Goal: Task Accomplishment & Management: Complete application form

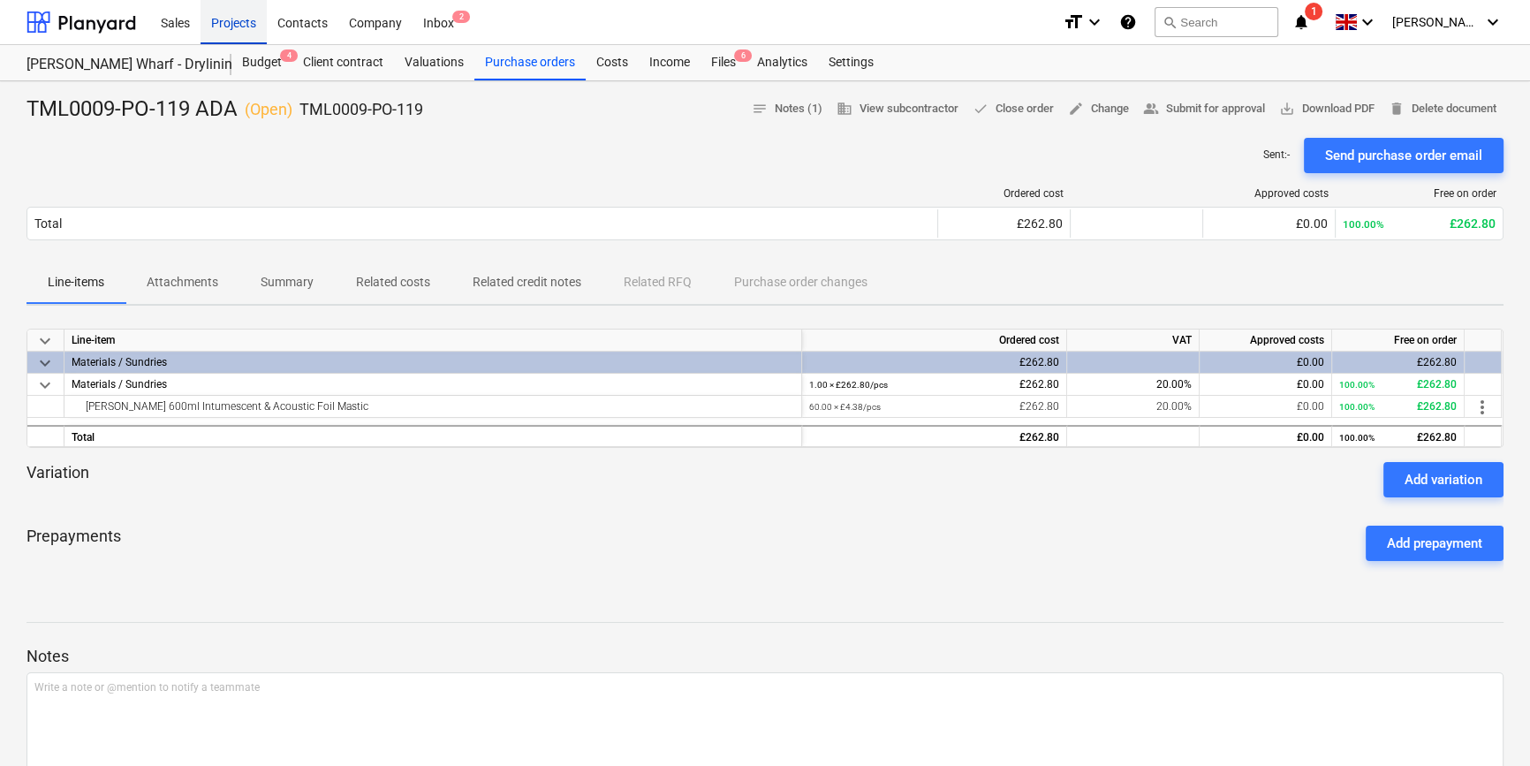
click at [223, 27] on div "Projects" at bounding box center [234, 21] width 66 height 45
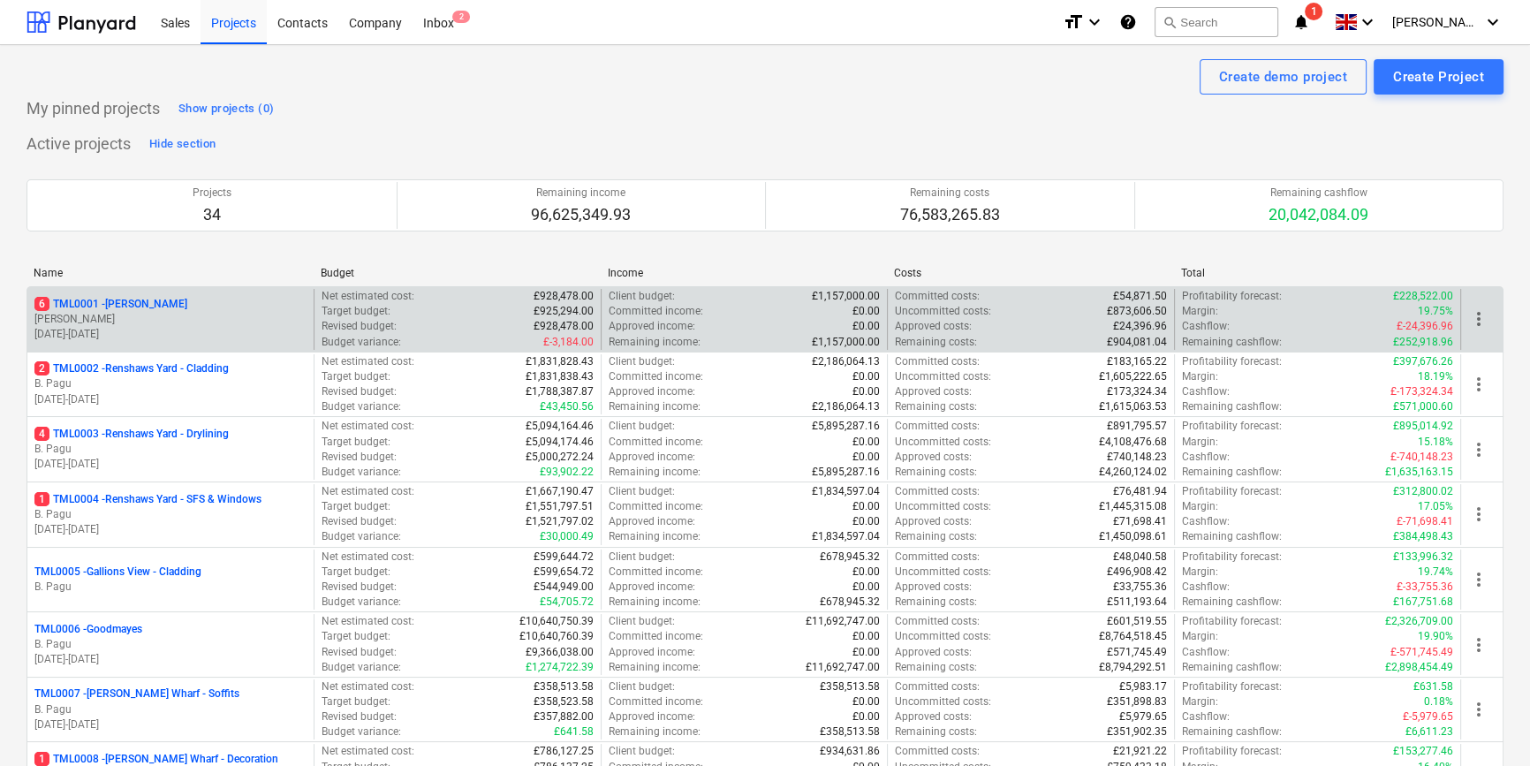
click at [211, 315] on p "[PERSON_NAME]" at bounding box center [170, 319] width 272 height 15
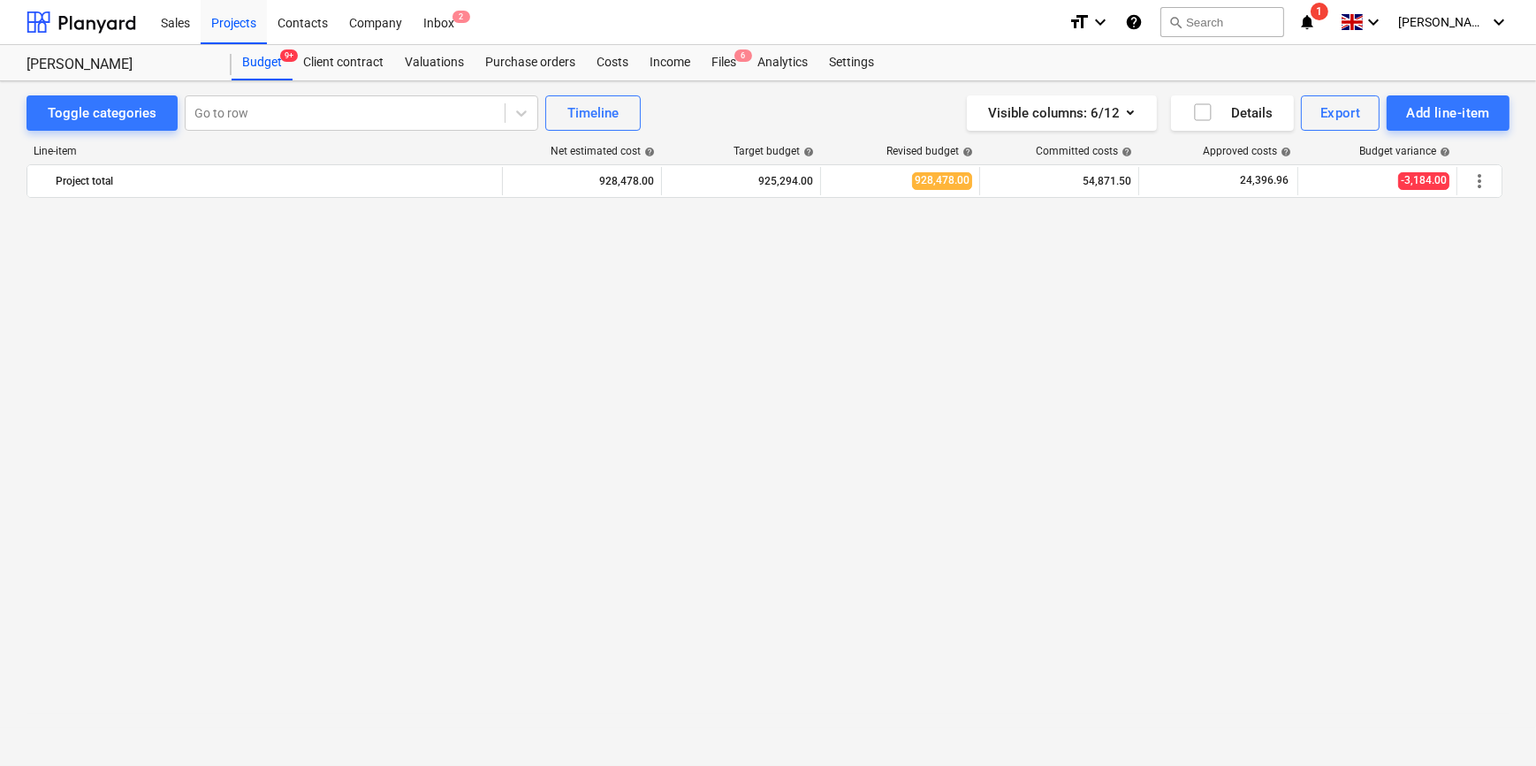
scroll to position [1274, 0]
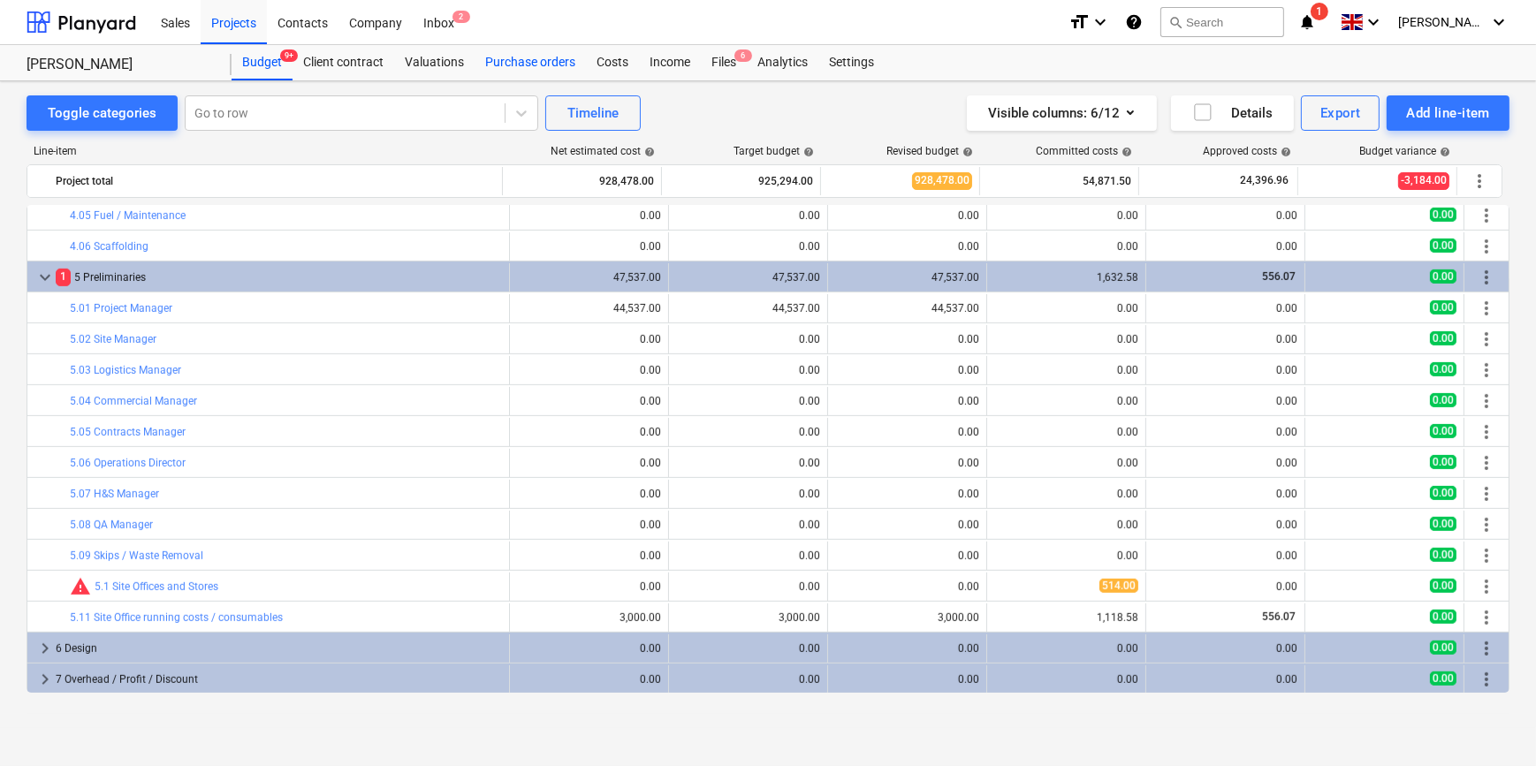
click at [489, 66] on div "Purchase orders" at bounding box center [529, 62] width 111 height 35
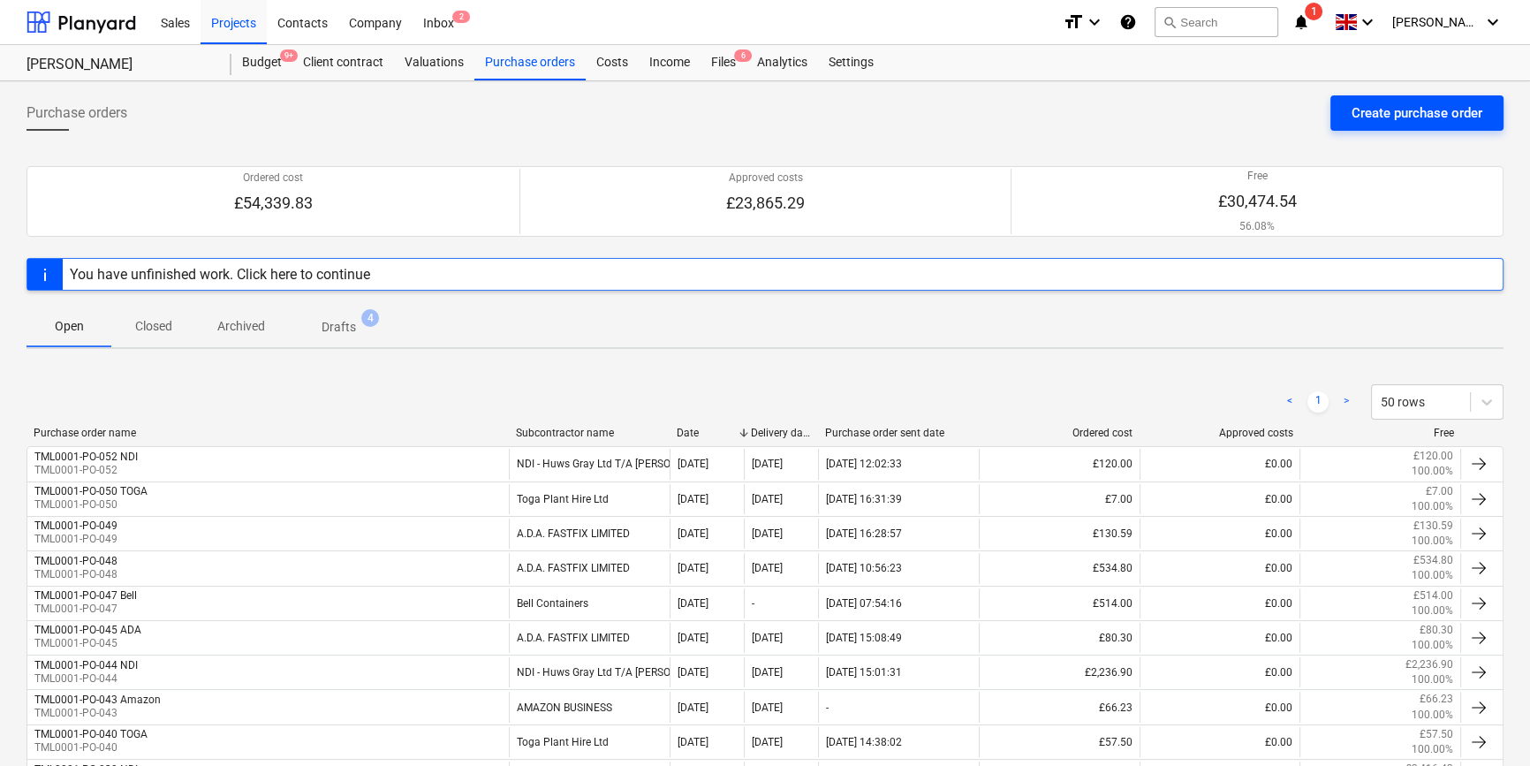
click at [1405, 107] on div "Create purchase order" at bounding box center [1417, 113] width 131 height 23
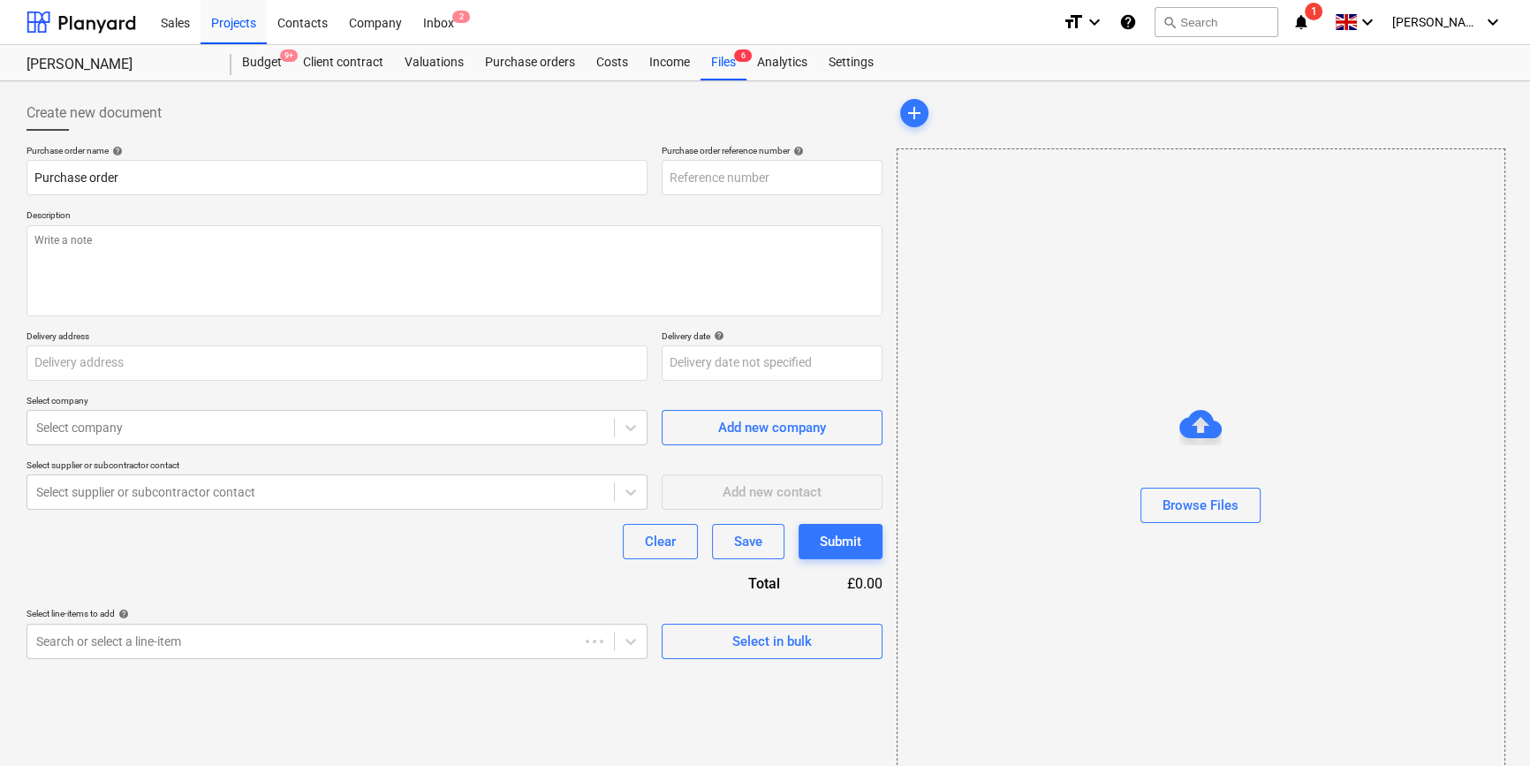
type textarea "x"
type input "Berkeley Homes (NE London) Ltd, [STREET_ADDRESS][PERSON_NAME]"
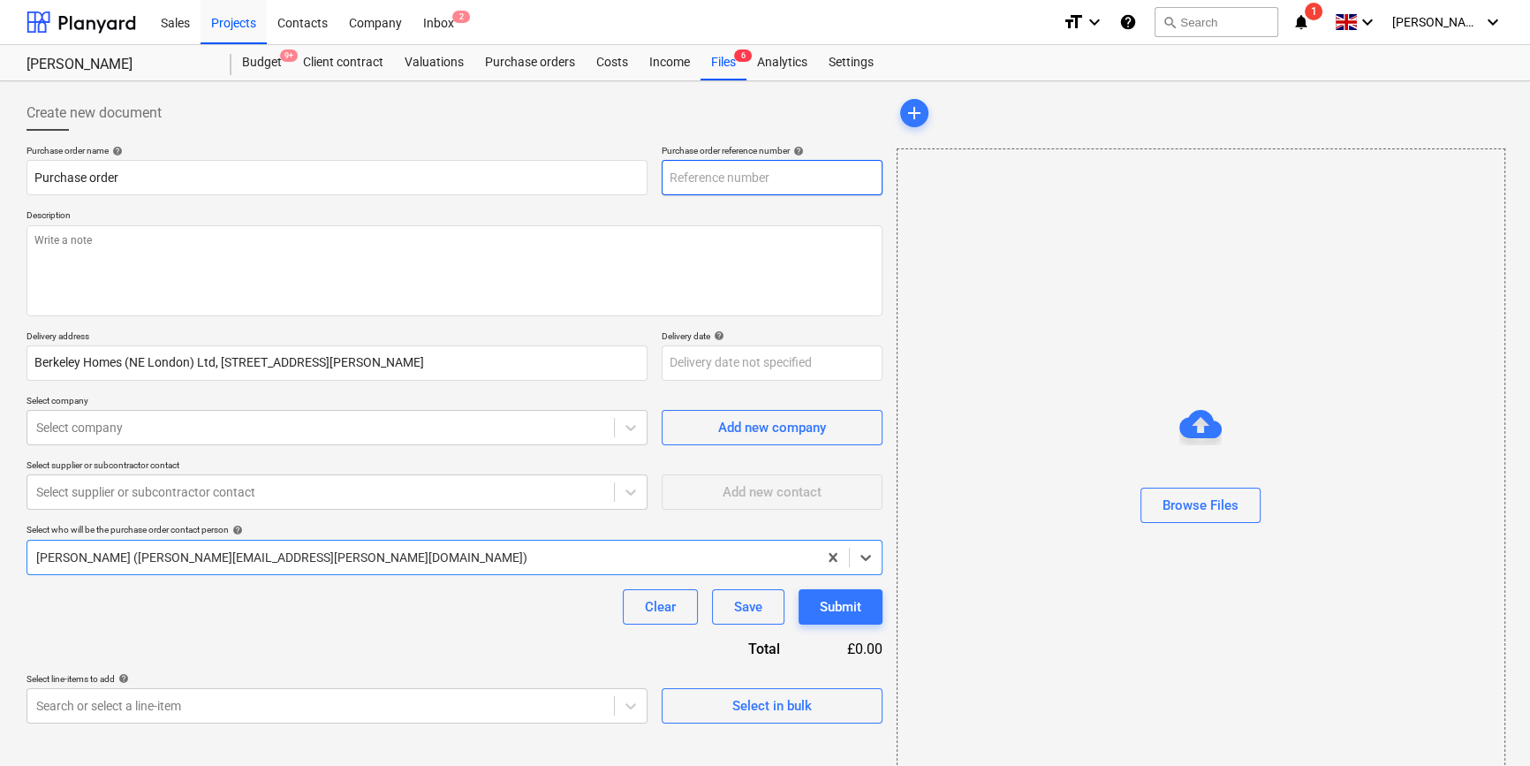
type textarea "x"
type input "TML0001-PO-055"
click at [832, 170] on input "TML0001-PO-055" at bounding box center [772, 177] width 221 height 35
drag, startPoint x: 766, startPoint y: 177, endPoint x: 648, endPoint y: 182, distance: 118.5
click at [648, 182] on div "Purchase order name help Purchase order Purchase order reference number help TM…" at bounding box center [455, 170] width 856 height 50
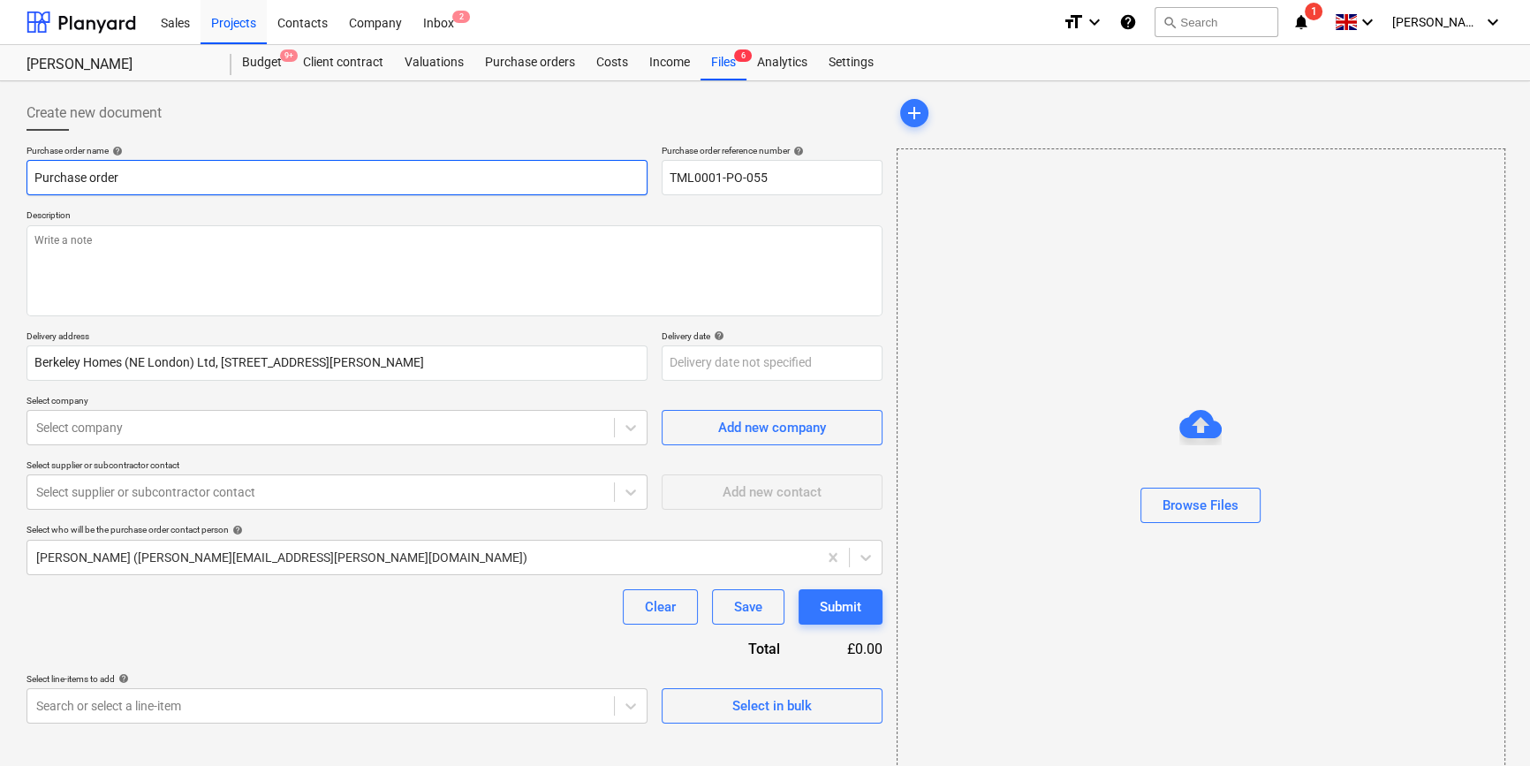
drag, startPoint x: 146, startPoint y: 176, endPoint x: 27, endPoint y: 182, distance: 119.4
click at [27, 182] on input "Purchase order" at bounding box center [337, 177] width 621 height 35
paste input "TML0001-PO-055"
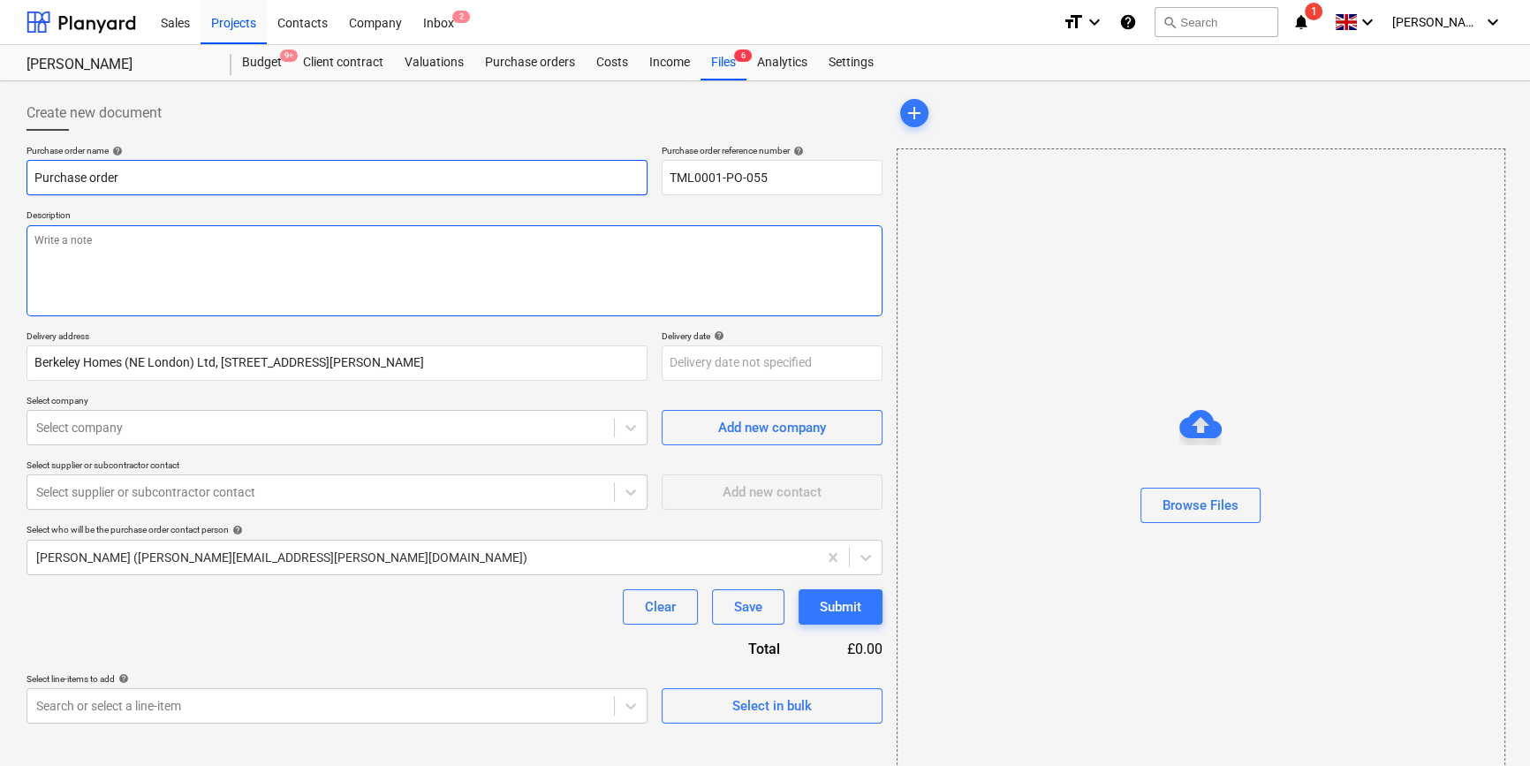
type textarea "x"
type input "TML0001-PO-055"
type textarea "x"
type input "TML0001-PO-055"
type textarea "x"
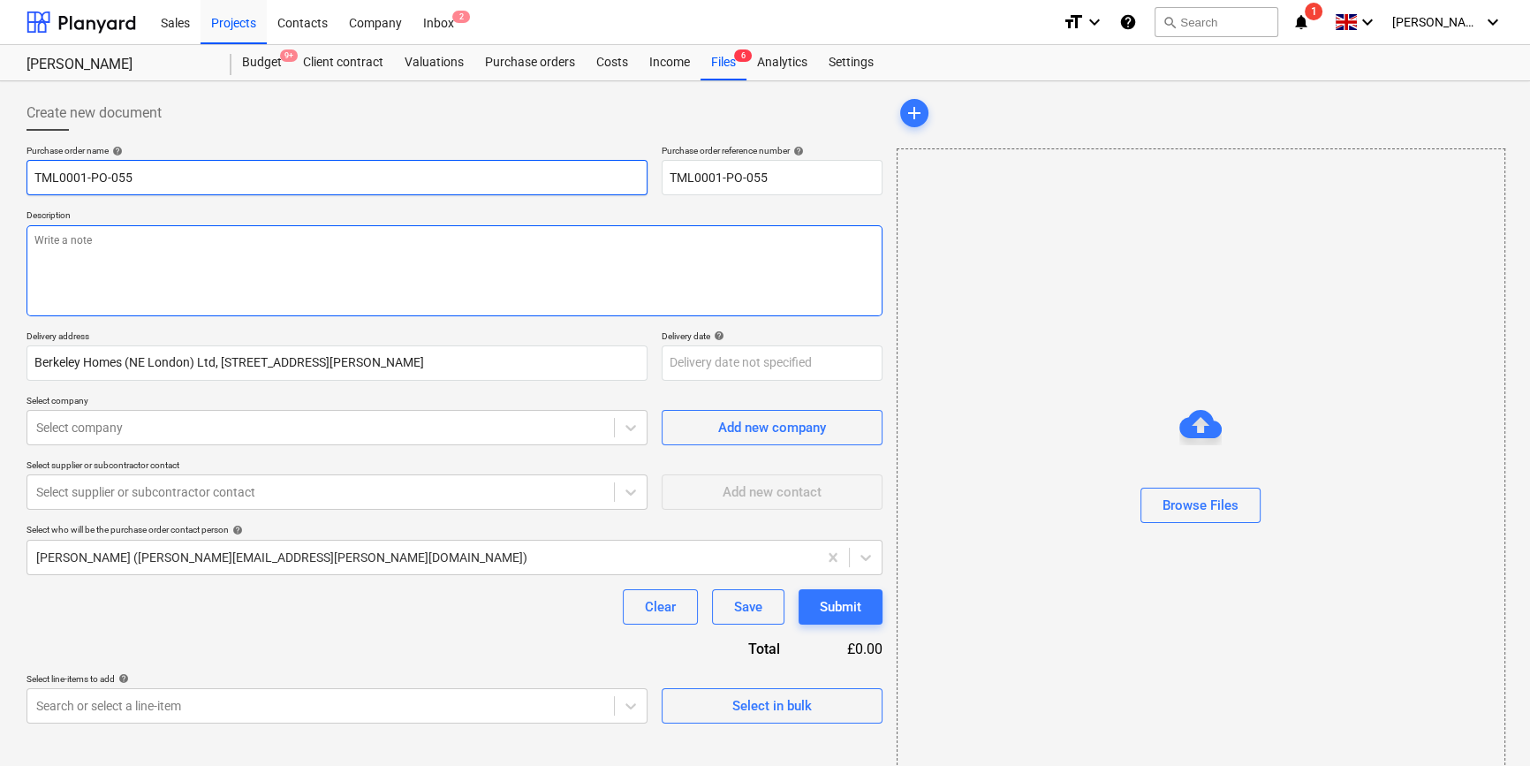
type input "TML0001-PO-055 T"
type textarea "x"
type input "TML0001-PO-055 TH"
type textarea "x"
type input "TML0001-PO-055 THM"
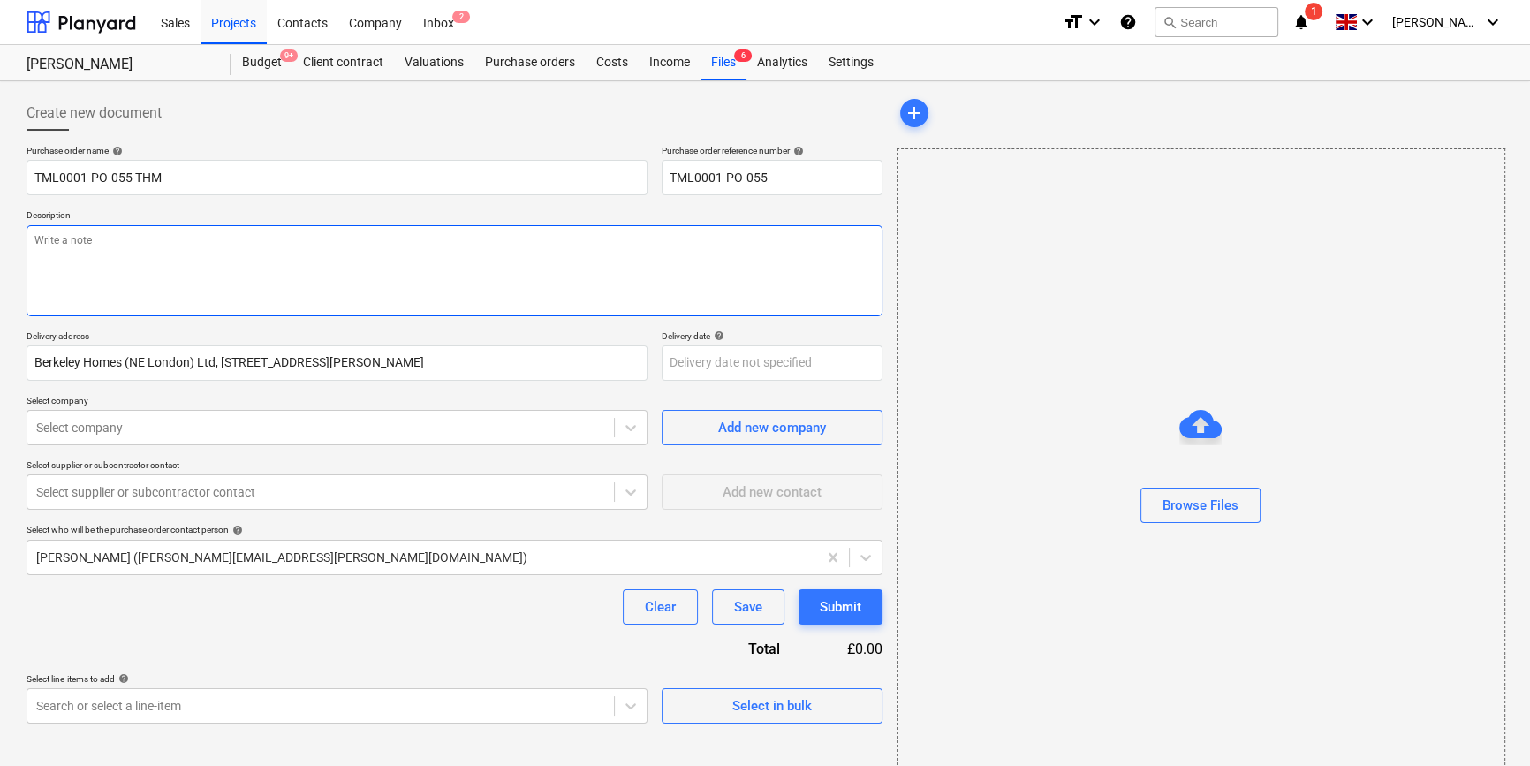
click at [98, 268] on textarea at bounding box center [455, 270] width 856 height 91
type textarea "x"
type textarea "S"
type textarea "x"
type textarea "Si"
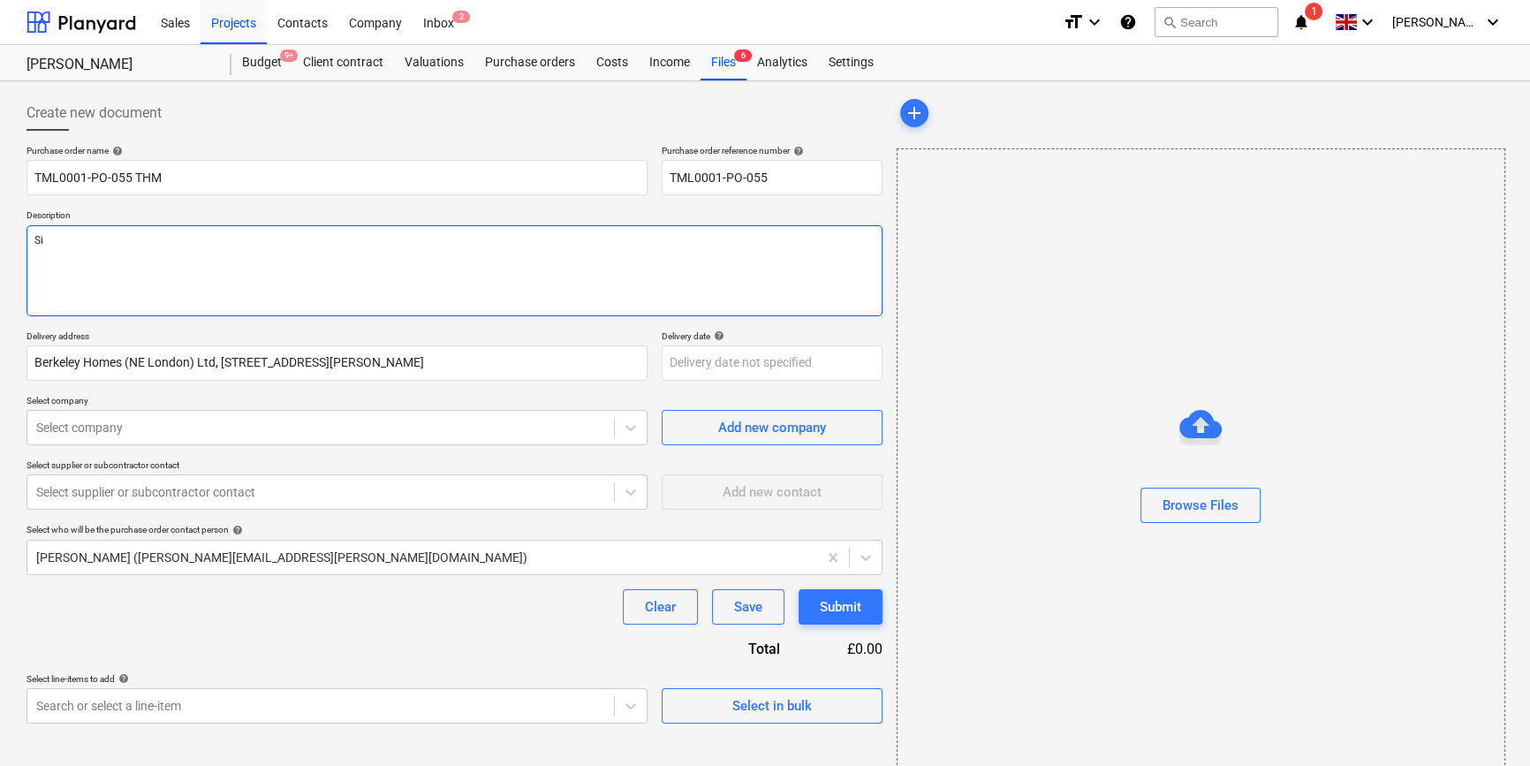
type textarea "x"
type textarea "Sit"
type textarea "x"
type textarea "Site"
type textarea "x"
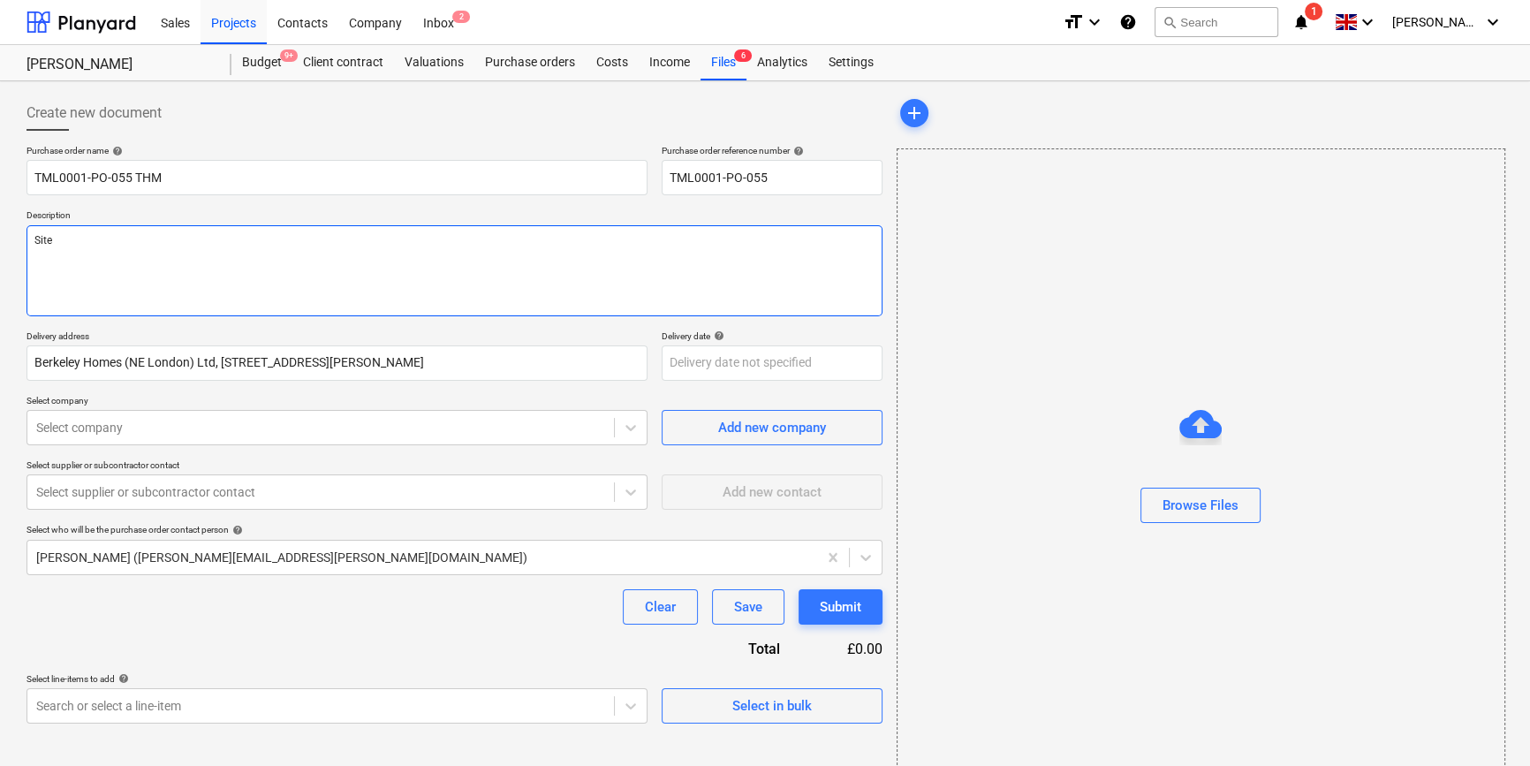
type textarea "Site"
type textarea "x"
type textarea "Site c"
type textarea "x"
type textarea "Site co"
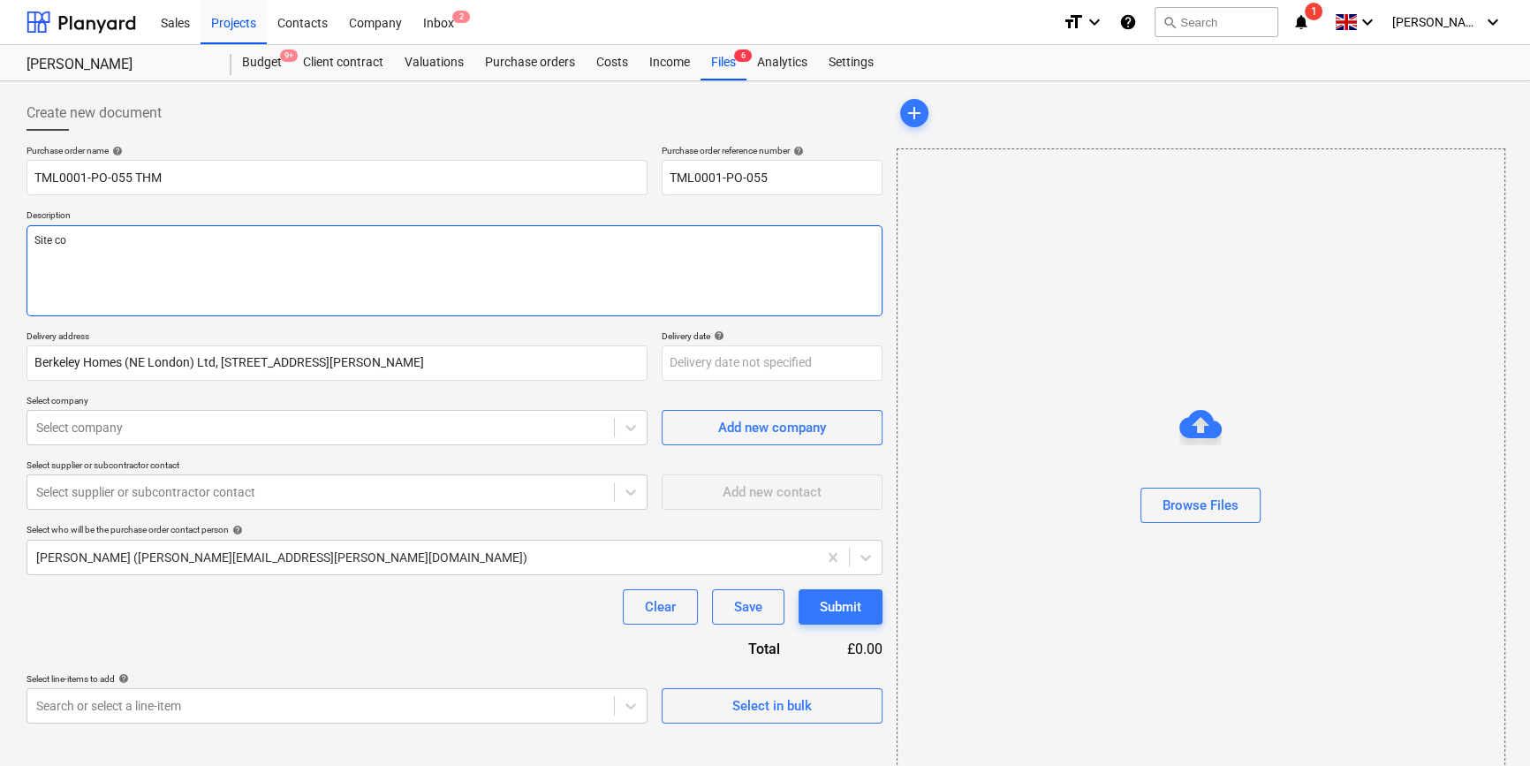
type textarea "x"
type textarea "Site con"
type textarea "x"
type textarea "Site cont"
type textarea "x"
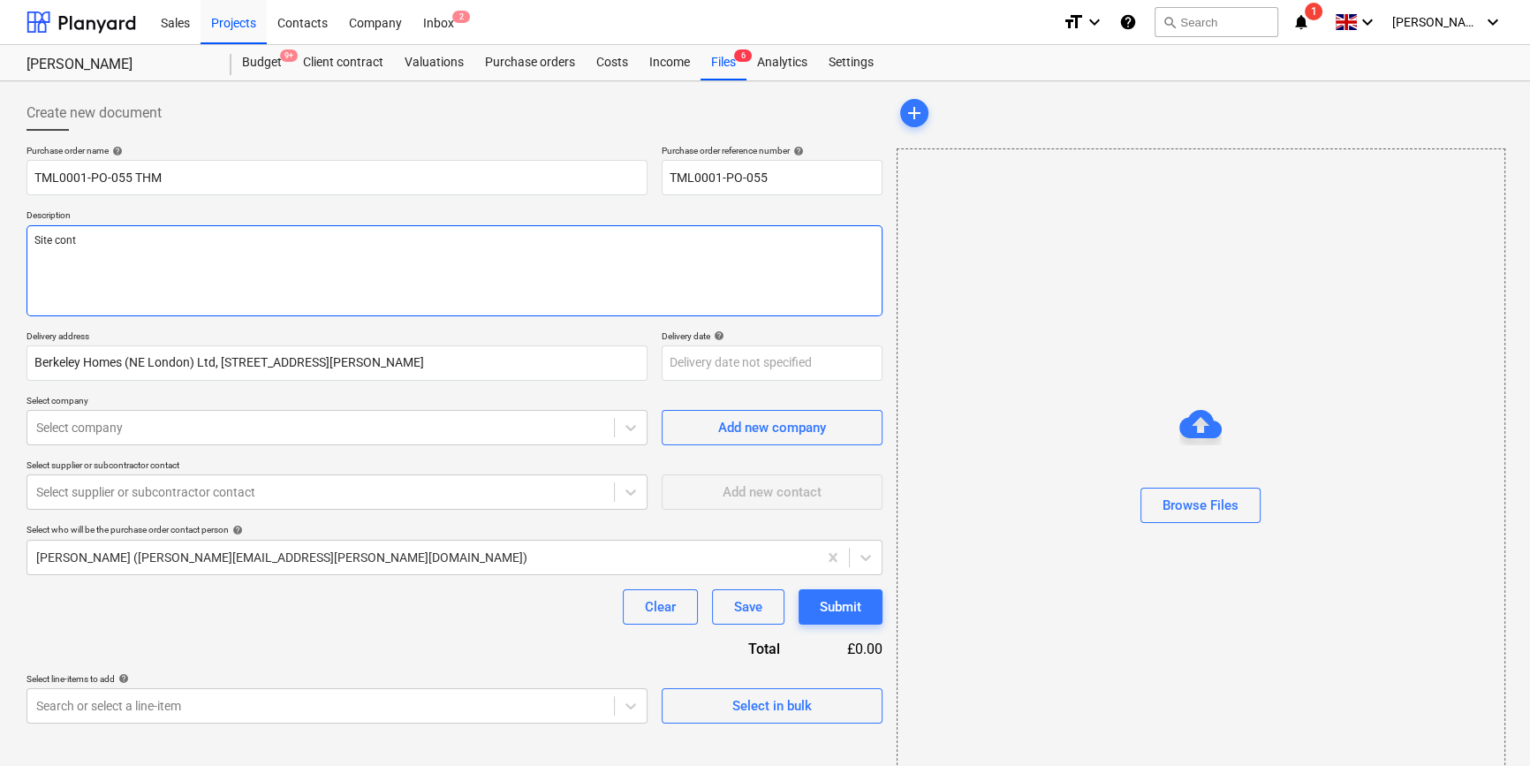
type textarea "Site conta"
type textarea "x"
type textarea "Site contac"
type textarea "x"
type textarea "Site contact"
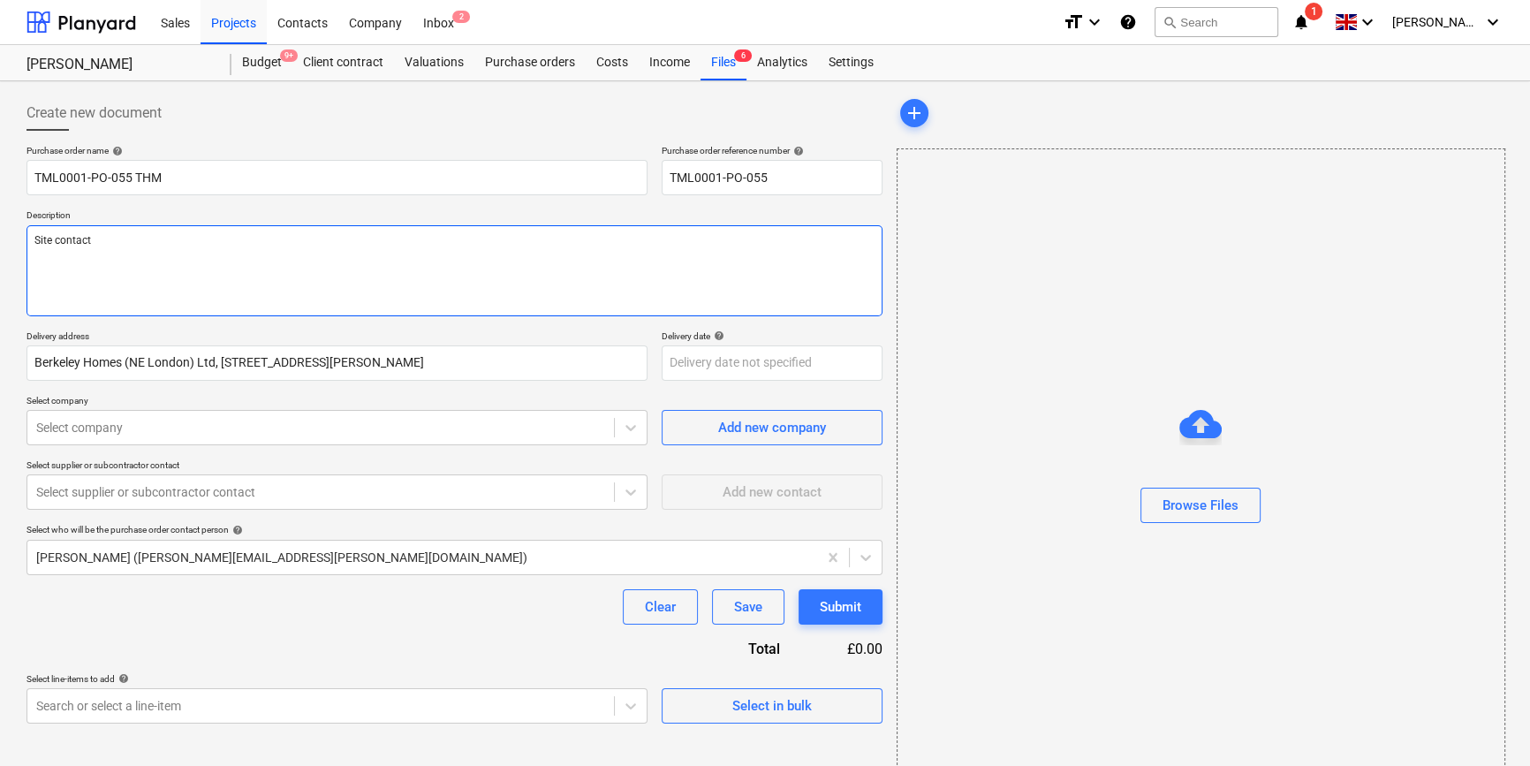
type textarea "x"
type textarea "Site contact"
type textarea "x"
type textarea "Site contact M"
type textarea "x"
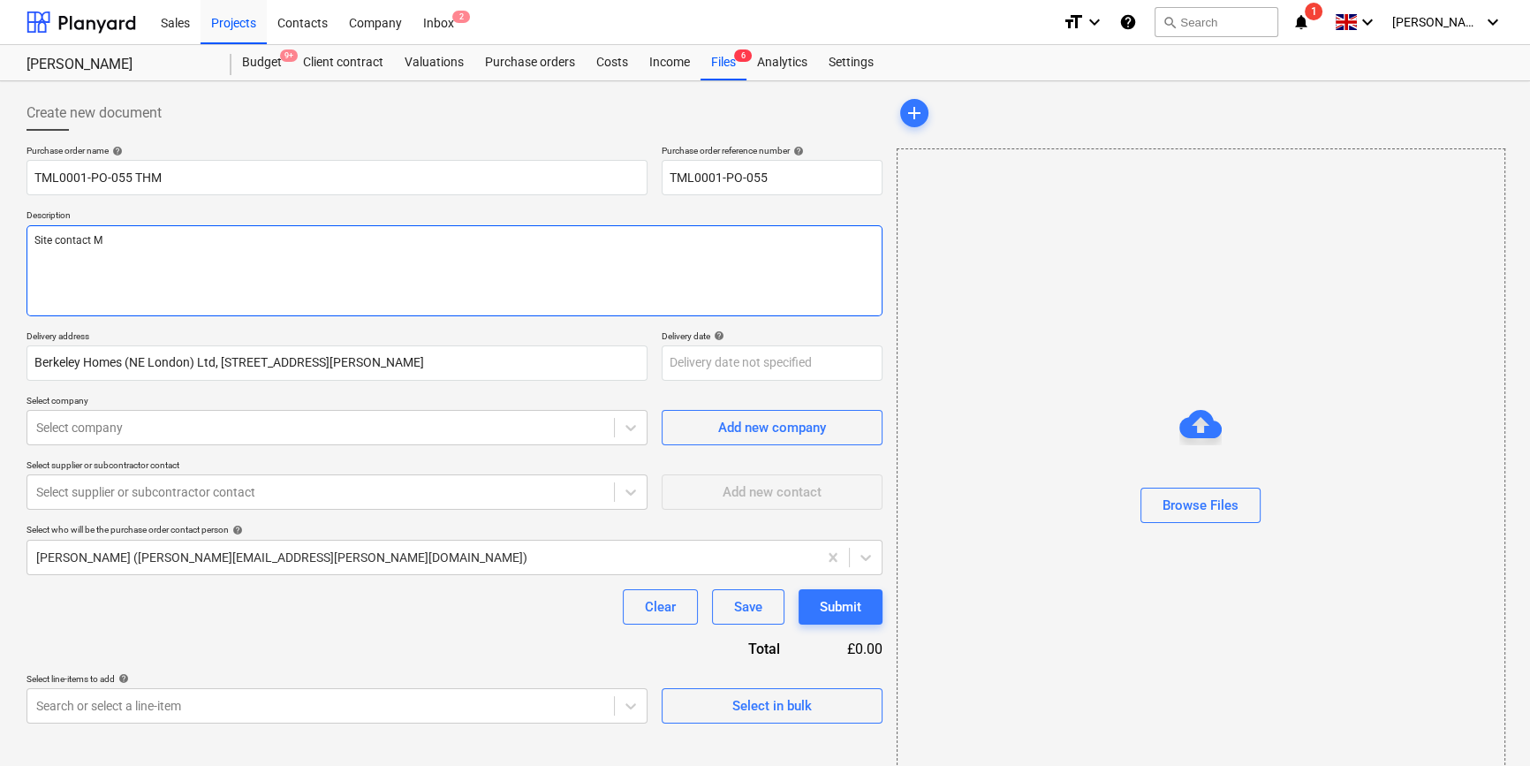
type textarea "Site contact [PERSON_NAME]"
type textarea "x"
type textarea "Site contact [PERSON_NAME]"
type textarea "x"
type textarea "Site contact Malc"
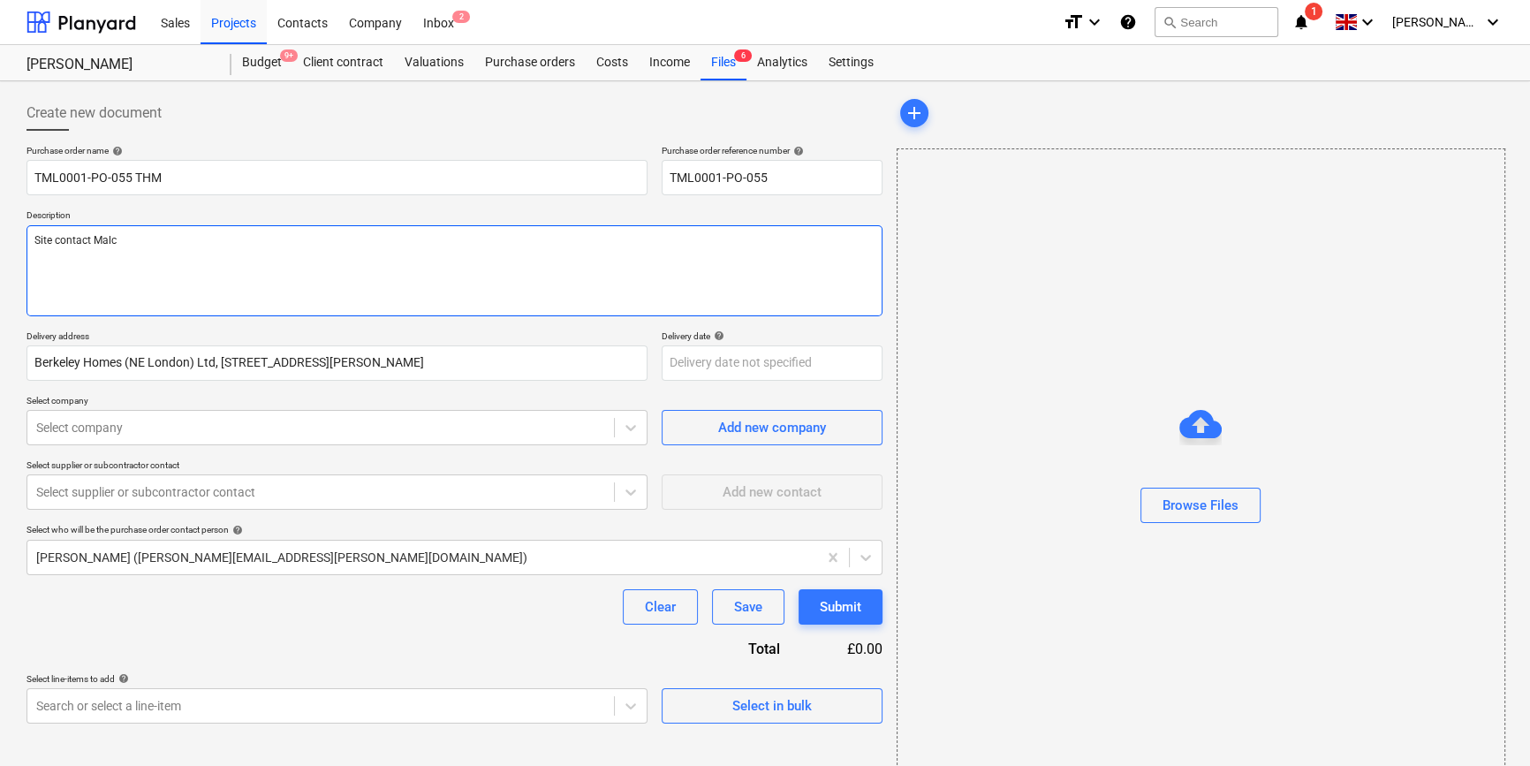
type textarea "x"
type textarea "Site contact Malco"
type textarea "x"
type textarea "Site contact Malcol"
type textarea "x"
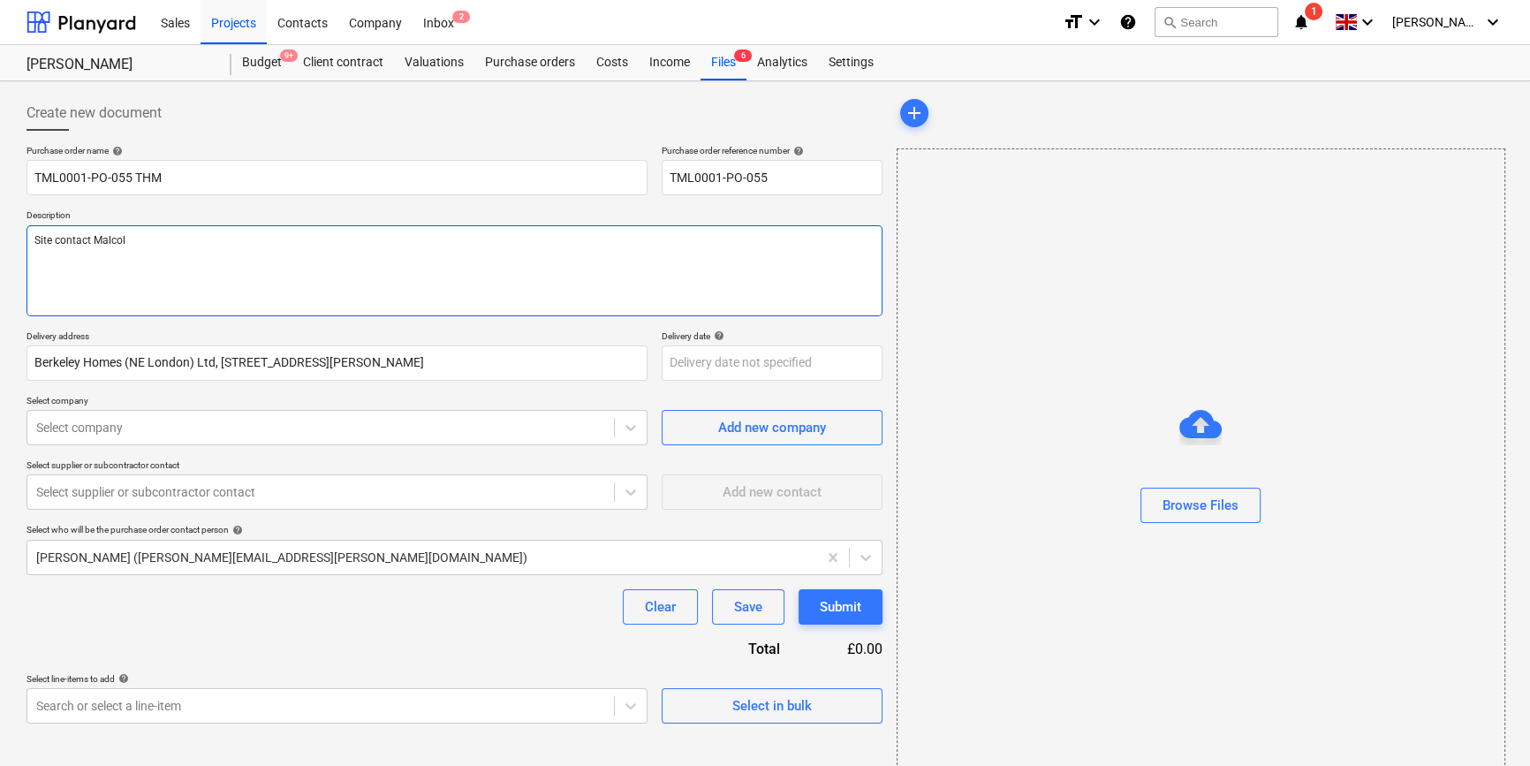
type textarea "Site contact [PERSON_NAME]"
type textarea "x"
type textarea "Site contact [PERSON_NAME]"
type textarea "x"
type textarea "Site contact [PERSON_NAME] 0"
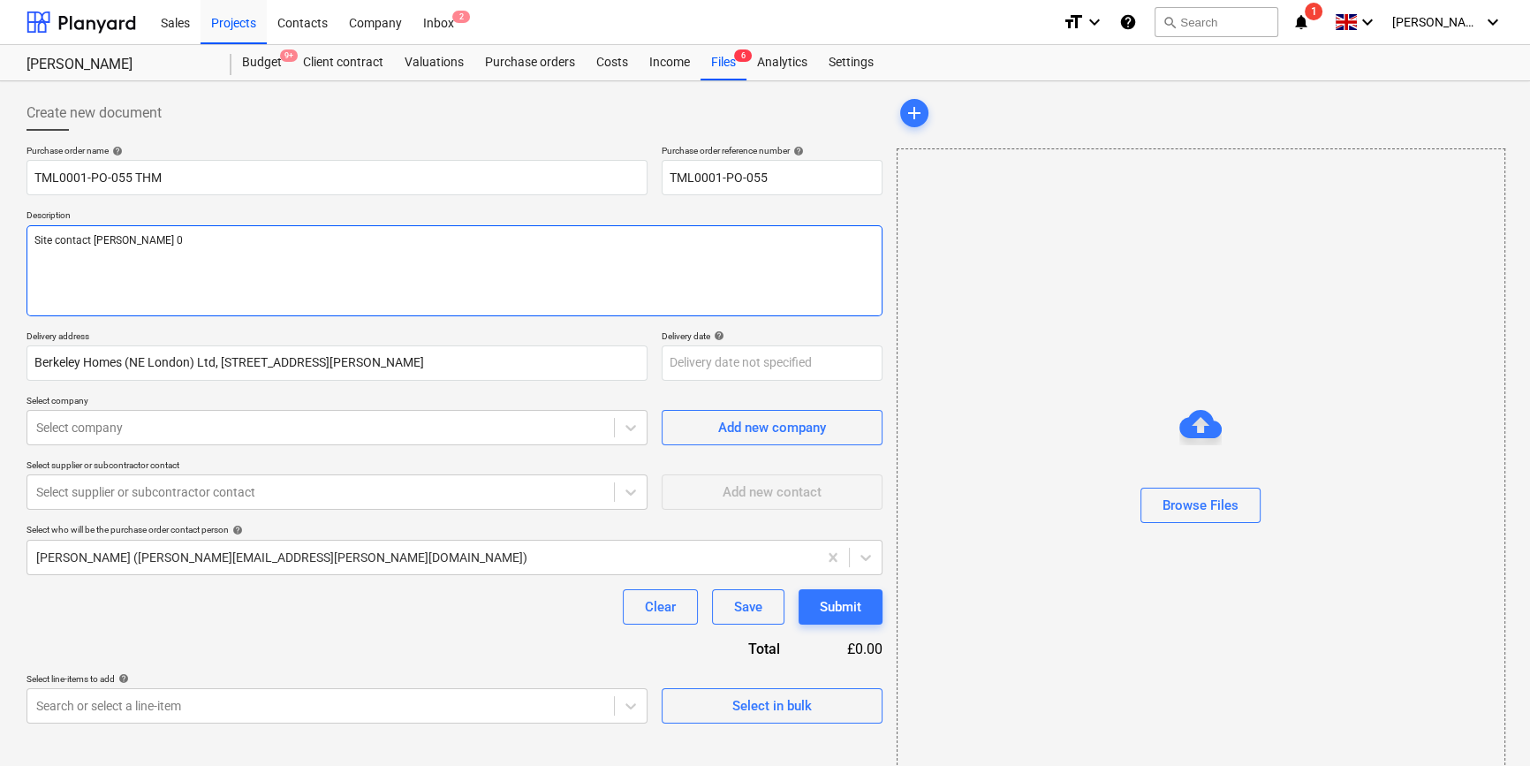
type textarea "x"
type textarea "Site contact [PERSON_NAME] 07"
type textarea "x"
type textarea "Site contact [PERSON_NAME] 074"
type textarea "x"
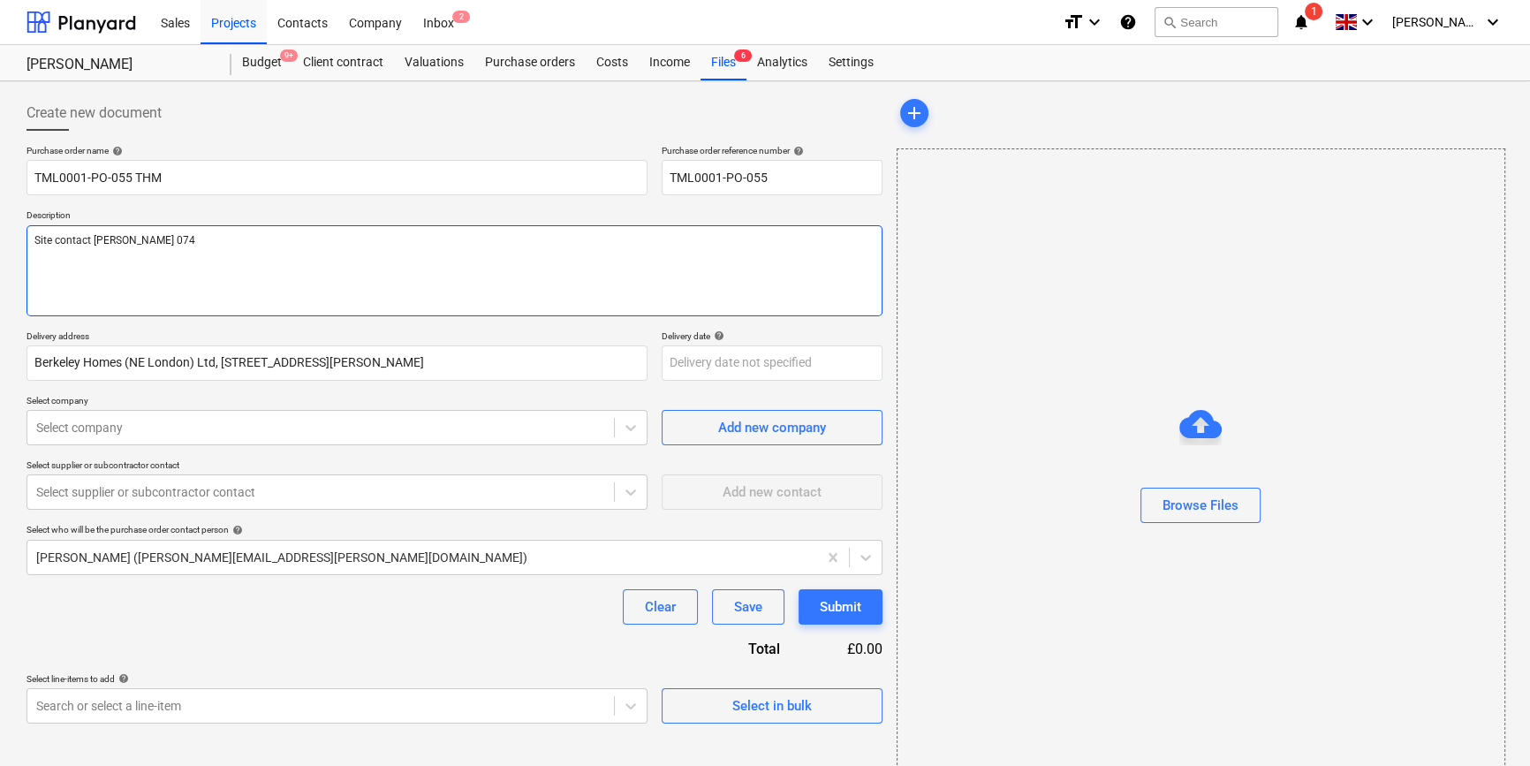
type textarea "Site contact [PERSON_NAME] 0747"
type textarea "x"
type textarea "Site contact [PERSON_NAME] 07479"
type textarea "x"
type textarea "Site contact [PERSON_NAME] 07479"
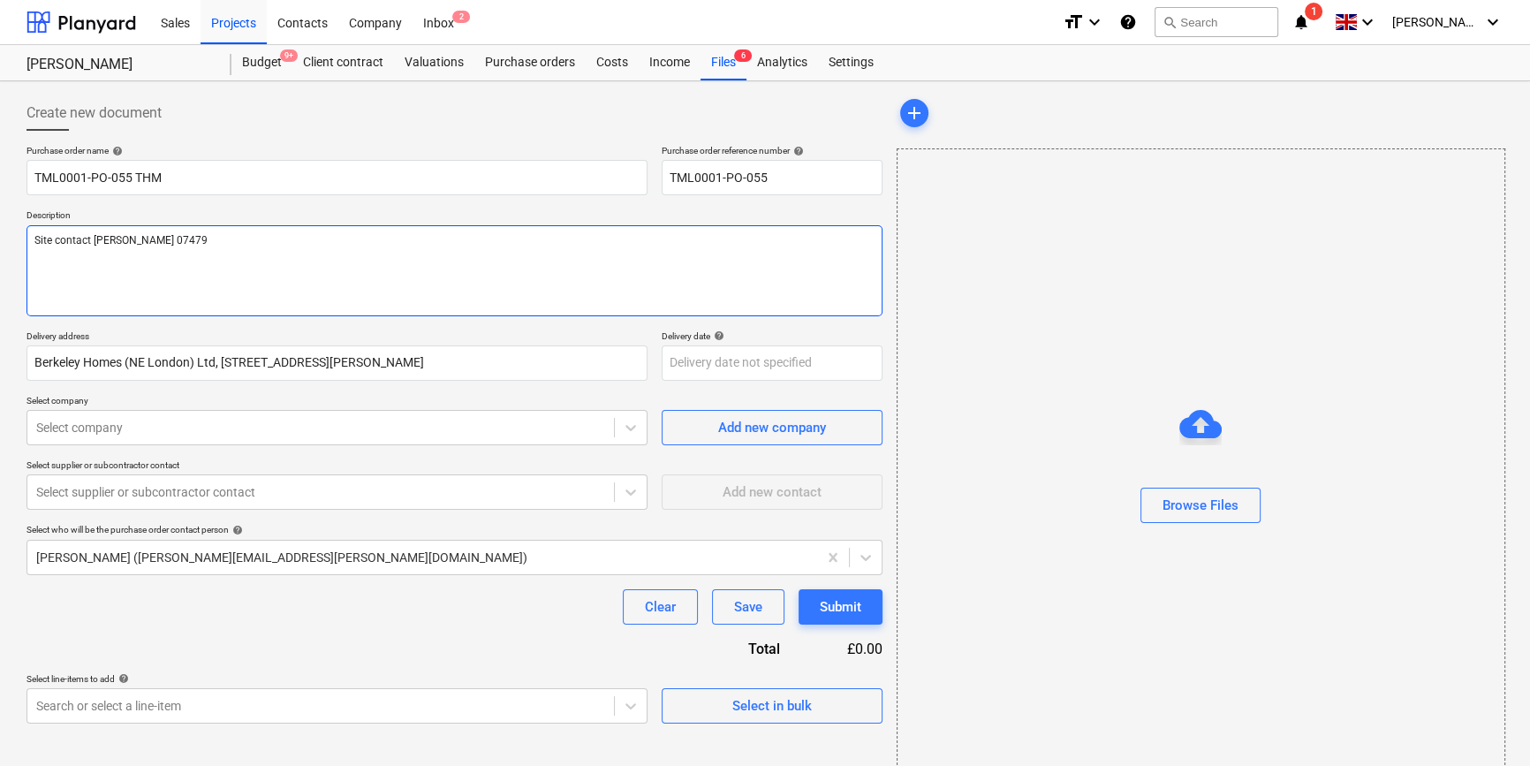
type textarea "x"
type textarea "Site contact [PERSON_NAME] 07479 3"
type textarea "x"
type textarea "Site contact [PERSON_NAME] [PHONE_NUMBER]"
type textarea "x"
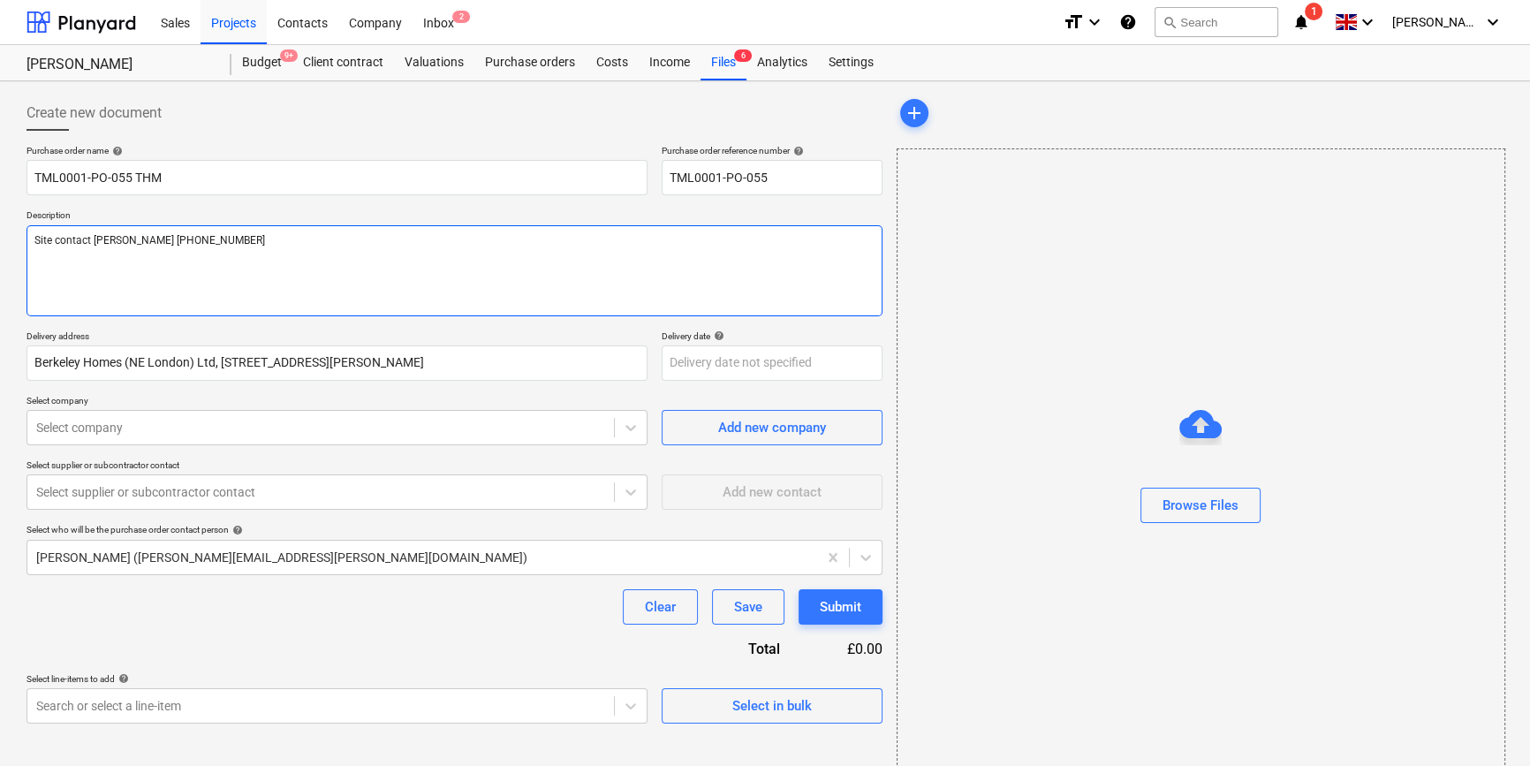
type textarea "Site contact [PERSON_NAME] [PHONE_NUMBER]"
type textarea "x"
type textarea "Site contact [PERSON_NAME] [PHONE_NUMBER]"
type textarea "x"
type textarea "Site contact [PERSON_NAME] [PHONE_NUMBER]"
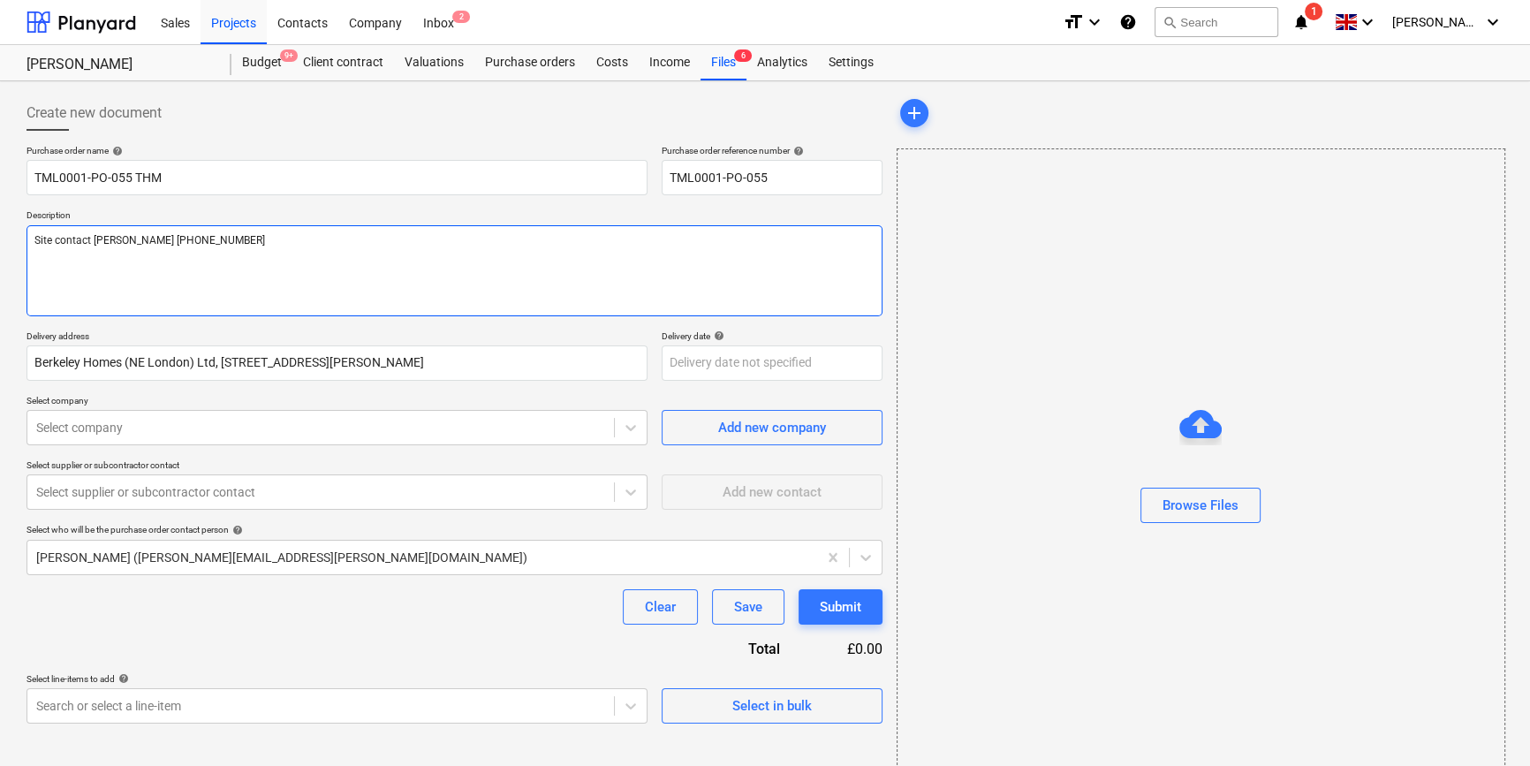
type textarea "x"
type textarea "Site contact [PERSON_NAME] [PHONE_NUMBER]"
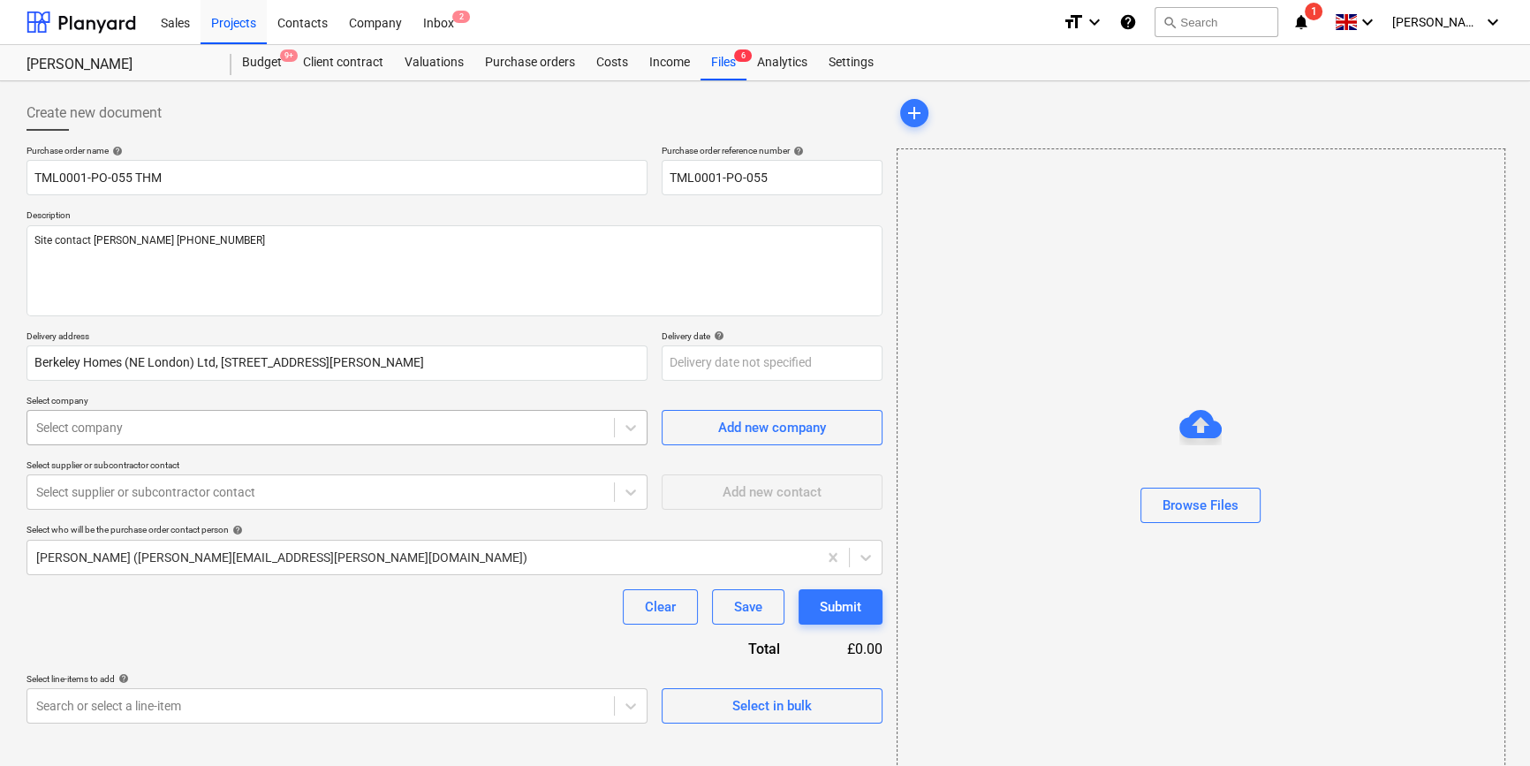
type textarea "x"
click at [262, 428] on div at bounding box center [320, 428] width 569 height 18
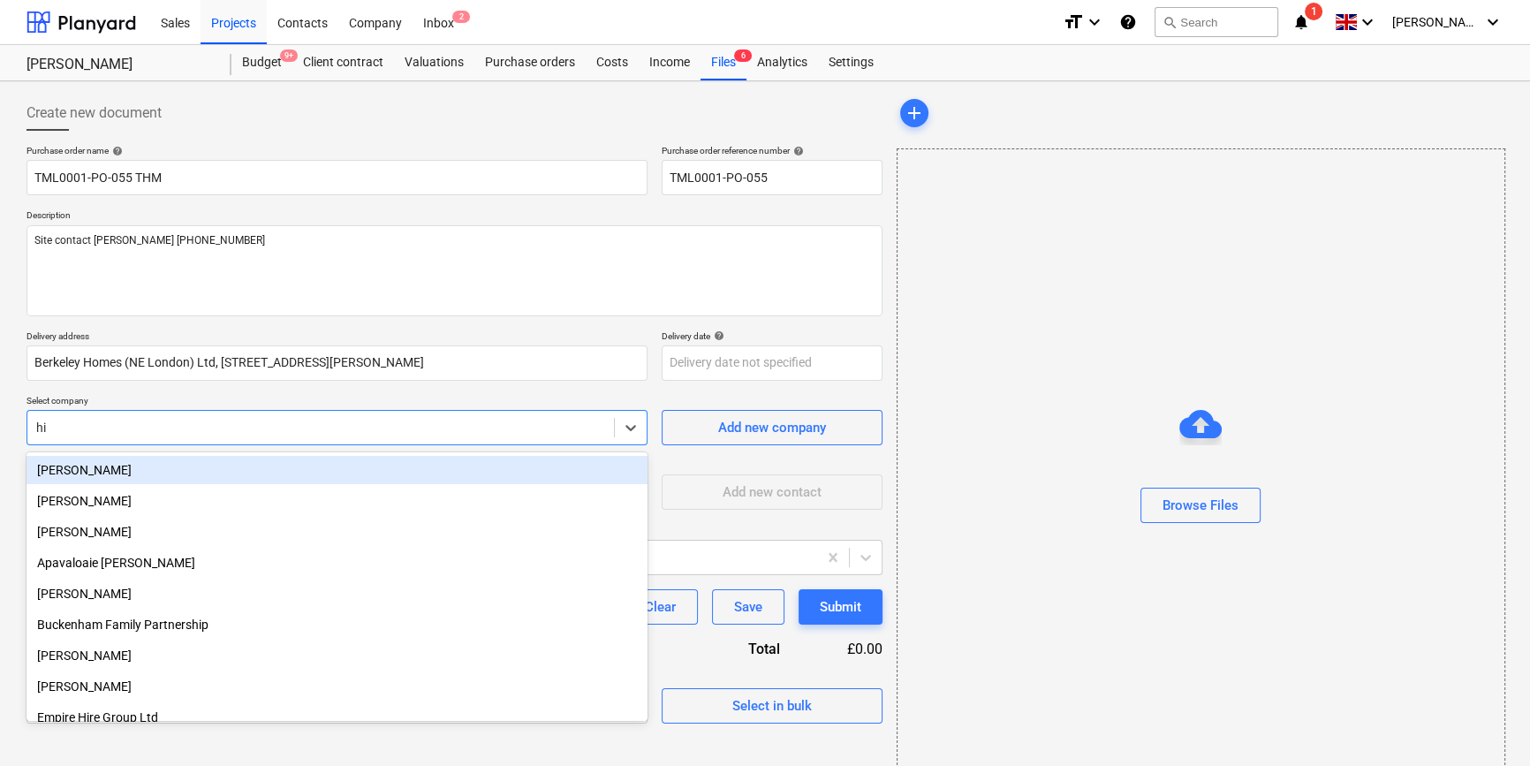
type input "hir"
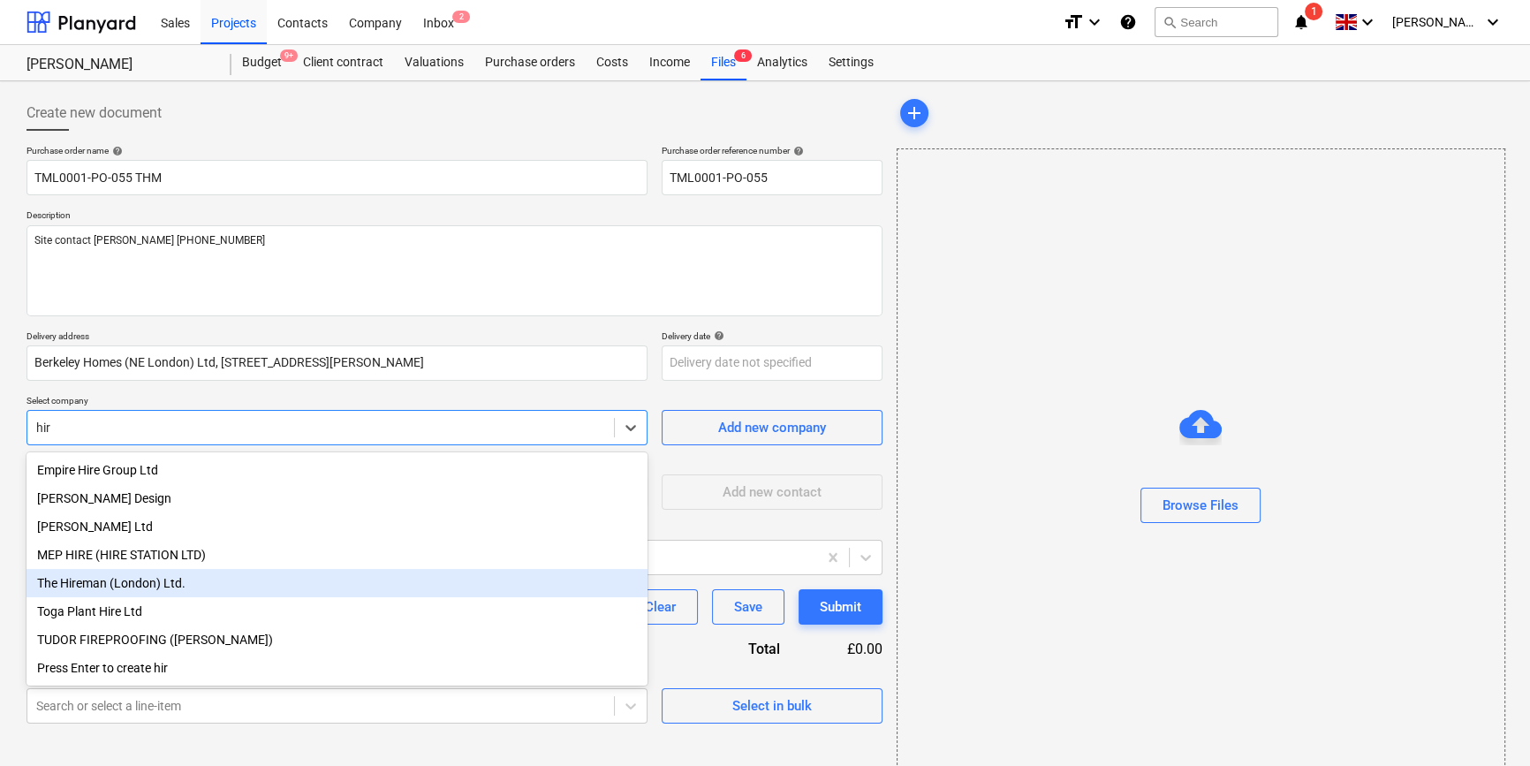
click at [118, 592] on div "The Hireman (London) Ltd." at bounding box center [337, 583] width 621 height 28
type textarea "x"
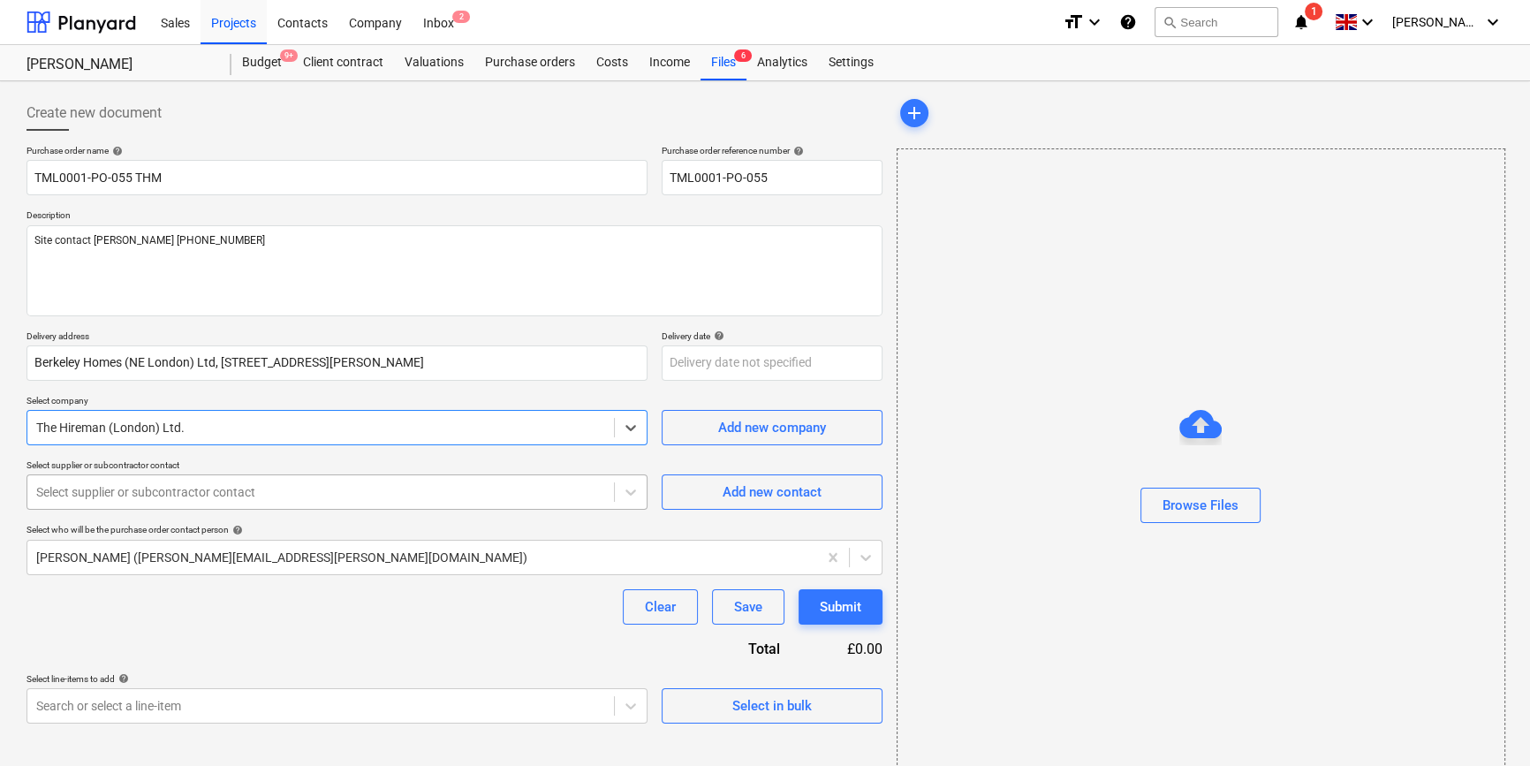
click at [144, 489] on div at bounding box center [320, 492] width 569 height 18
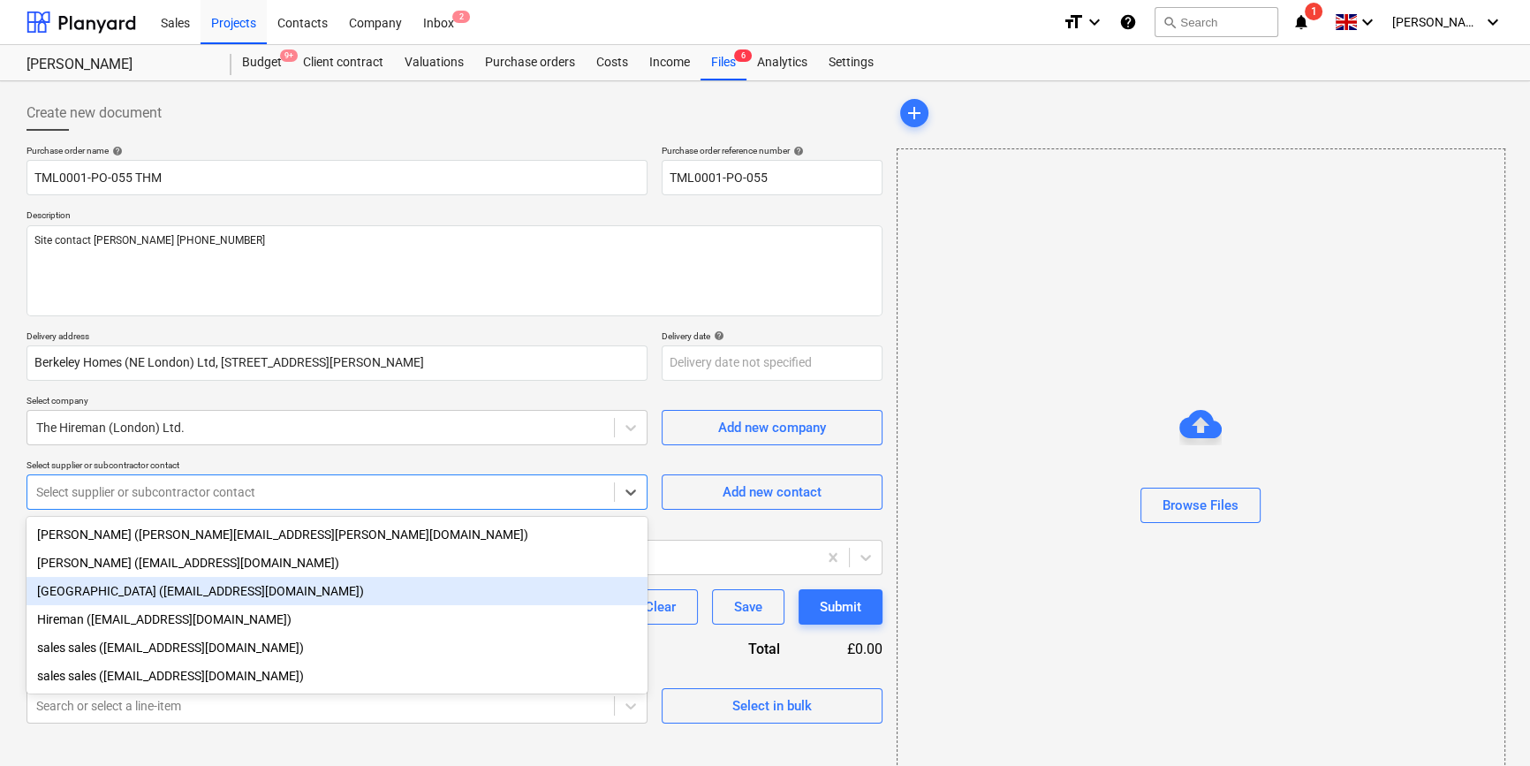
click at [115, 595] on div "[GEOGRAPHIC_DATA] ([EMAIL_ADDRESS][DOMAIN_NAME])" at bounding box center [337, 591] width 621 height 28
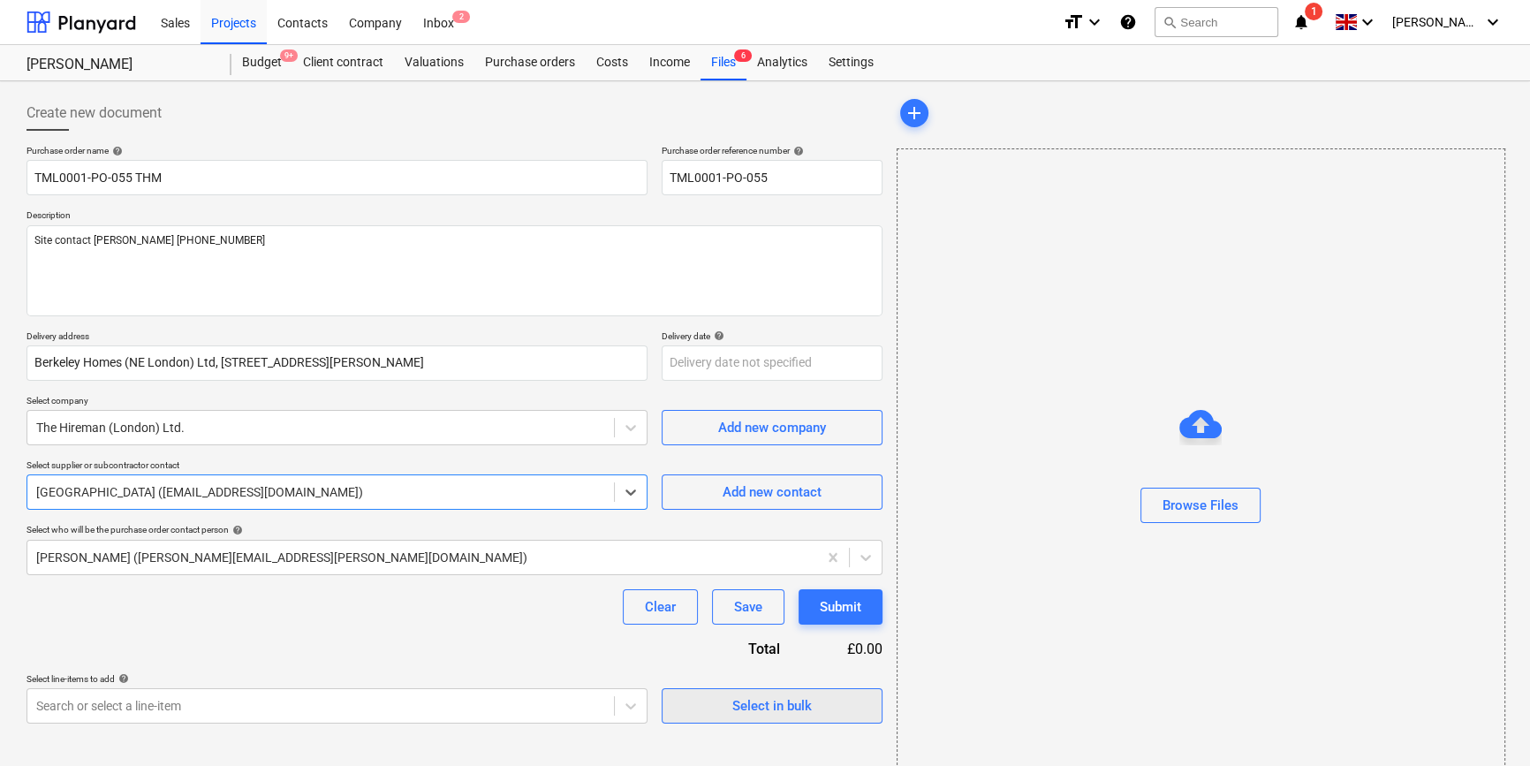
click at [742, 713] on div "Select in bulk" at bounding box center [772, 705] width 80 height 23
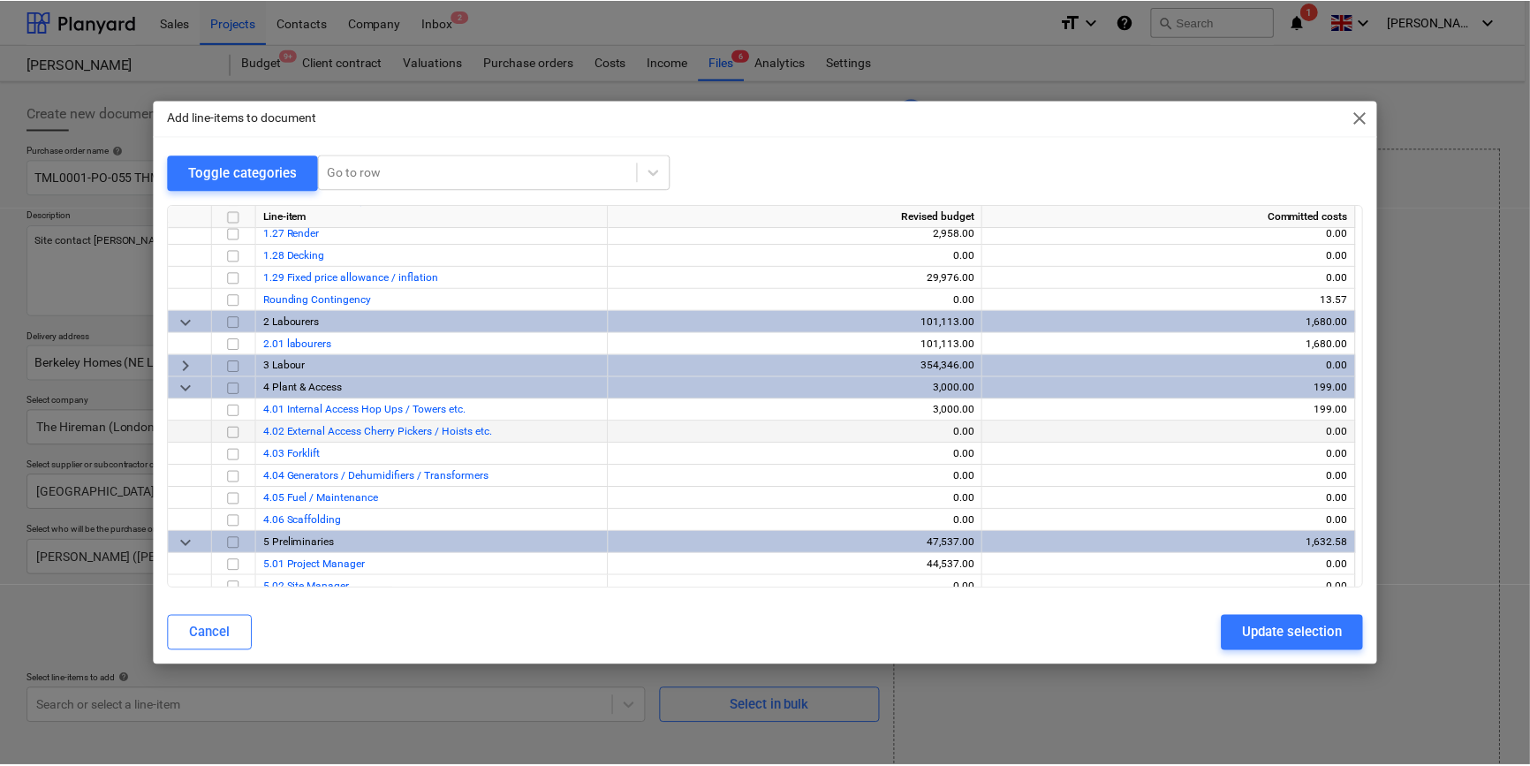
scroll to position [723, 0]
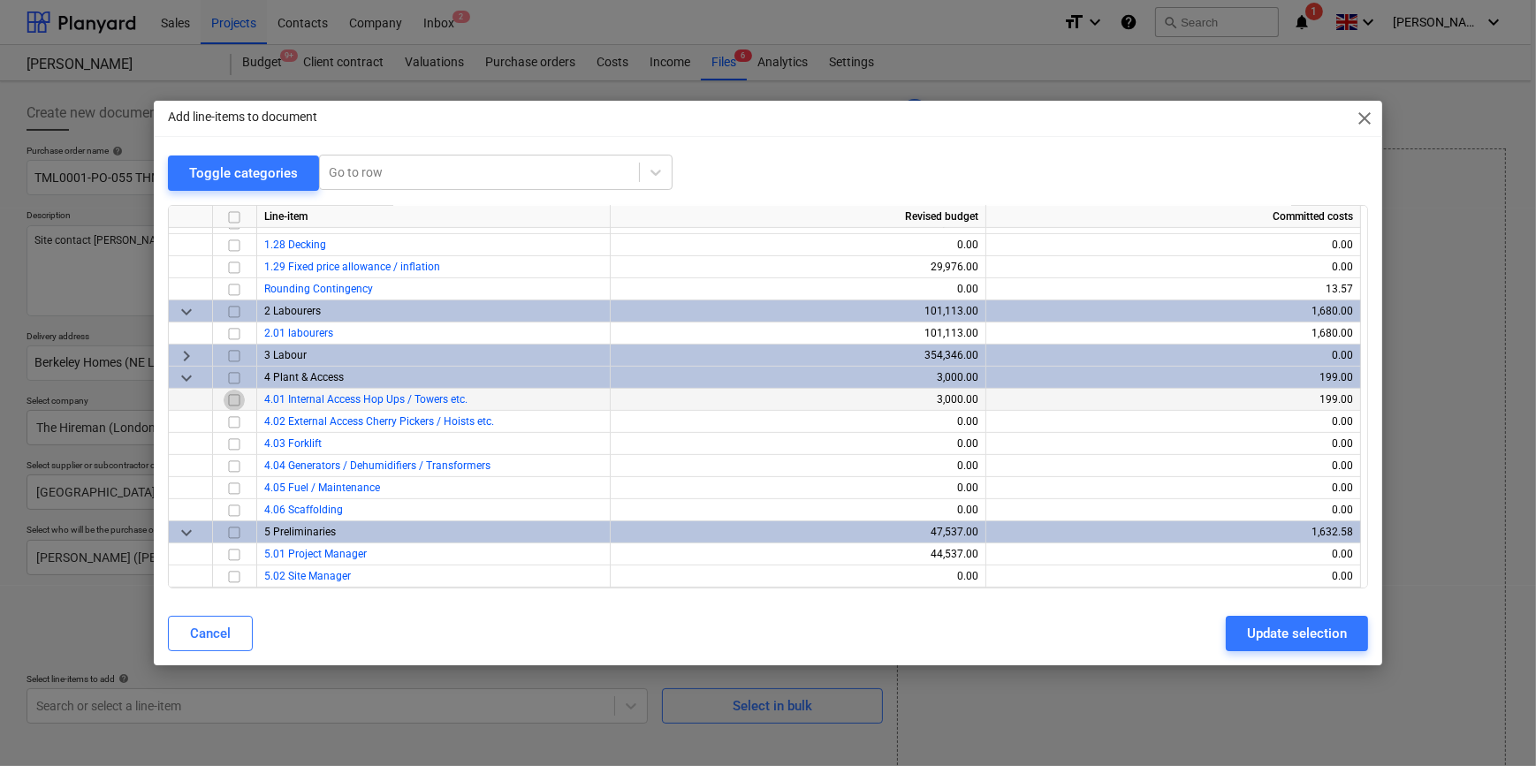
click at [232, 397] on input "checkbox" at bounding box center [234, 399] width 21 height 21
click at [1269, 636] on div "Update selection" at bounding box center [1297, 633] width 100 height 23
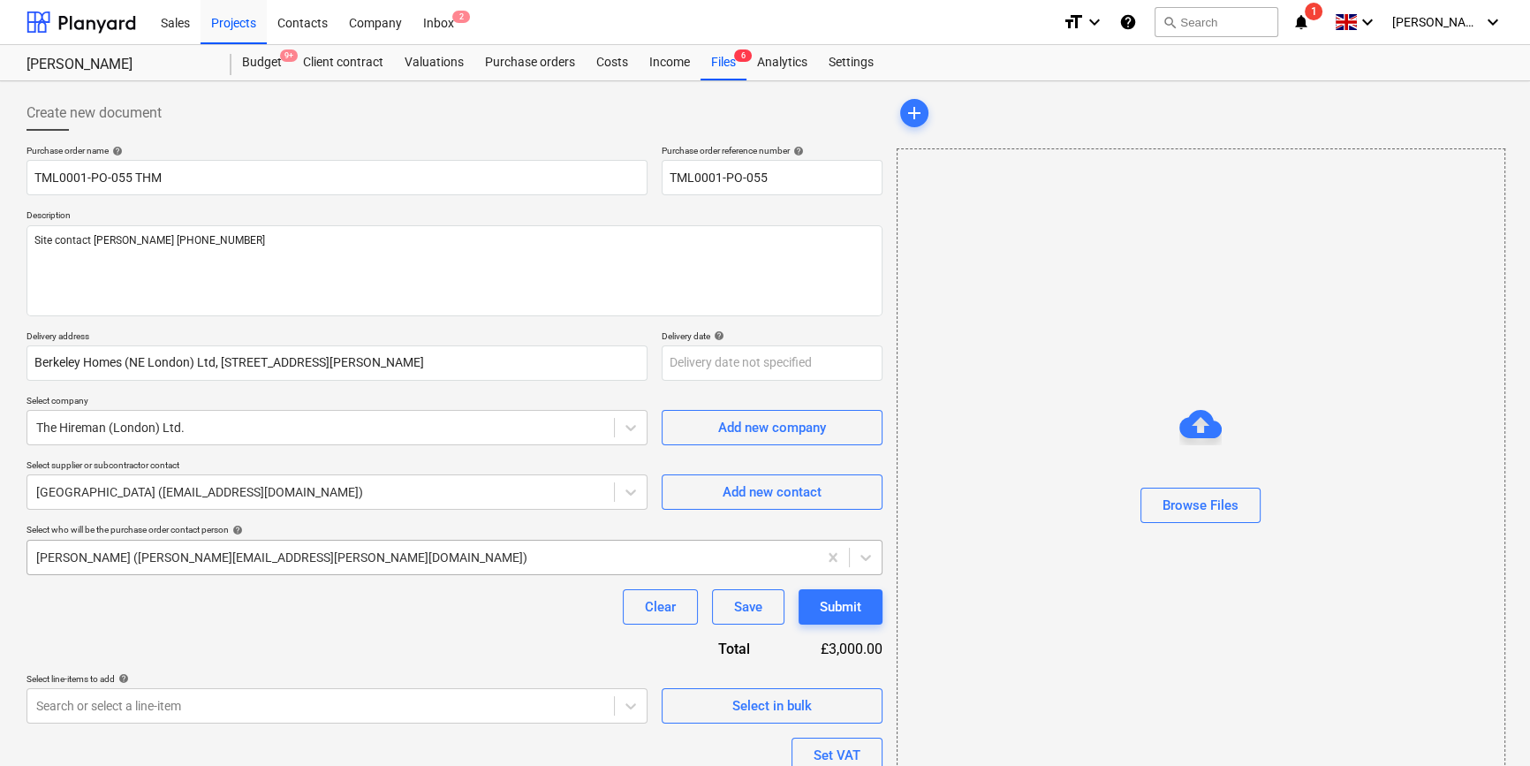
scroll to position [137, 0]
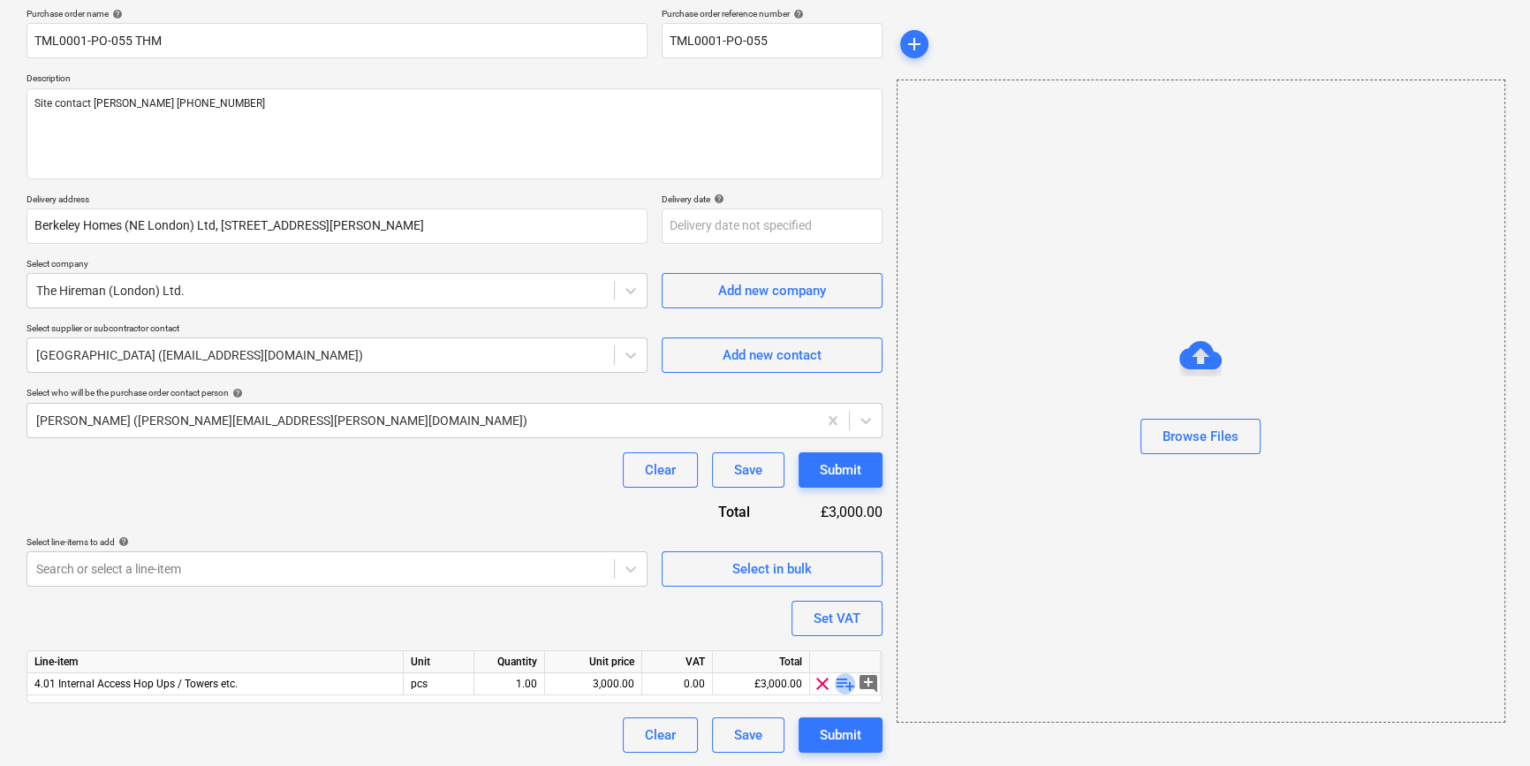
click at [844, 686] on span "playlist_add" at bounding box center [845, 683] width 21 height 21
type textarea "x"
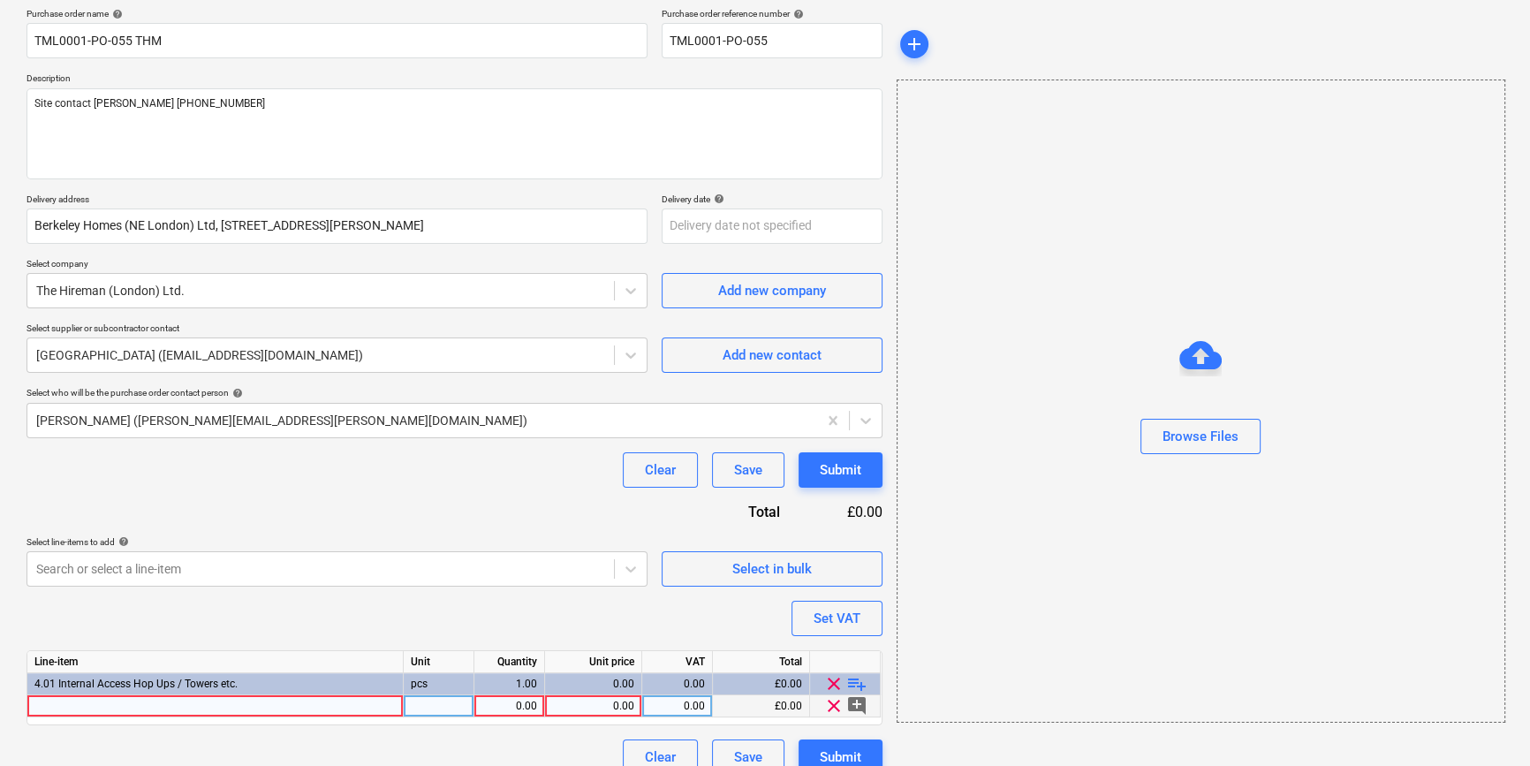
click at [88, 702] on div at bounding box center [215, 706] width 376 height 22
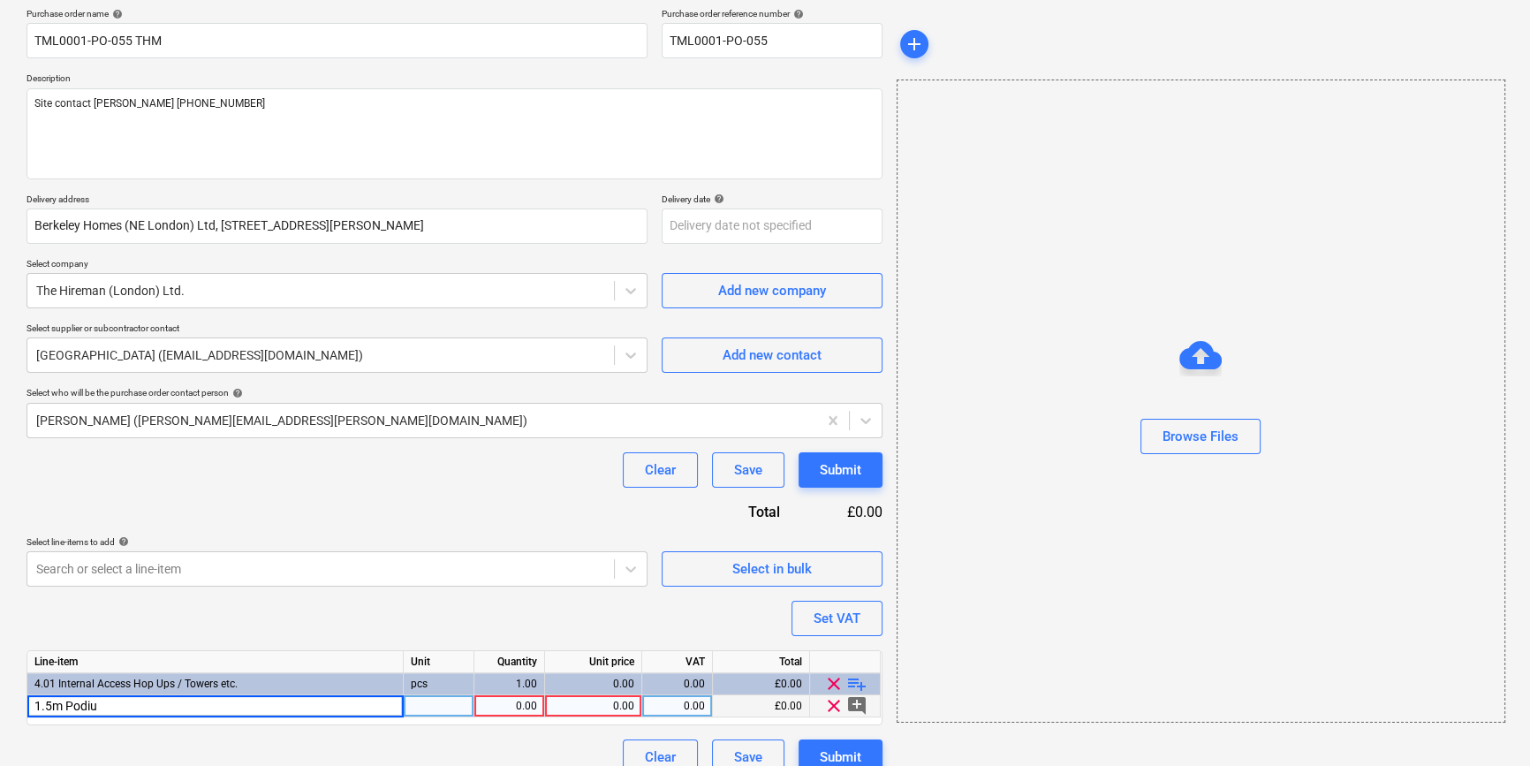
type input "1.5m Podium"
type textarea "x"
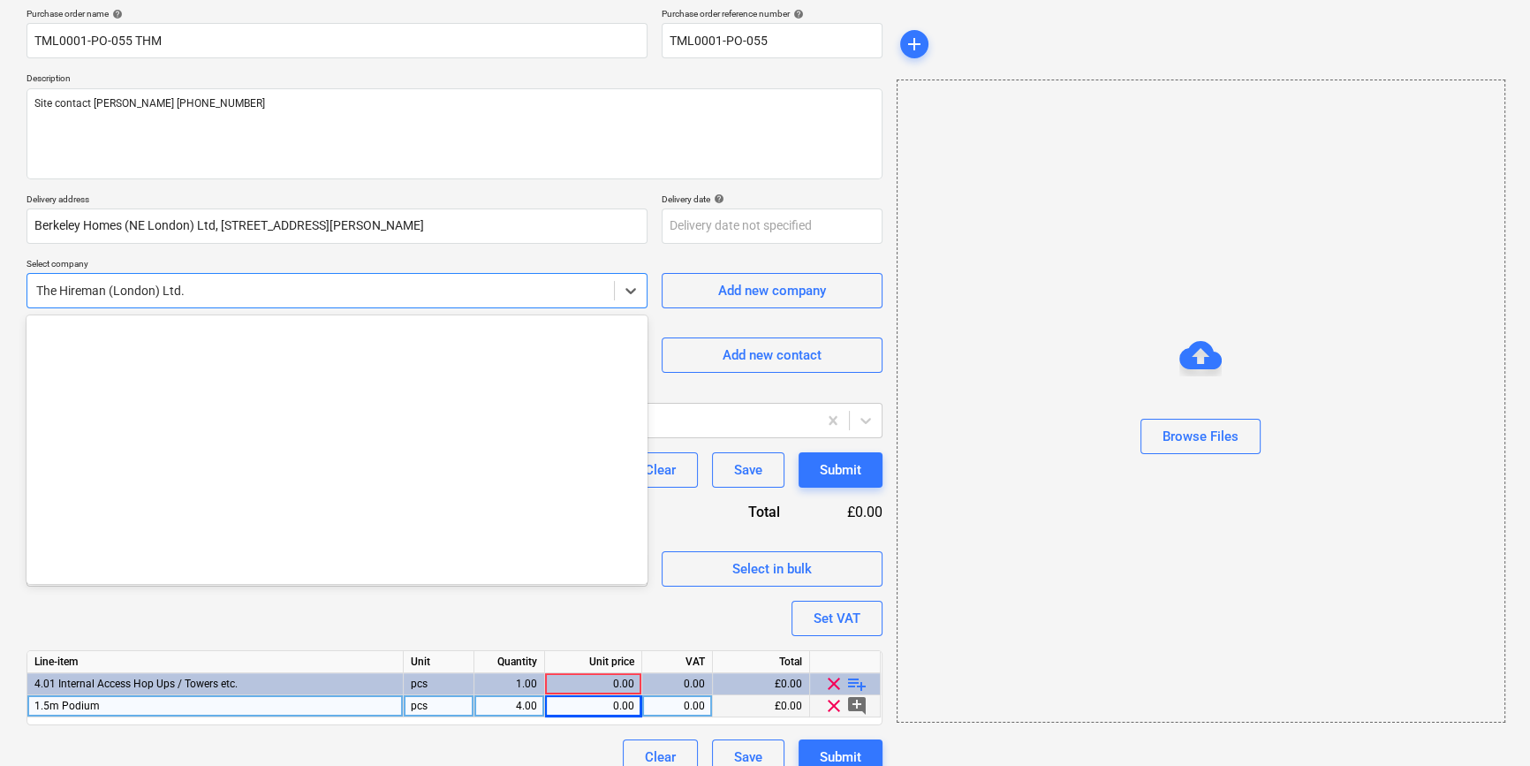
click at [414, 288] on div at bounding box center [320, 291] width 569 height 18
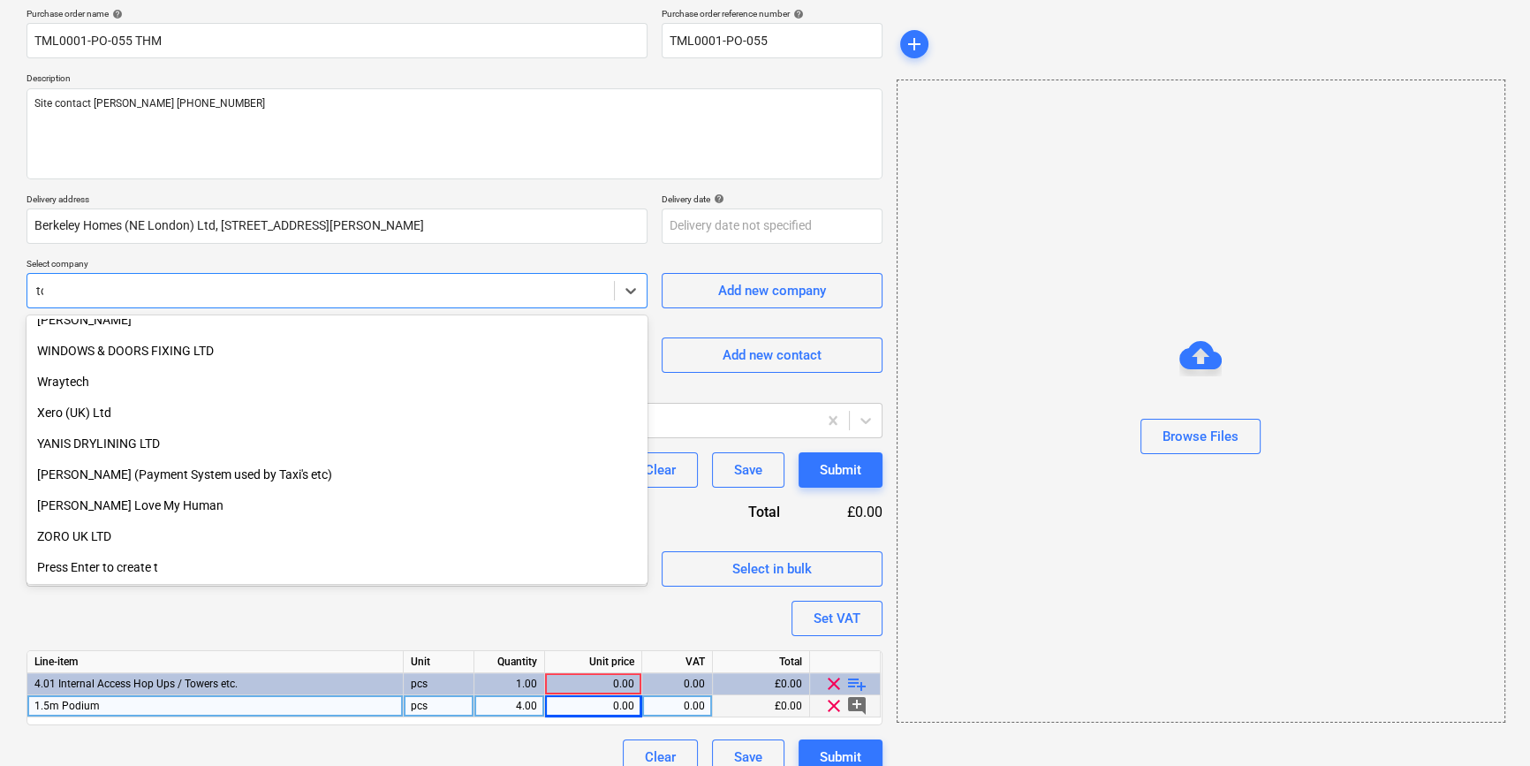
scroll to position [663, 0]
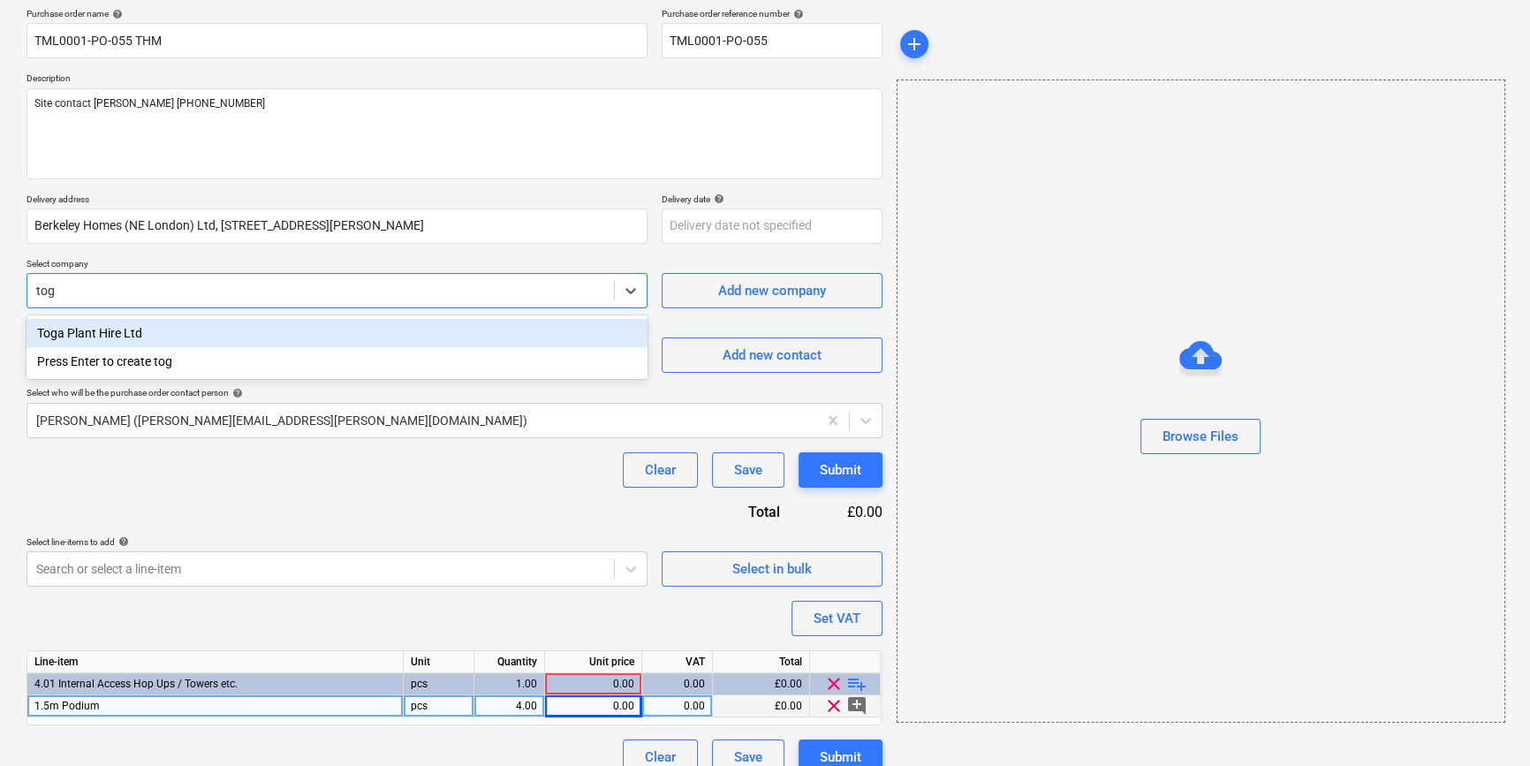
type input "toga"
click at [84, 337] on div "Toga Plant Hire Ltd" at bounding box center [337, 333] width 621 height 28
type textarea "x"
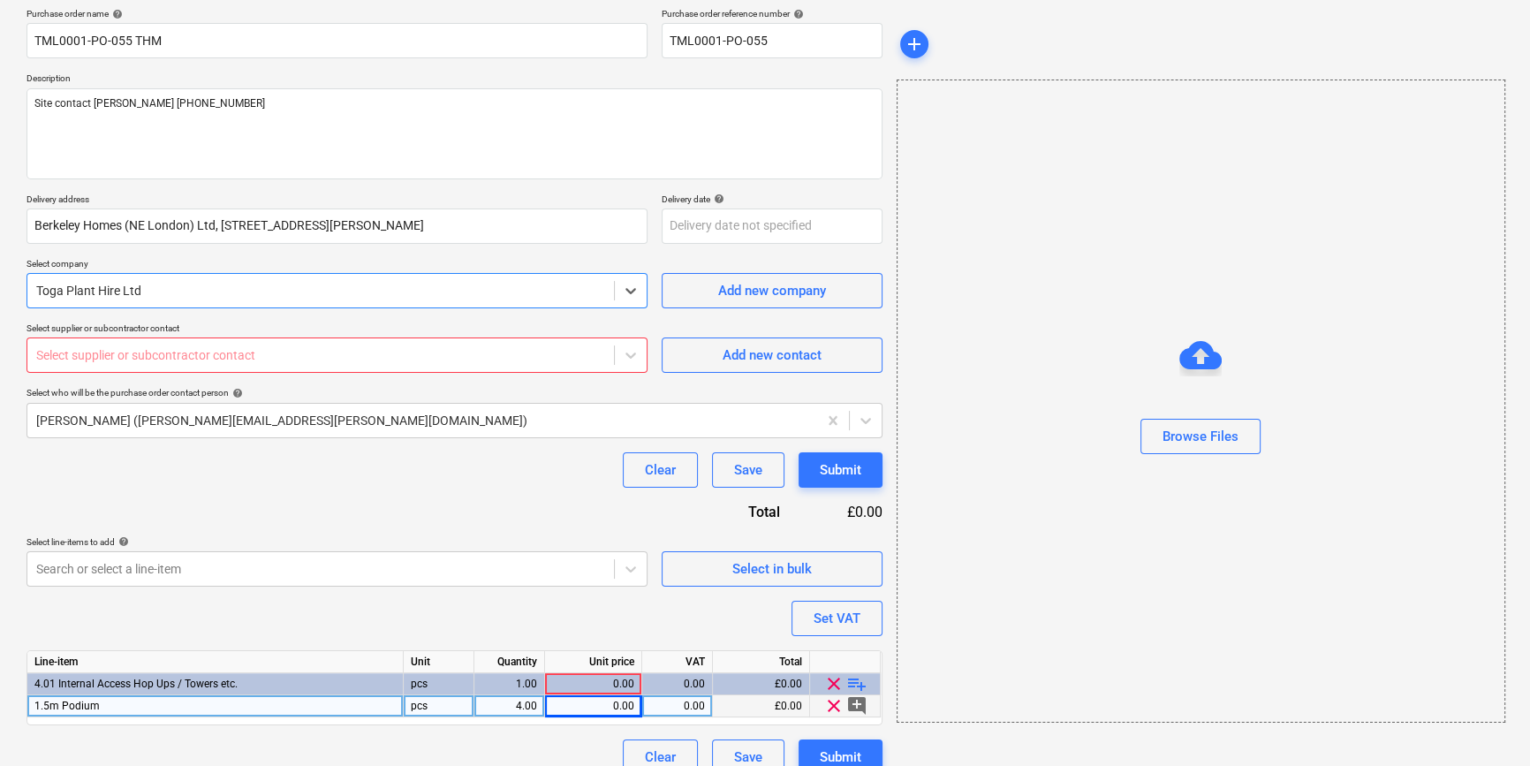
click at [80, 357] on div at bounding box center [320, 355] width 569 height 18
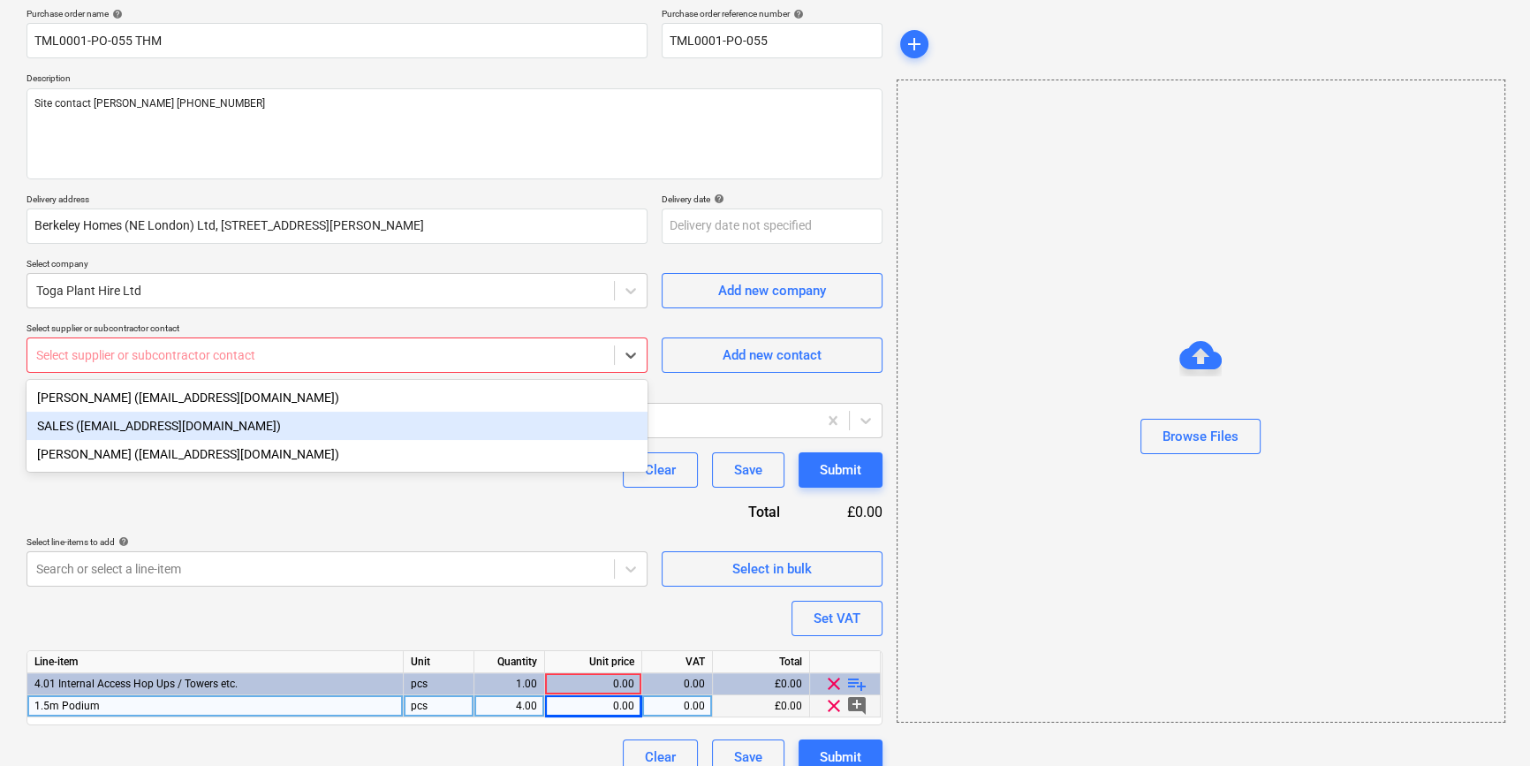
click at [87, 422] on div "SALES ([EMAIL_ADDRESS][DOMAIN_NAME])" at bounding box center [337, 426] width 621 height 28
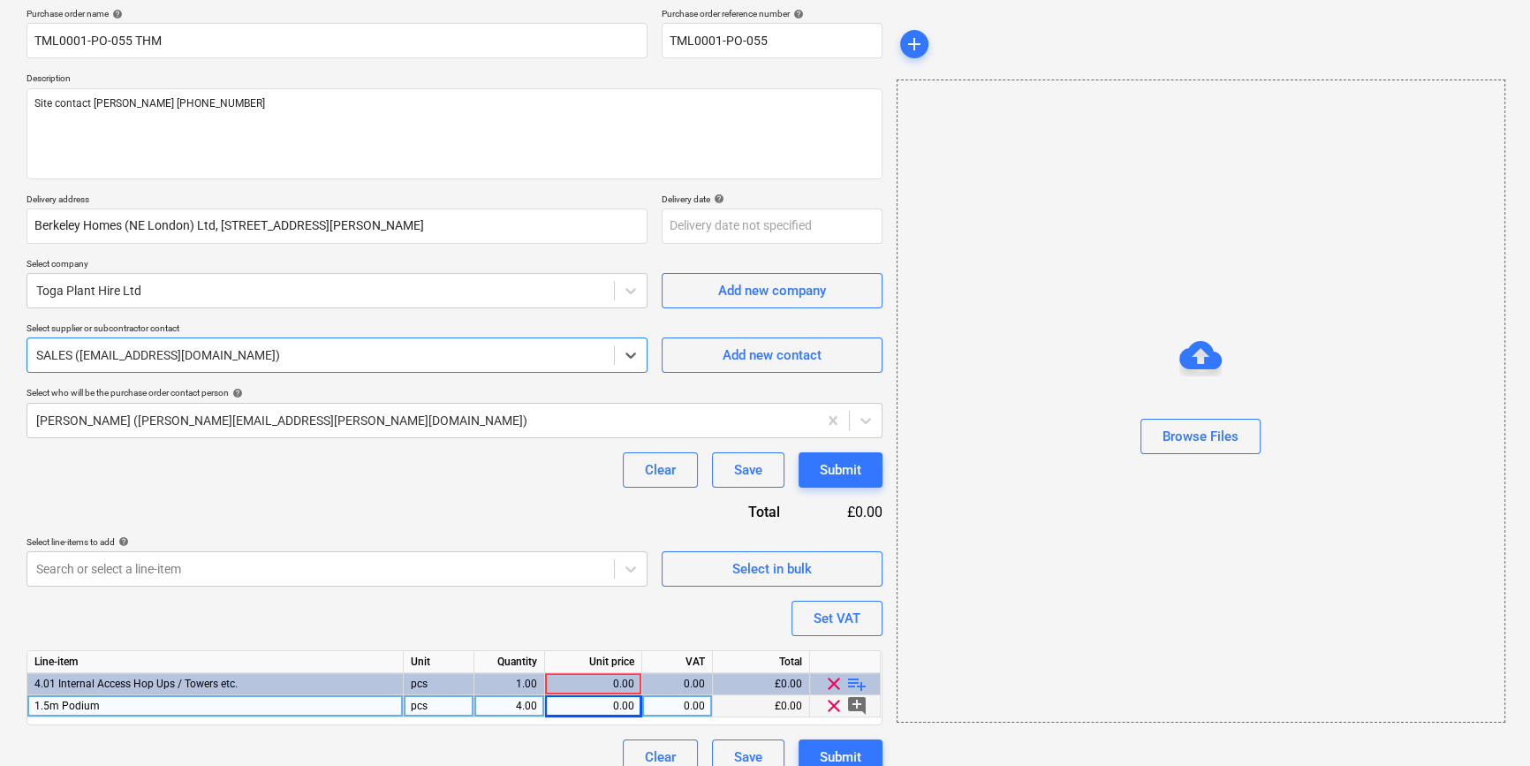
type textarea "x"
click at [613, 709] on div "0.00" at bounding box center [593, 706] width 82 height 22
type input "7"
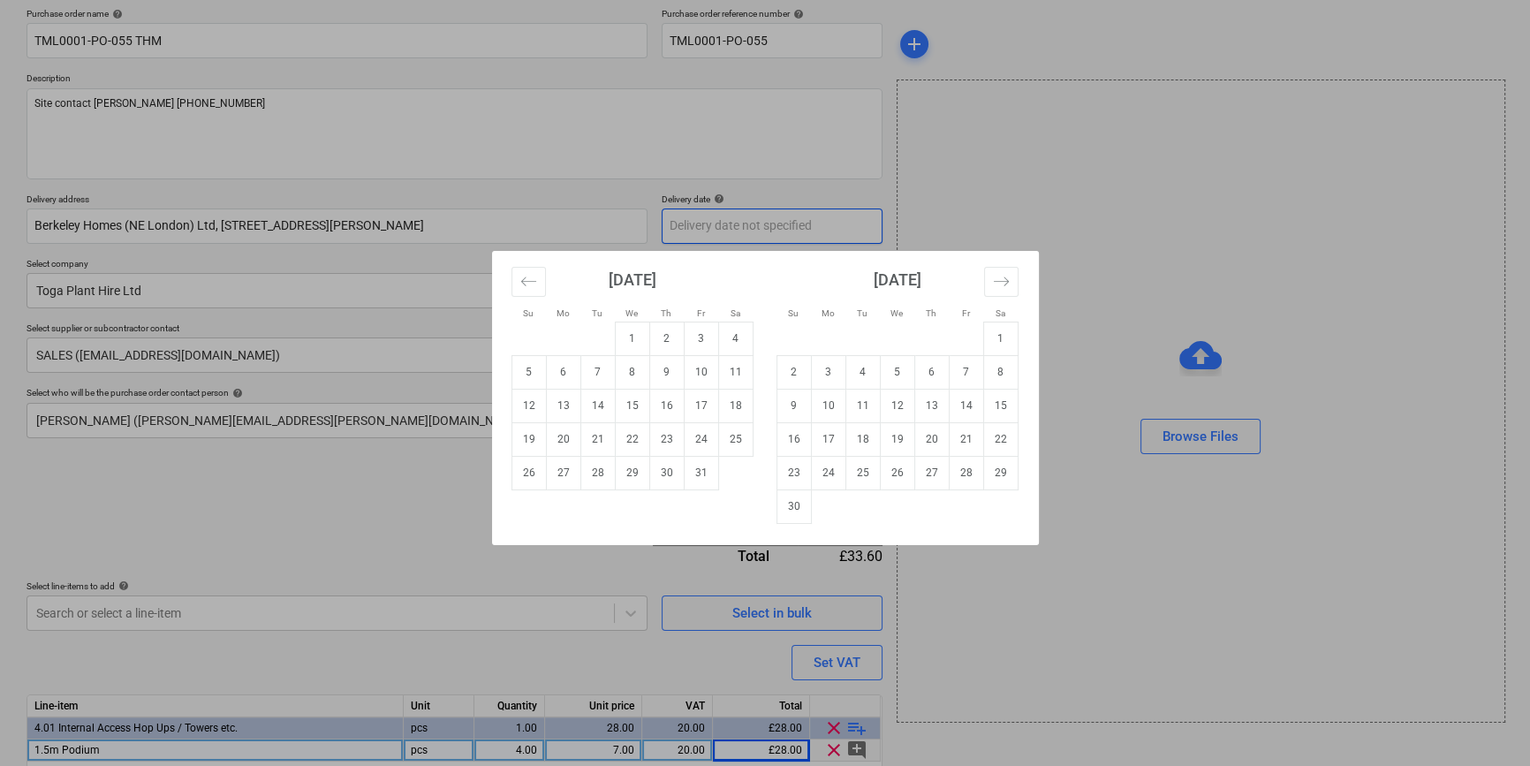
click at [703, 228] on body "Sales Projects Contacts Company Inbox 2 format_size keyboard_arrow_down help se…" at bounding box center [765, 246] width 1530 height 766
click at [565, 371] on td "6" at bounding box center [563, 372] width 34 height 34
type textarea "x"
type input "[DATE]"
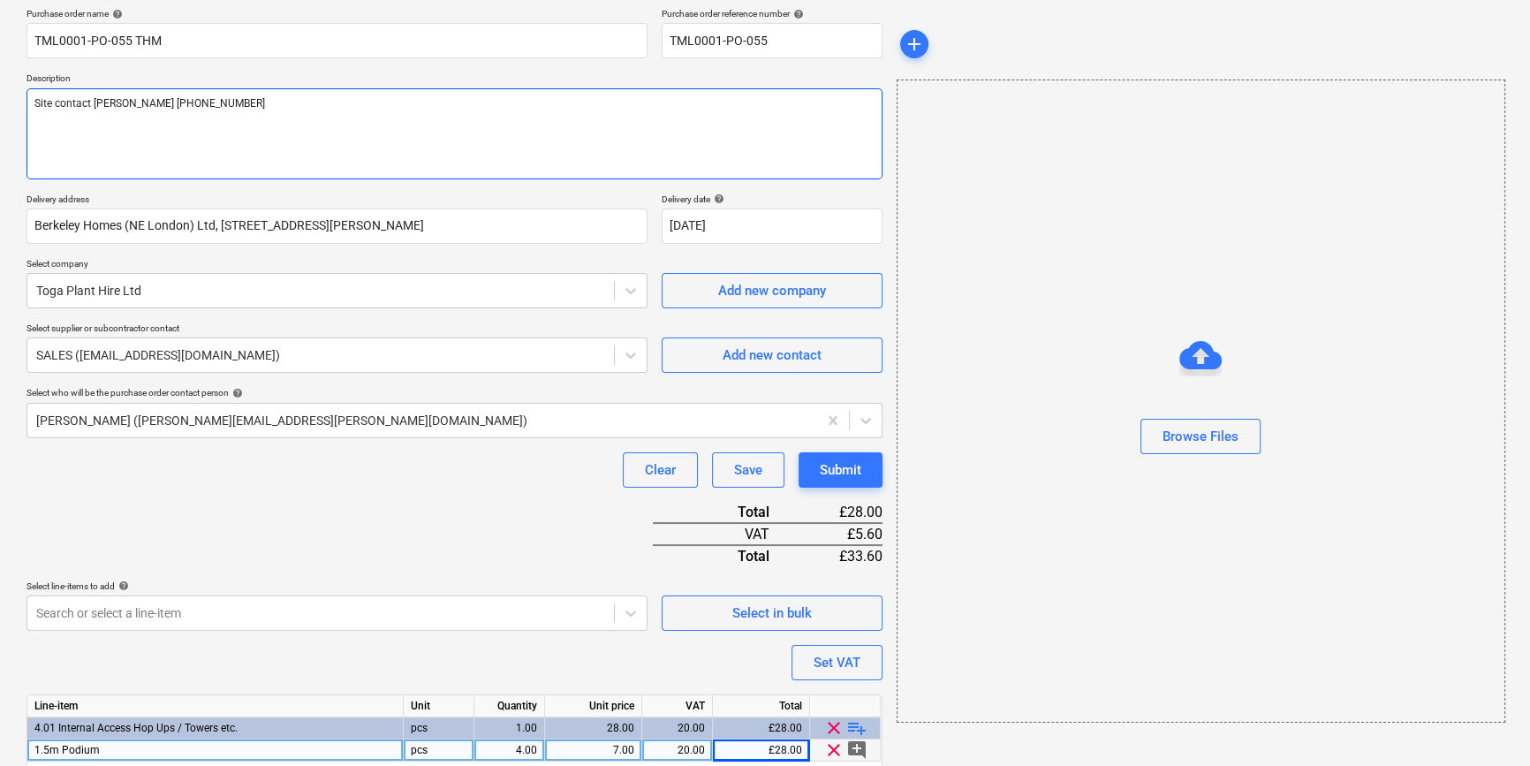
click at [34, 133] on textarea "Site contact [PERSON_NAME] [PHONE_NUMBER]" at bounding box center [455, 133] width 856 height 91
click at [230, 97] on textarea "Site contact [PERSON_NAME] [PHONE_NUMBER]" at bounding box center [455, 133] width 856 height 91
type textarea "x"
type textarea "Site contact [PERSON_NAME] [PHONE_NUMBER]"
type textarea "x"
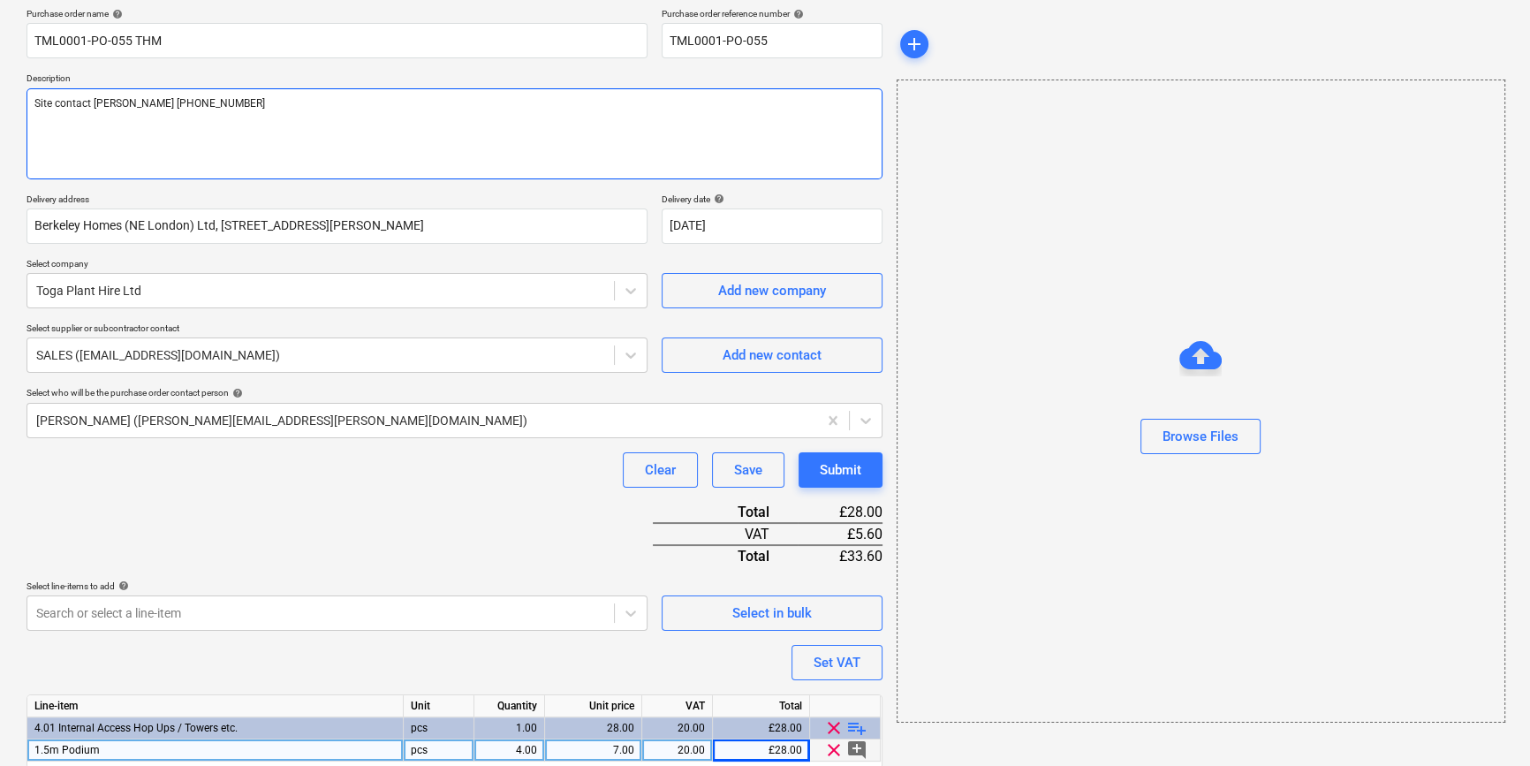
type textarea "Site contact [PERSON_NAME] [PHONE_NUMBER]"
type textarea "x"
type textarea "Site contact [PERSON_NAME] [PHONE_NUMBER] A"
type textarea "x"
type textarea "Site contact [PERSON_NAME] [PHONE_NUMBER] Ap"
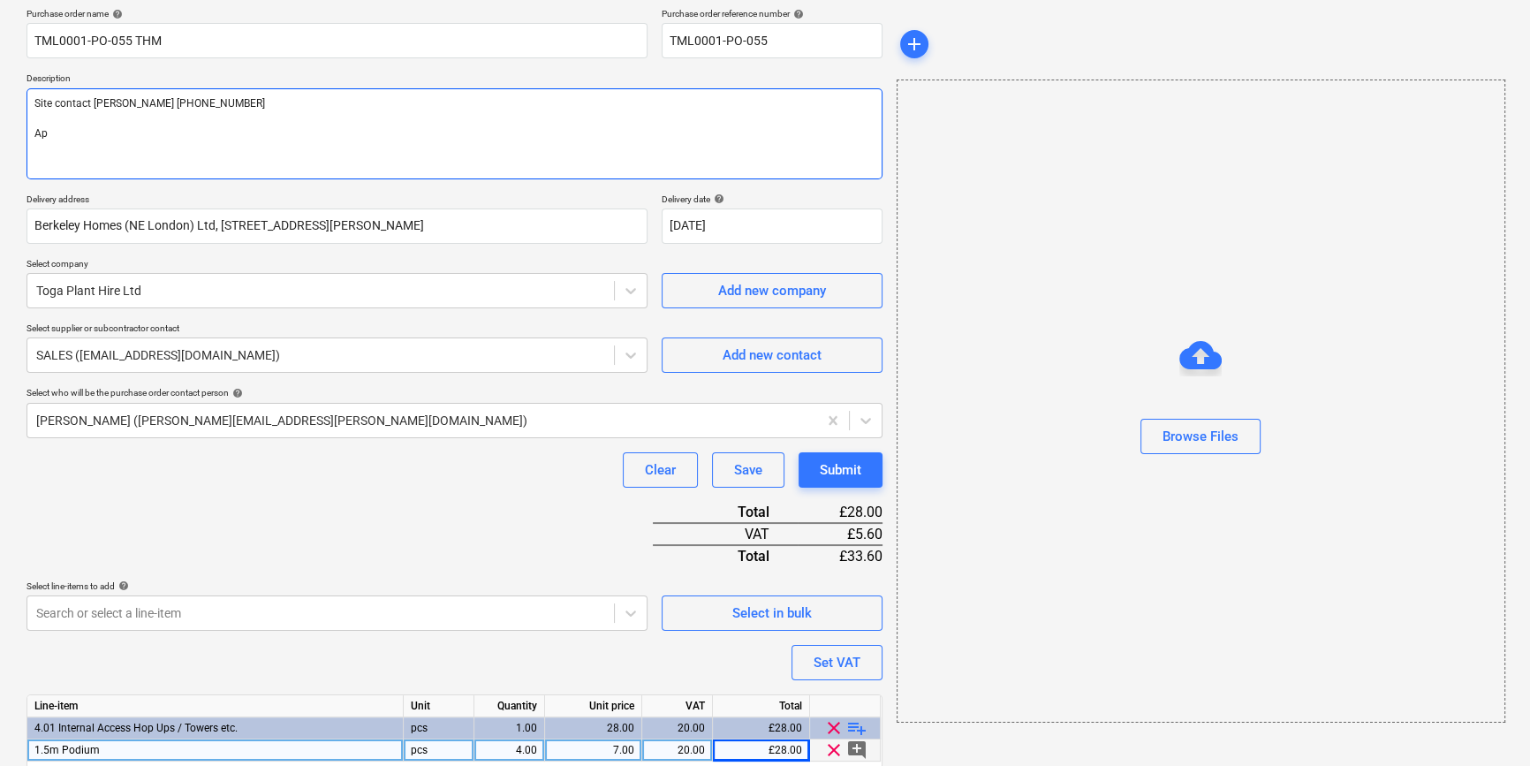
type textarea "x"
type textarea "Site contact [PERSON_NAME] [PHONE_NUMBER] Apo"
type textarea "x"
type textarea "Site contact [PERSON_NAME] [PHONE_NUMBER] Apol"
type textarea "x"
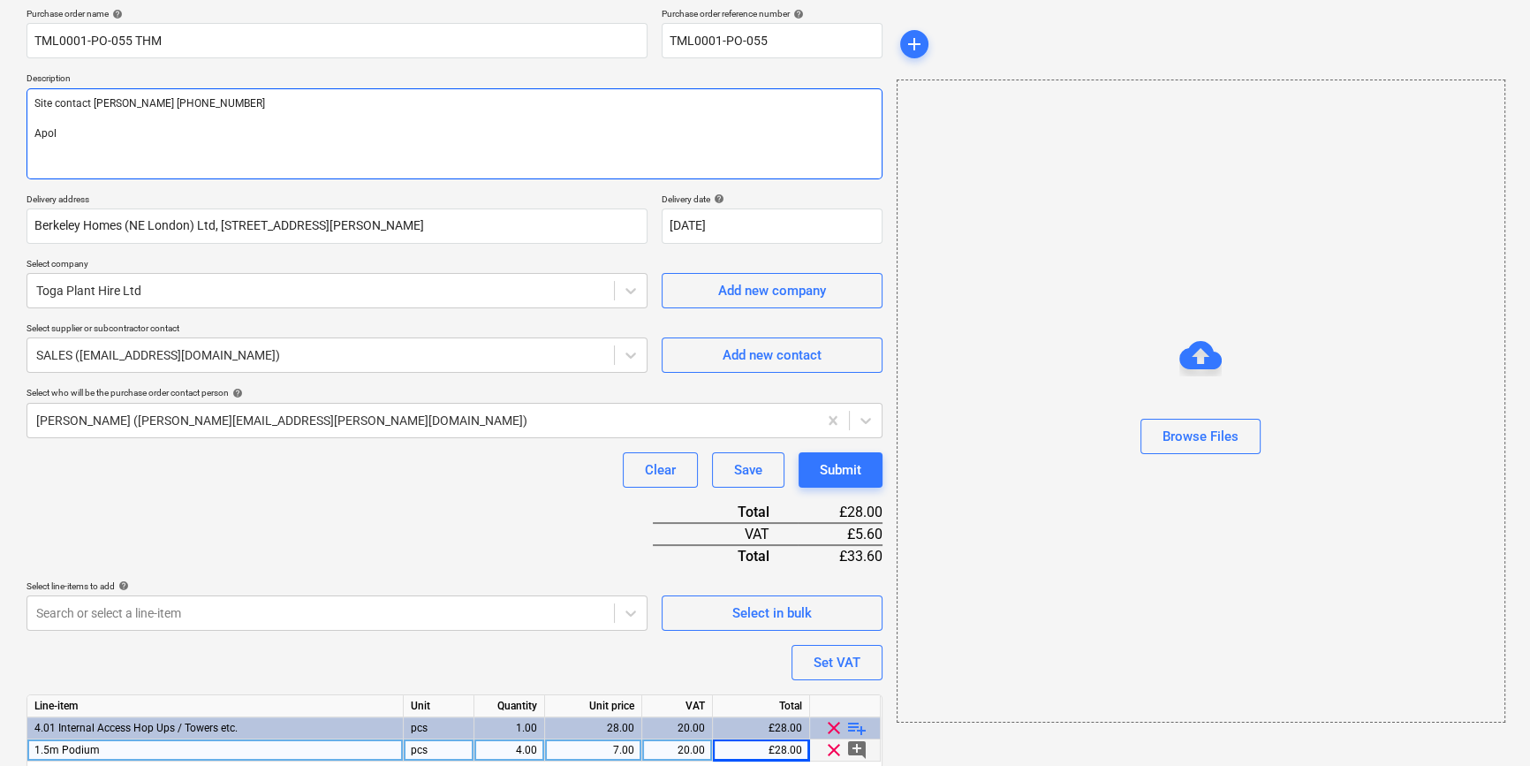
type textarea "Site contact [PERSON_NAME] [PHONE_NUMBER] [GEOGRAPHIC_DATA]"
type textarea "x"
type textarea "Site contact [PERSON_NAME] [PHONE_NUMBER] Apolog"
type textarea "x"
type textarea "Site contact [PERSON_NAME] [PHONE_NUMBER] Apologi"
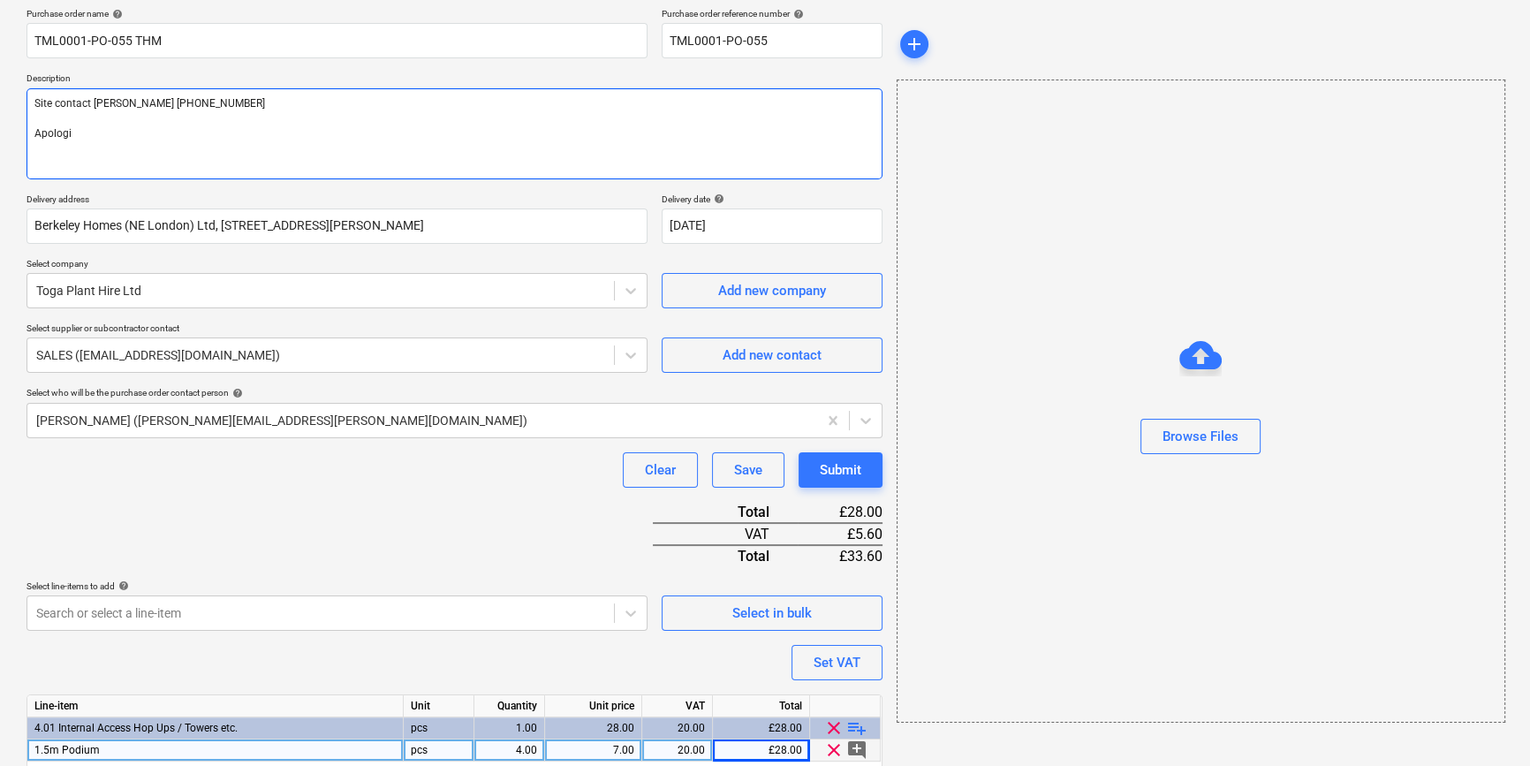
type textarea "x"
type textarea "Site contact [PERSON_NAME] [PHONE_NUMBER] Apologie"
type textarea "x"
type textarea "Site contact [PERSON_NAME] [PHONE_NUMBER] Apologies"
type textarea "x"
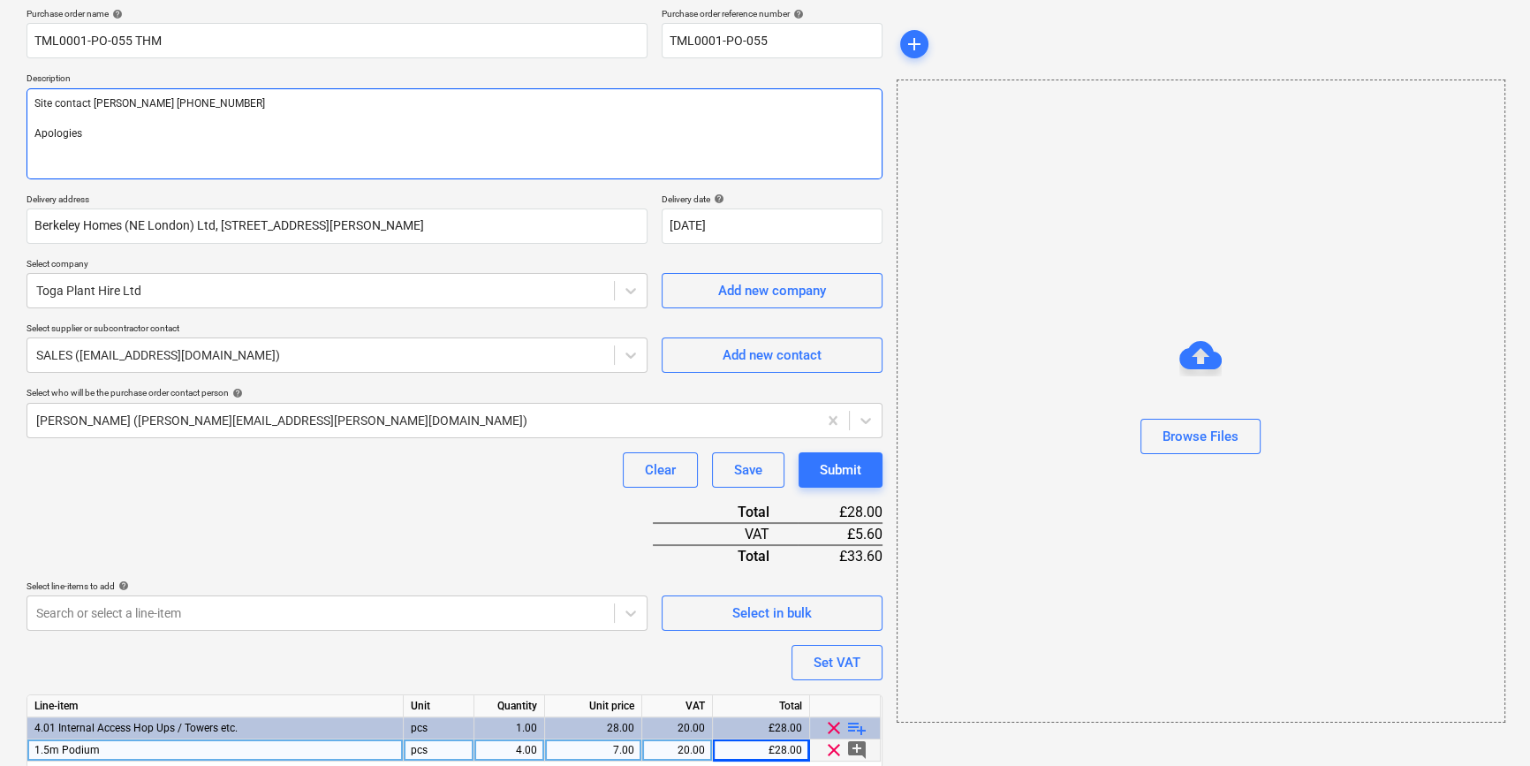
type textarea "Site contact [PERSON_NAME] [PHONE_NUMBER] Apologies"
type textarea "x"
type textarea "Site contact [PERSON_NAME] [PHONE_NUMBER] Apologies f"
type textarea "x"
type textarea "Site contact [PERSON_NAME] [PHONE_NUMBER] Apologies fo"
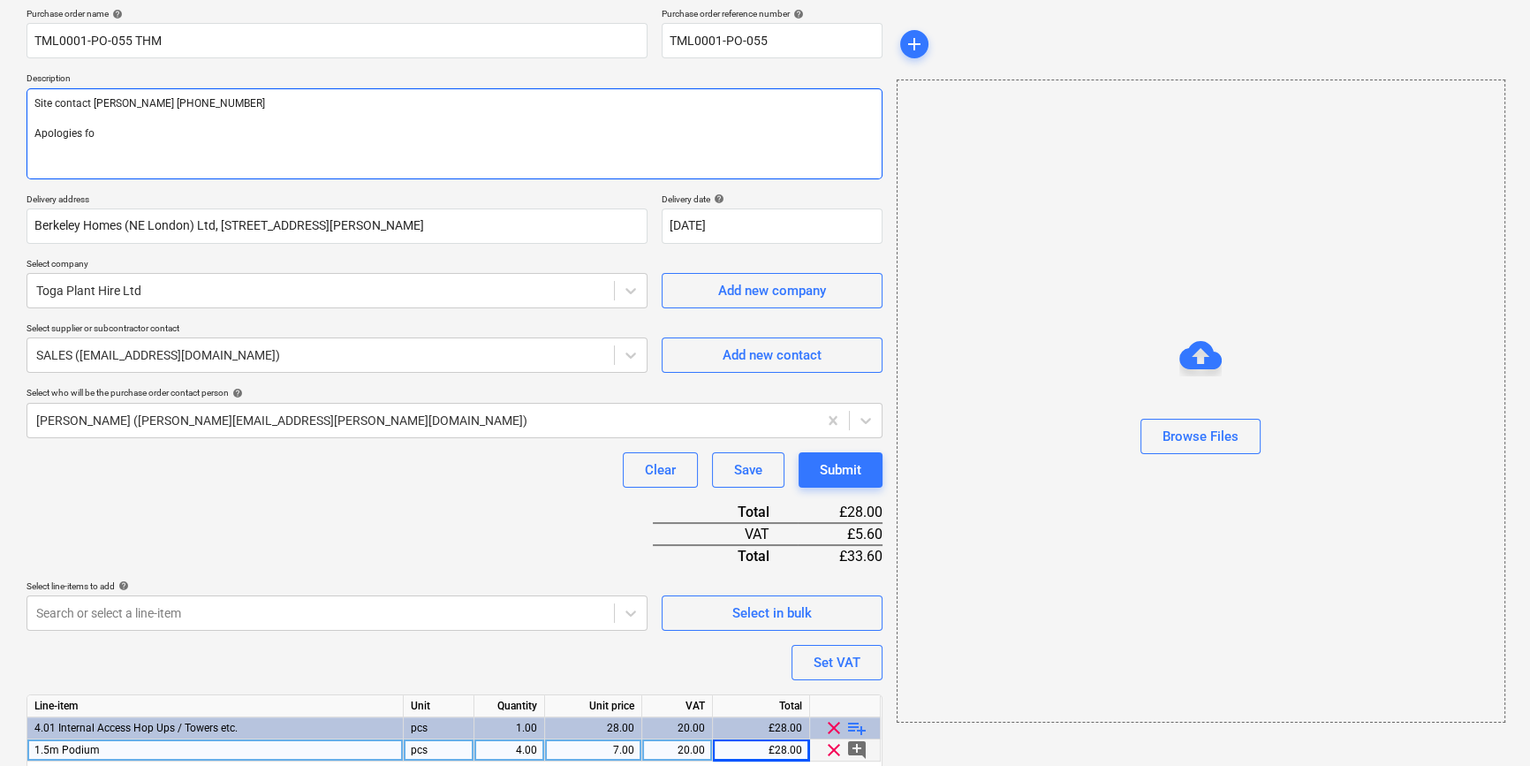
type textarea "x"
type textarea "Site contact [PERSON_NAME] [PHONE_NUMBER] Apologies for"
type textarea "x"
type textarea "Site contact [PERSON_NAME] [PHONE_NUMBER] Apologies for"
type textarea "x"
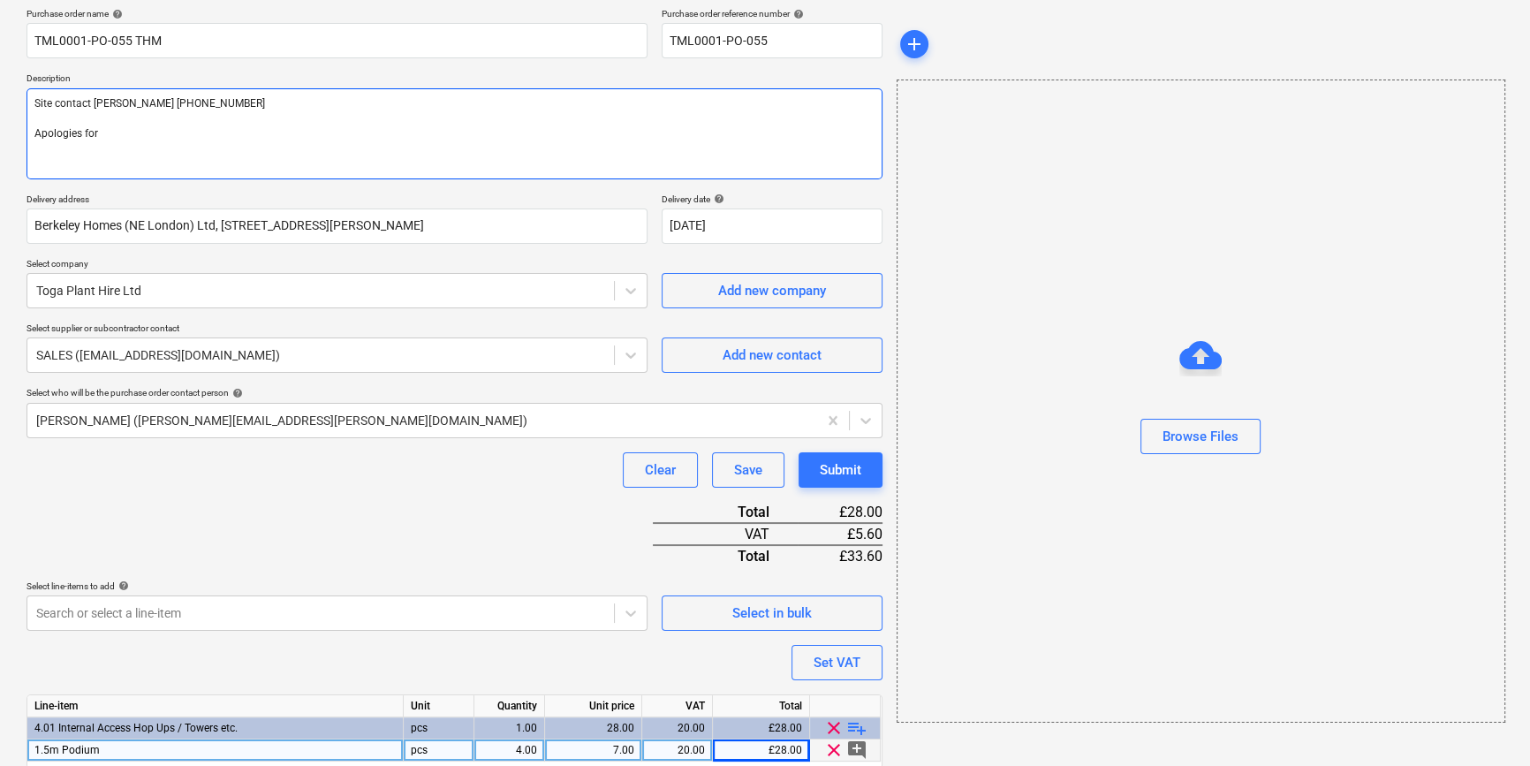
type textarea "Site contact [PERSON_NAME] [PHONE_NUMBER] Apologies for l"
type textarea "x"
type textarea "Site contact [PERSON_NAME] [PHONE_NUMBER] Apologies for la"
type textarea "x"
type textarea "Site contact [PERSON_NAME] [PHONE_NUMBER] Apologies for lat"
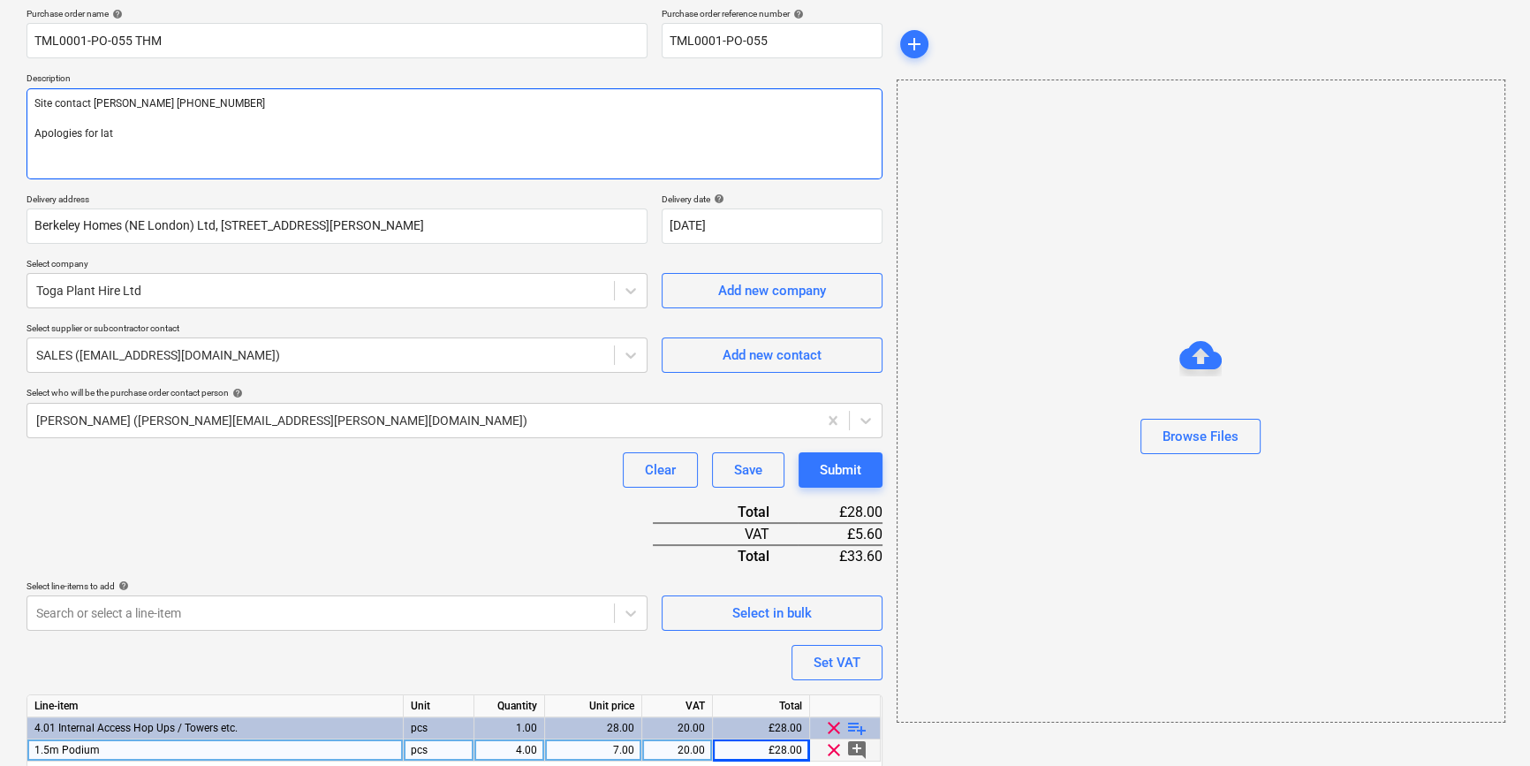
type textarea "x"
type textarea "Site contact [PERSON_NAME] [PHONE_NUMBER] Apologies for late"
type textarea "x"
type textarea "Site contact [PERSON_NAME] [PHONE_NUMBER] Apologies for late"
type textarea "x"
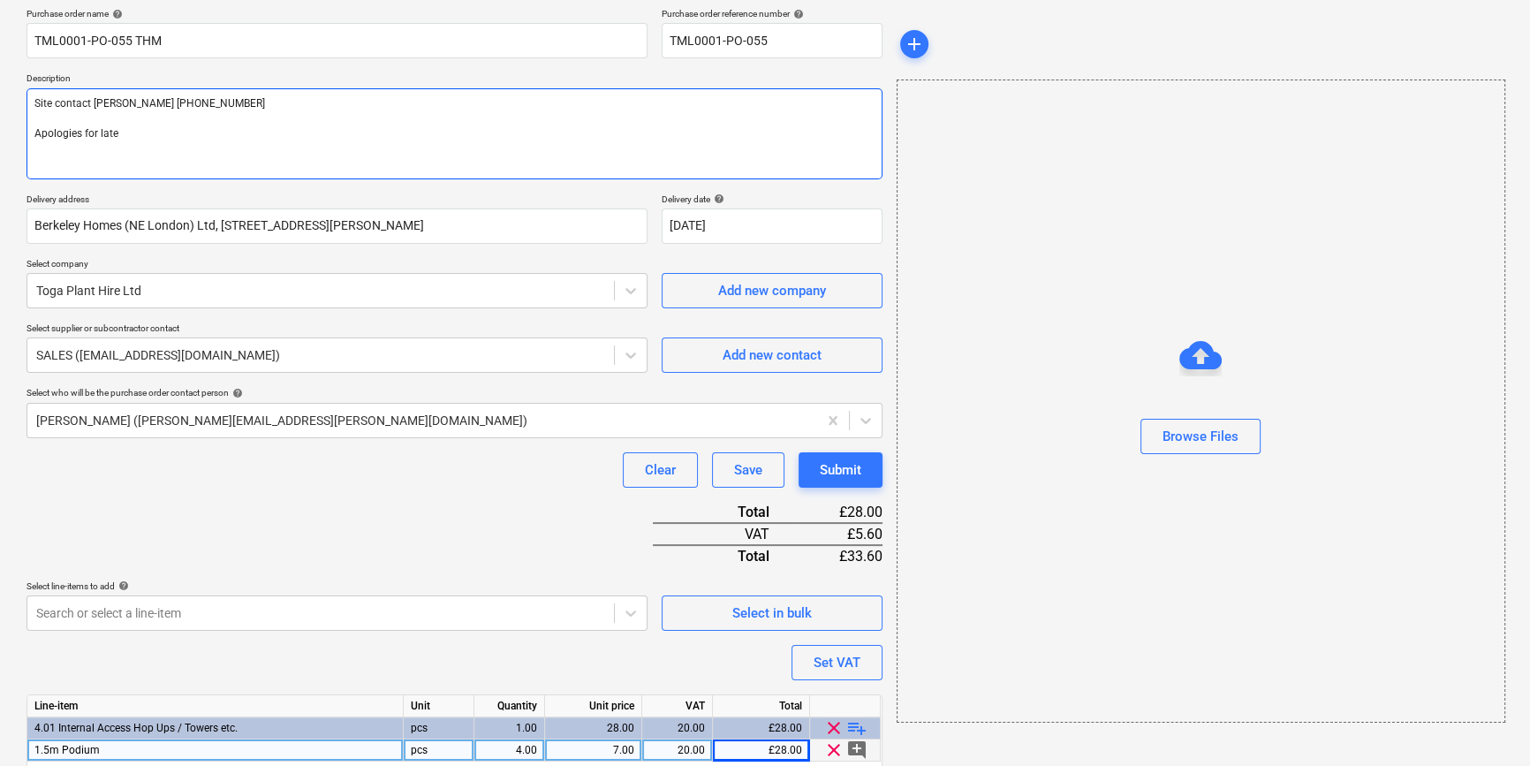
type textarea "Site contact [PERSON_NAME] [PHONE_NUMBER] Apologies for late n"
type textarea "x"
type textarea "Site contact [PERSON_NAME] [PHONE_NUMBER] Apologies for late no"
type textarea "x"
type textarea "Site contact [PERSON_NAME] [PHONE_NUMBER] Apologies for late not"
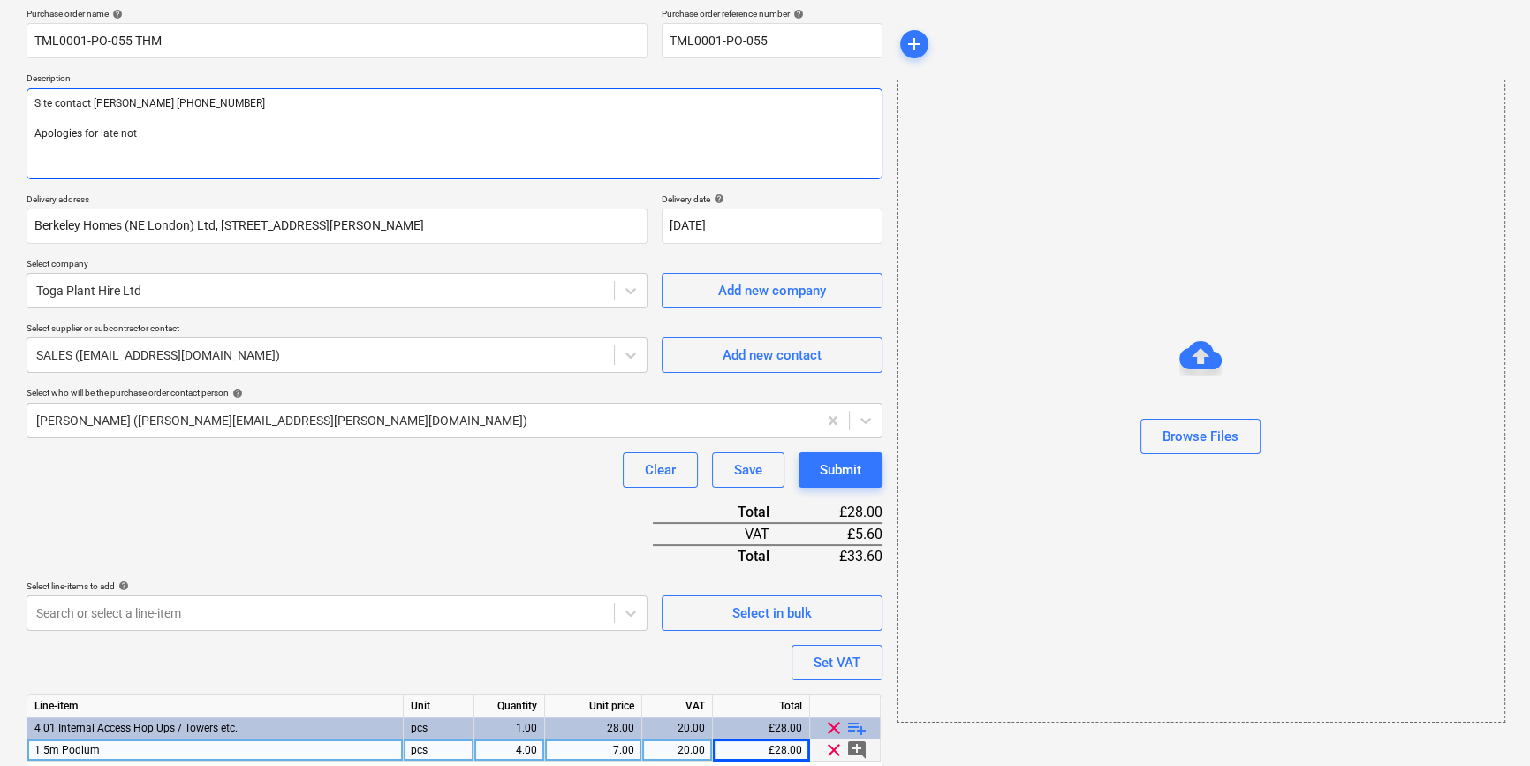
type textarea "x"
type textarea "Site contact [PERSON_NAME] [PHONE_NUMBER] Apologies for late noti"
type textarea "x"
type textarea "Site contact [PERSON_NAME] [PHONE_NUMBER] Apologies for late notic"
type textarea "x"
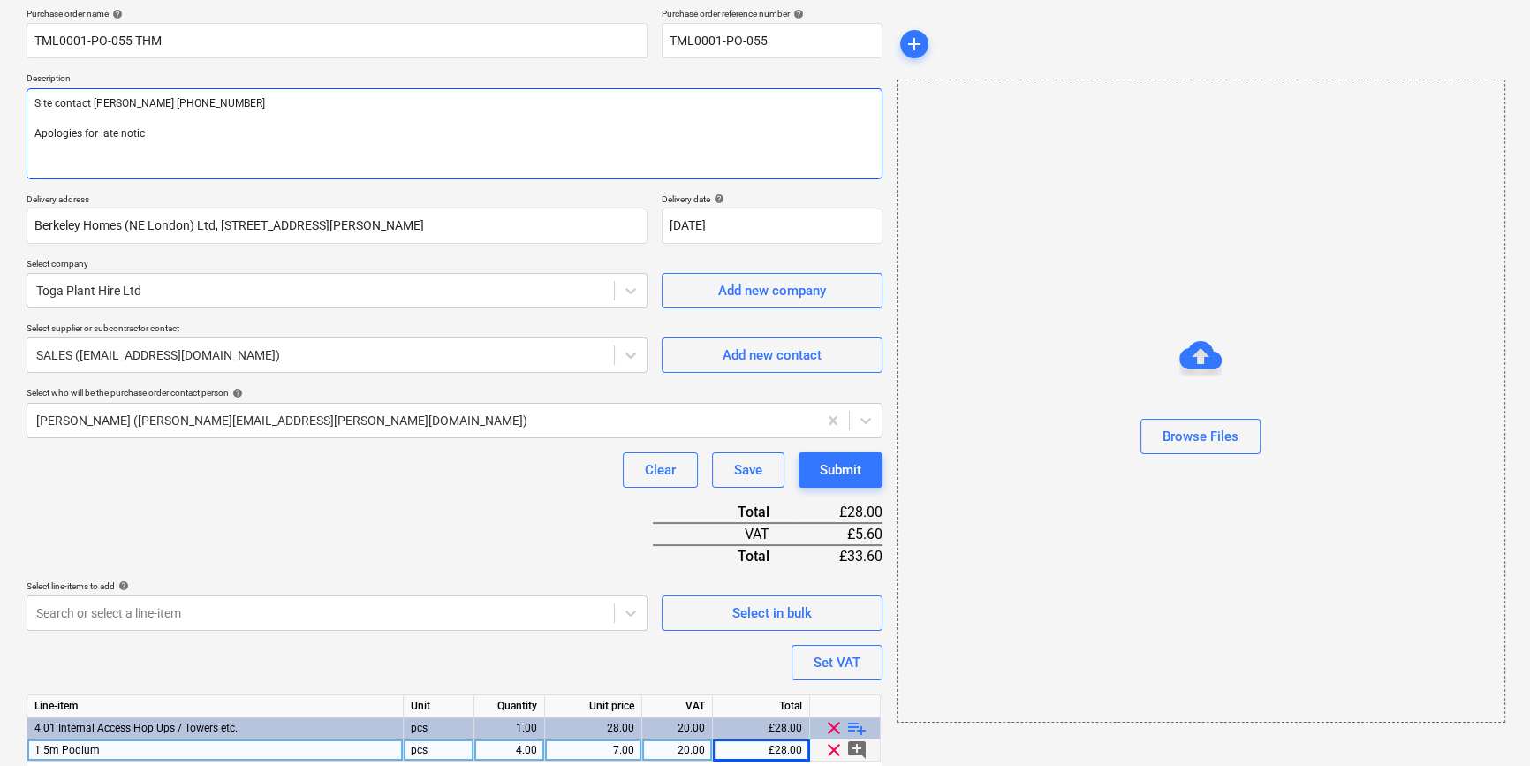
type textarea "Site contact [PERSON_NAME] [PHONE_NUMBER] Apologies for late notice"
type textarea "x"
type textarea "Site contact [PERSON_NAME] [PHONE_NUMBER] Apologies for late notice."
type textarea "x"
type textarea "Site contact [PERSON_NAME] [PHONE_NUMBER] Apologies for late notice."
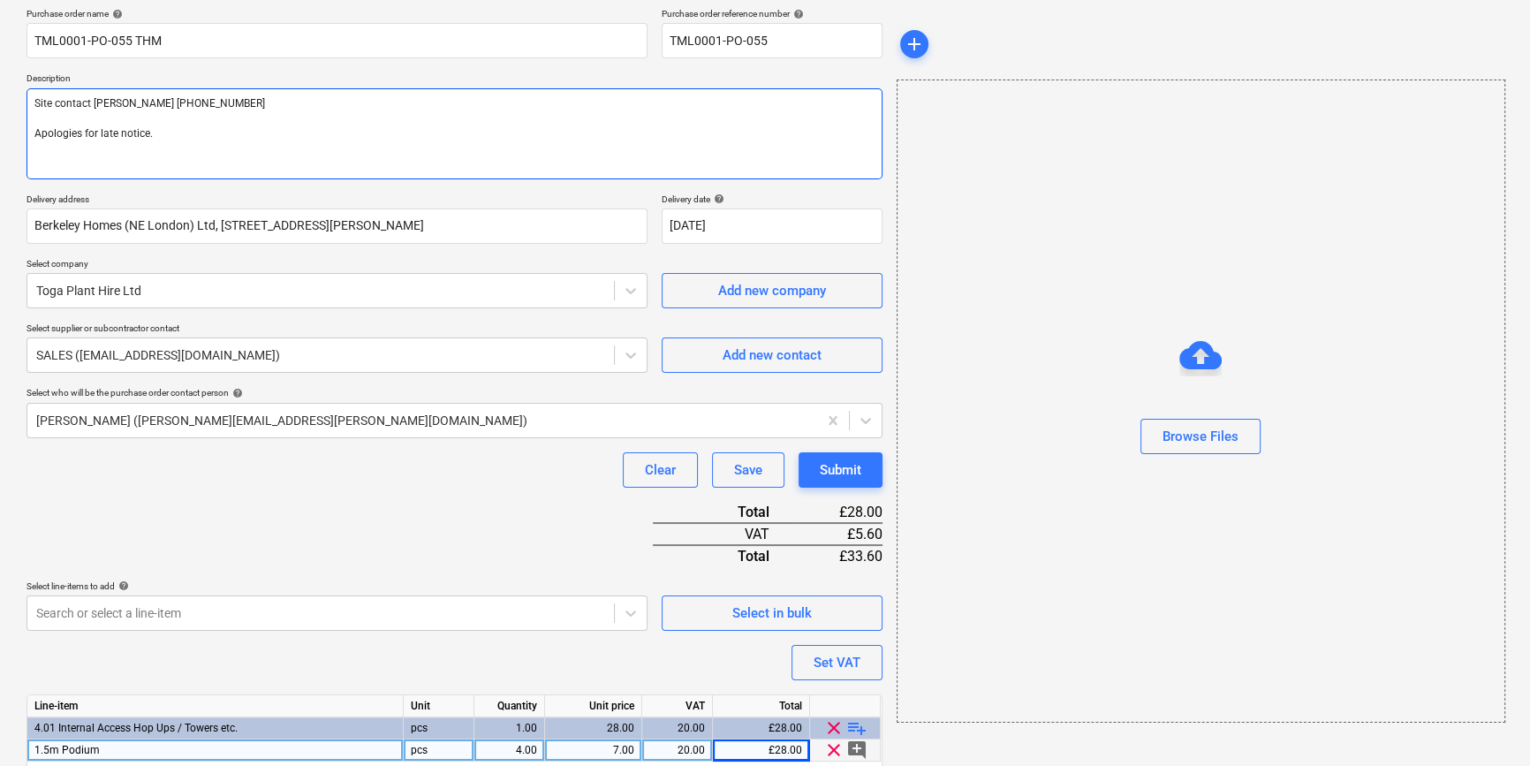
type textarea "x"
type textarea "Site contact [PERSON_NAME] [PHONE_NUMBER] Apologies for late notice. R"
type textarea "x"
type textarea "Site contact [PERSON_NAME] [PHONE_NUMBER] Apologies for late notice. Re"
type textarea "x"
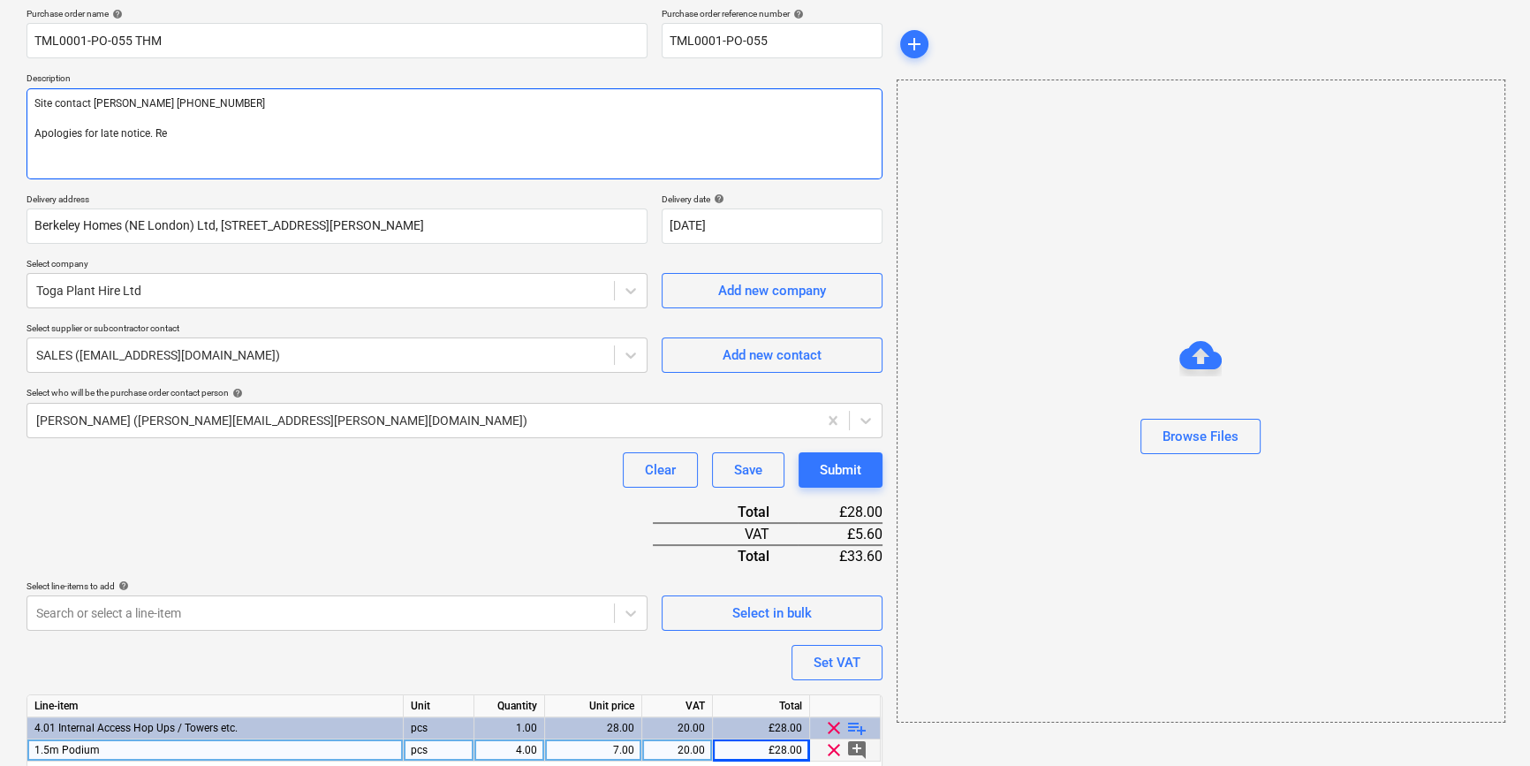
type textarea "Site contact [PERSON_NAME] [PHONE_NUMBER] Apologies for late notice. Req"
type textarea "x"
type textarea "Site contact [PERSON_NAME] [PHONE_NUMBER] Apologies for late notice. Requ"
type textarea "x"
type textarea "Site contact [PERSON_NAME] [PHONE_NUMBER] Apologies for late notice. Requi"
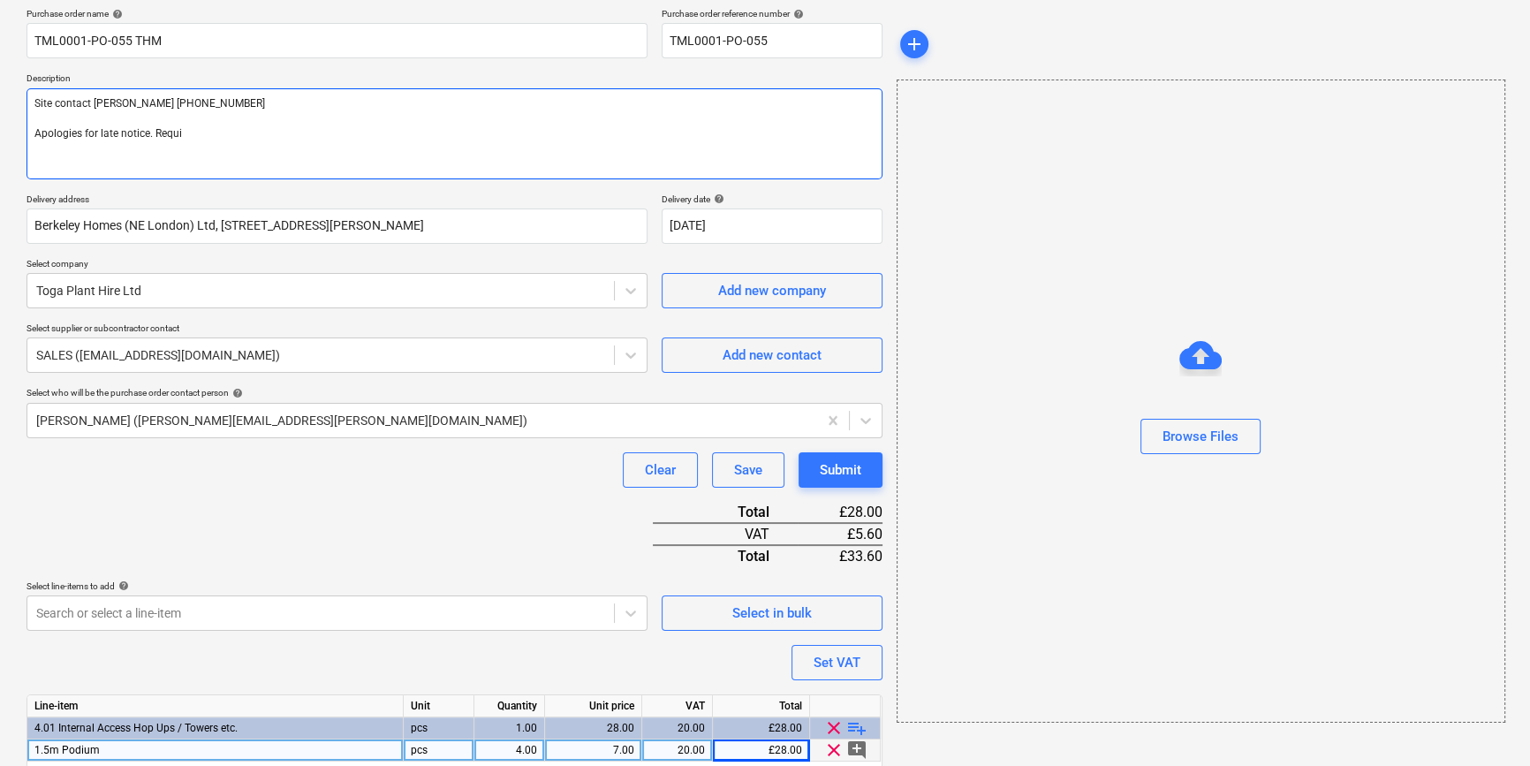
type textarea "x"
type textarea "Site contact [PERSON_NAME] [PHONE_NUMBER] Apologies for late notice. Requir"
type textarea "x"
type textarea "Site contact [PERSON_NAME] [PHONE_NUMBER] Apologies for late notice. Require"
type textarea "x"
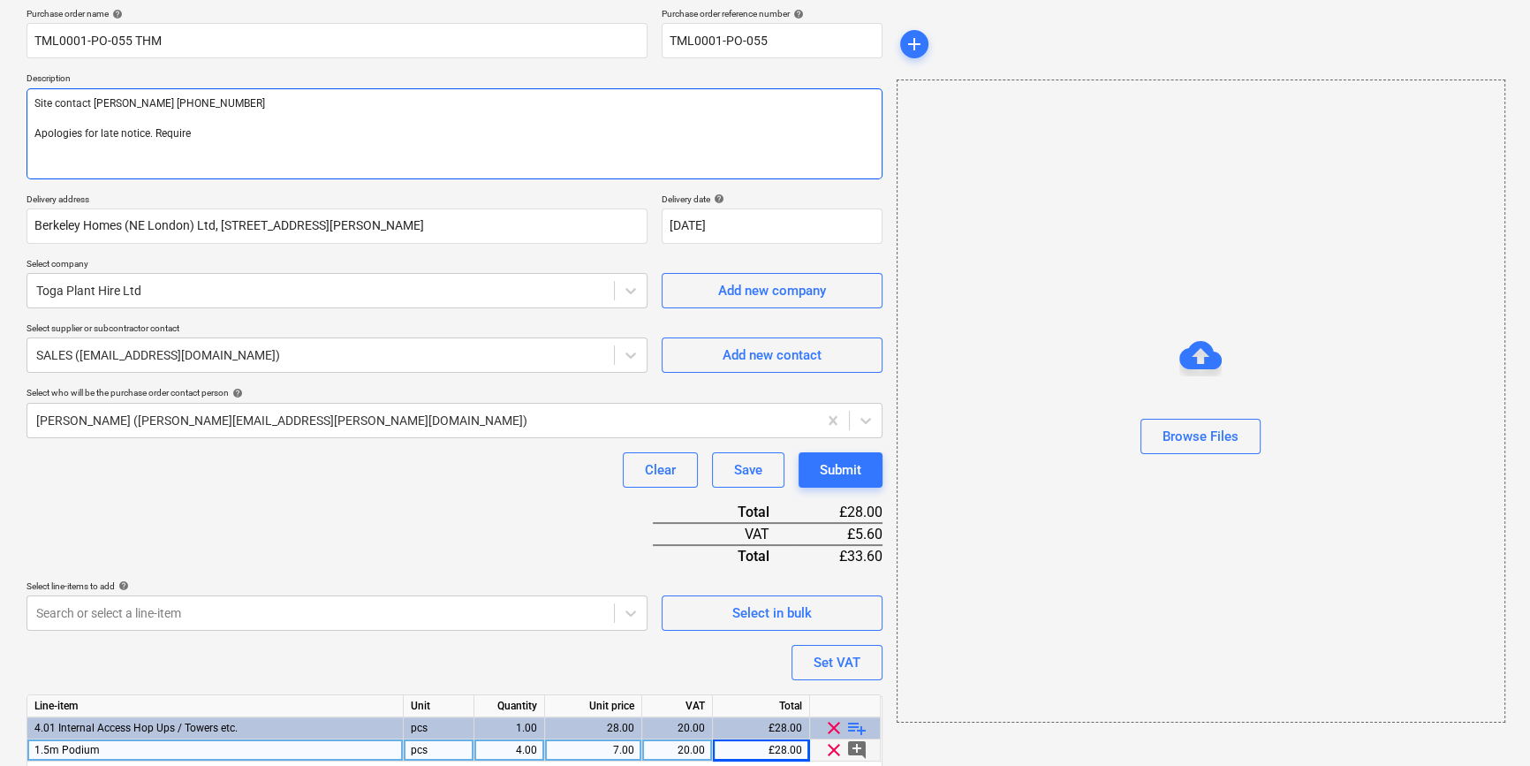
type textarea "Site contact [PERSON_NAME] [PHONE_NUMBER] Apologies for late notice. Required"
type textarea "x"
type textarea "Site contact [PERSON_NAME] [PHONE_NUMBER] Apologies for late notice. Required"
type textarea "x"
type textarea "Site contact [PERSON_NAME] [PHONE_NUMBER] Apologies for late notice. Required a"
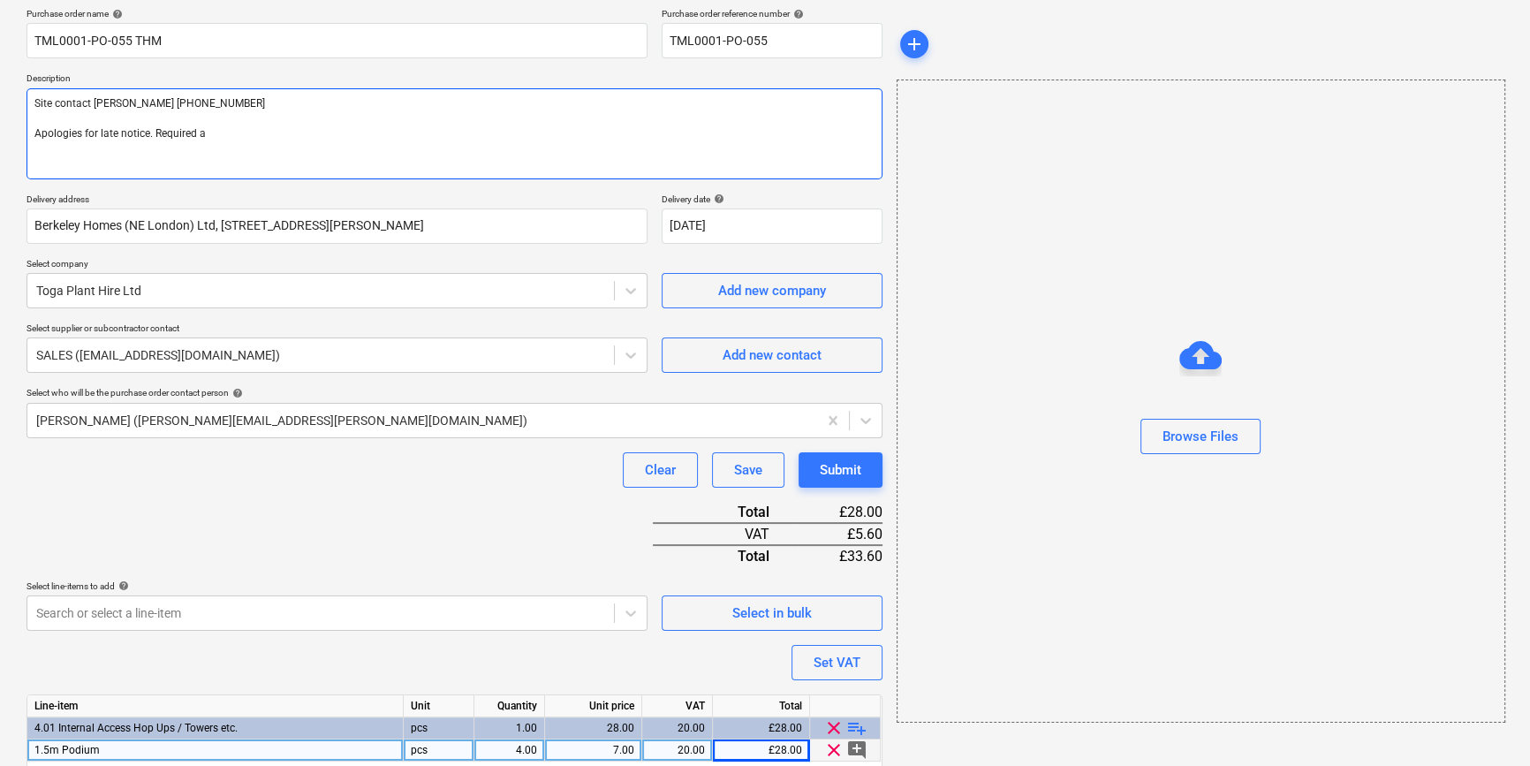
type textarea "x"
type textarea "Site contact [PERSON_NAME] [PHONE_NUMBER] Apologies for late notice. Required as"
type textarea "x"
type textarea "Site contact [PERSON_NAME] [PHONE_NUMBER] Apologies for late notice. Required a…"
type textarea "x"
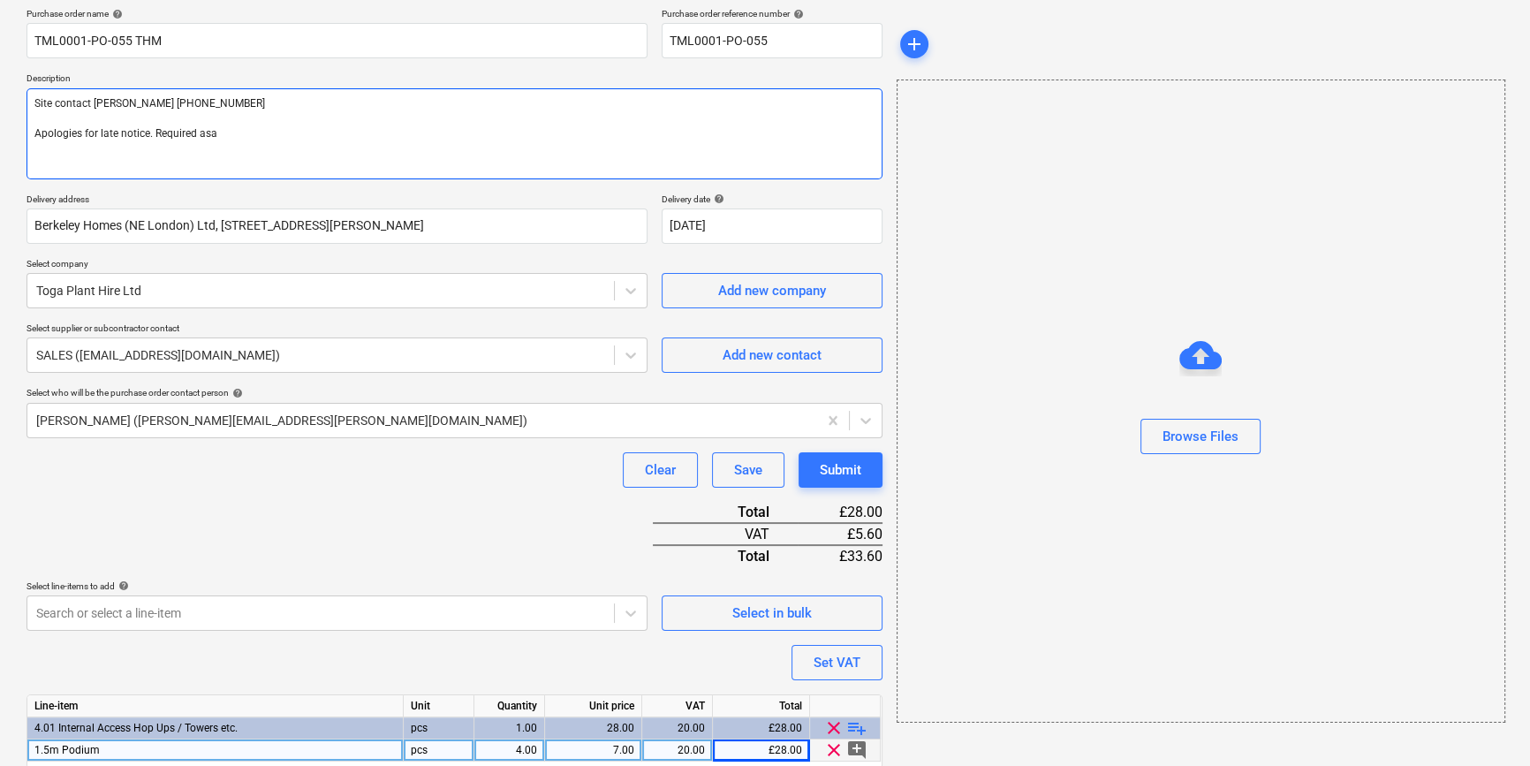
type textarea "Site contact [PERSON_NAME] [PHONE_NUMBER] Apologies for late notice. Required a…"
type textarea "x"
type textarea "Site contact [PERSON_NAME] [PHONE_NUMBER] Apologies for late notice. Required a…"
type textarea "x"
type textarea "Site contact [PERSON_NAME] [PHONE_NUMBER] Apologies for late notice. Required a…"
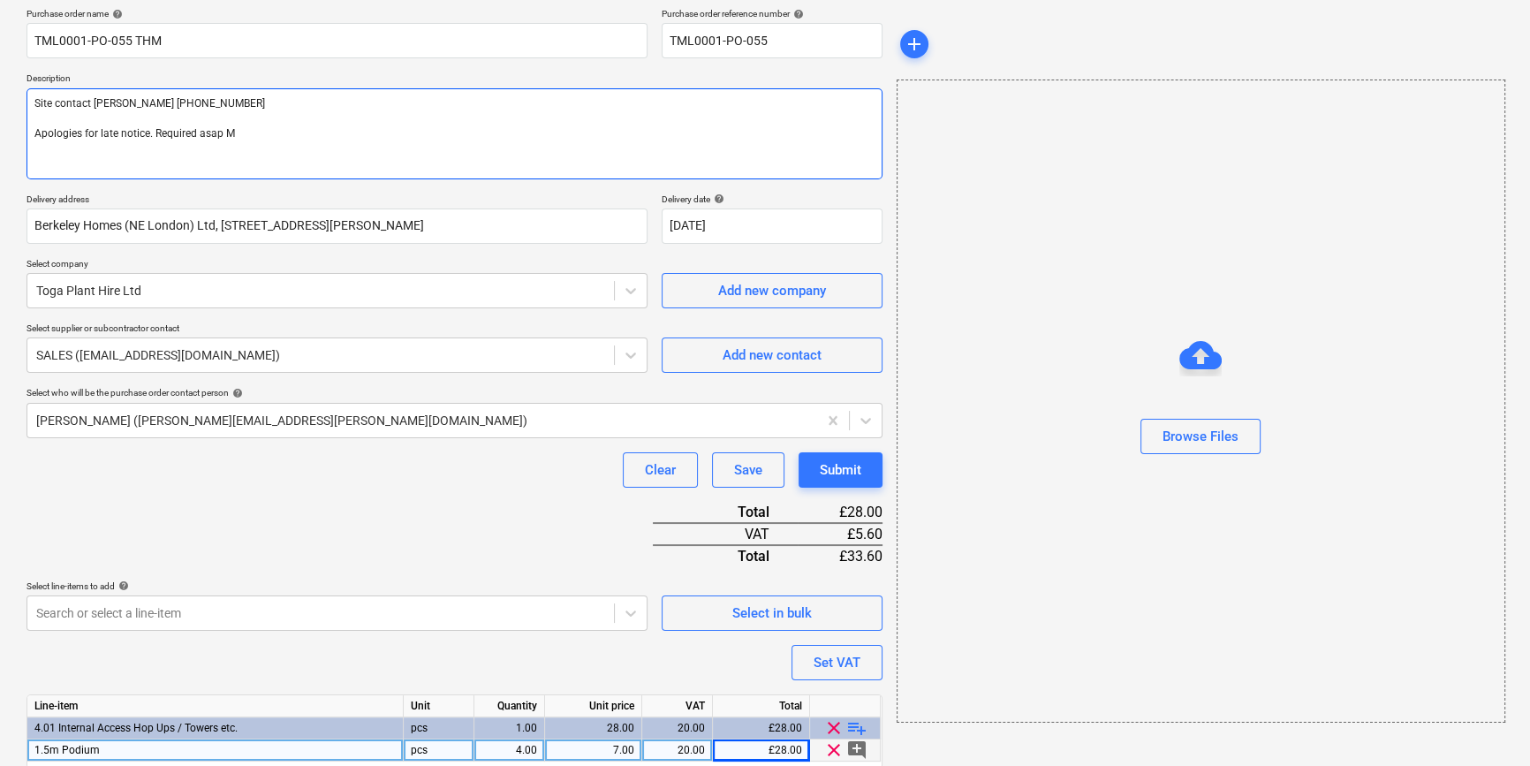
type textarea "x"
type textarea "Site contact [PERSON_NAME] [PHONE_NUMBER] Apologies for late notice. Required a…"
type textarea "x"
type textarea "Site contact [PERSON_NAME] [PHONE_NUMBER] Apologies for late notice. Required a…"
type textarea "x"
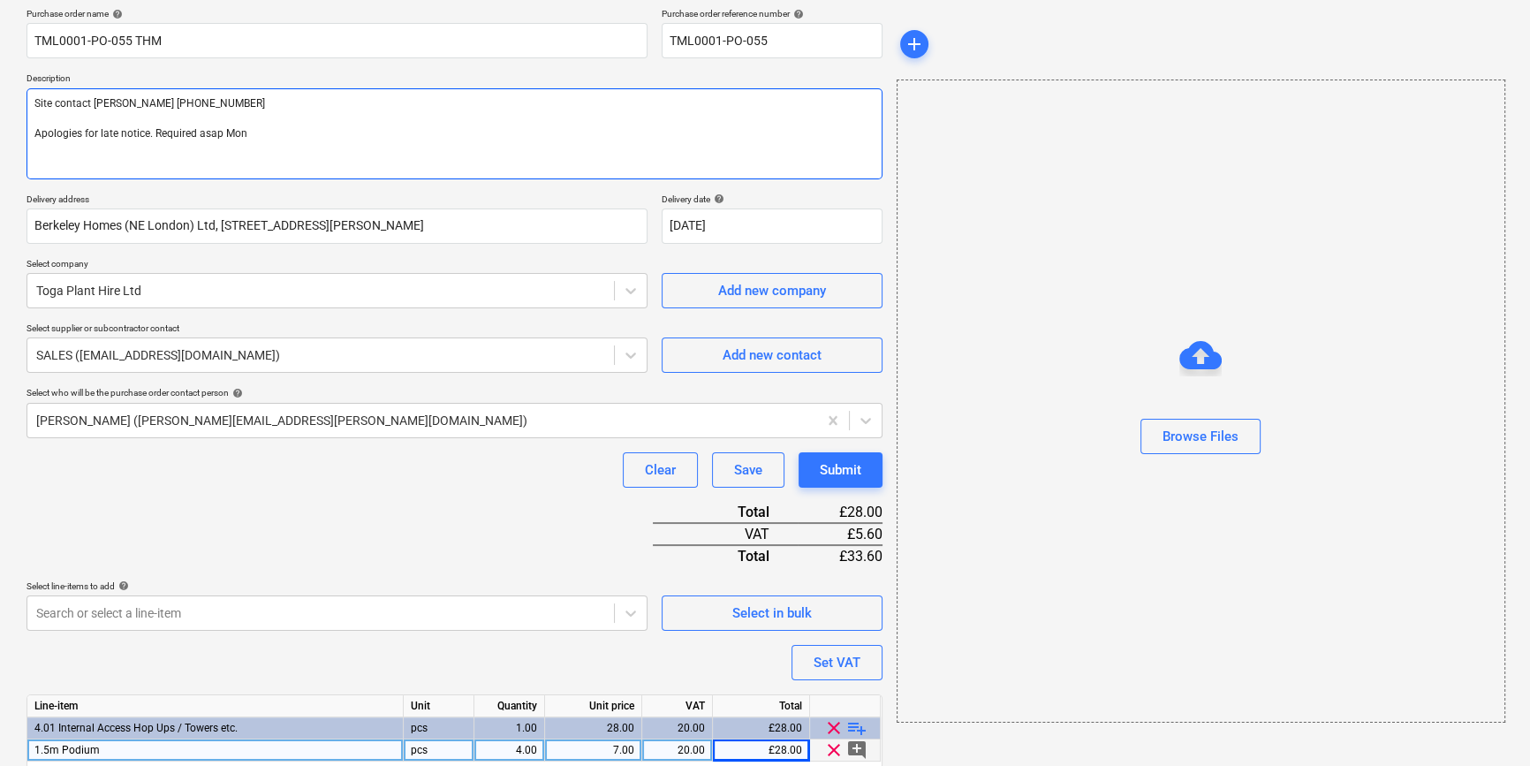
type textarea "Site contact [PERSON_NAME] [PHONE_NUMBER] Apologies for late notice. Required a…"
type textarea "x"
type textarea "Site contact [PERSON_NAME] [PHONE_NUMBER] Apologies for late notice. Required a…"
type textarea "x"
type textarea "Site contact [PERSON_NAME] [PHONE_NUMBER] Apologies for late notice. Required a…"
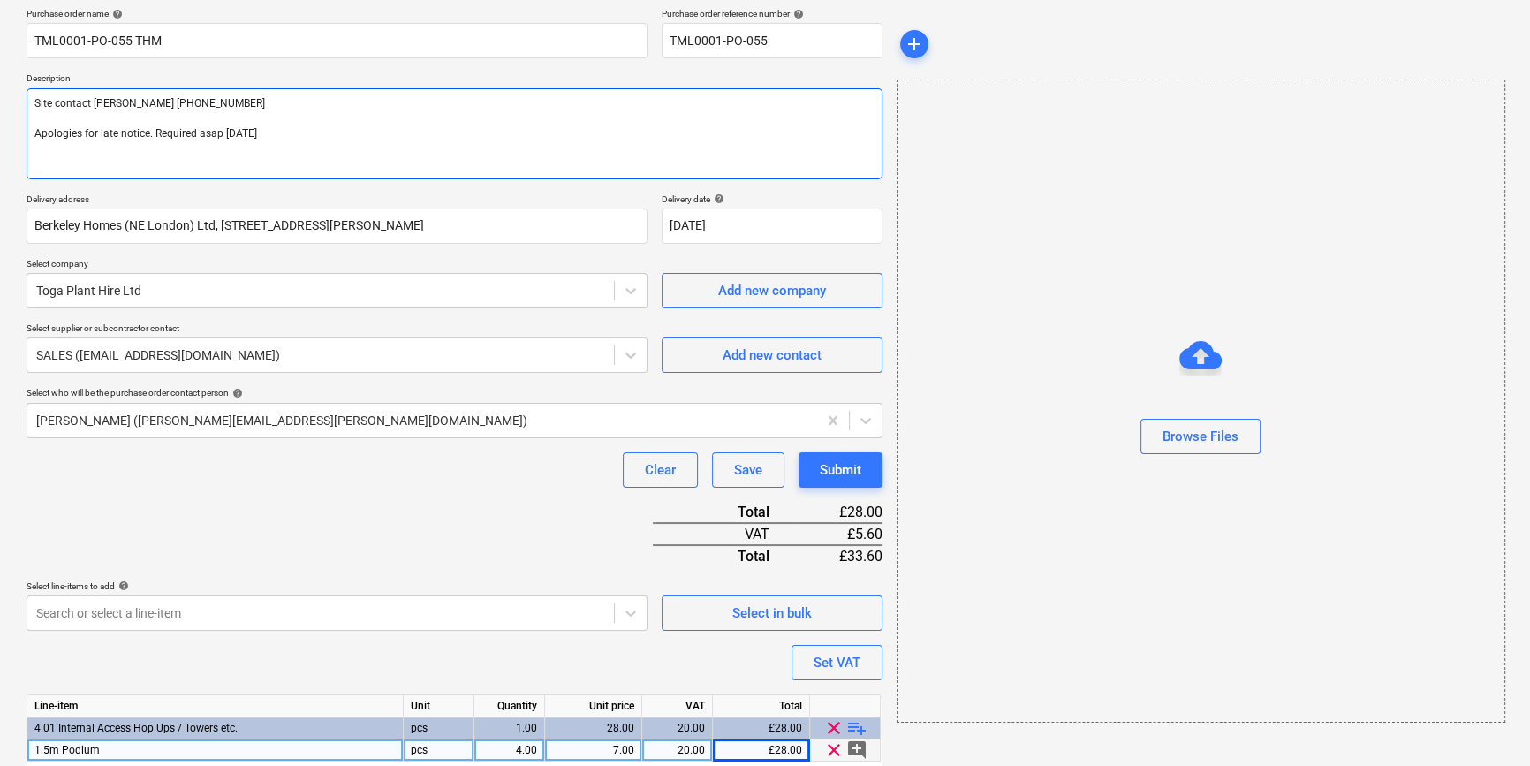
type textarea "x"
type textarea "Site contact [PERSON_NAME] [PHONE_NUMBER] Apologies for late notice. Required a…"
type textarea "x"
type textarea "Site contact [PERSON_NAME] [PHONE_NUMBER] Apologies for late notice. Required a…"
type textarea "x"
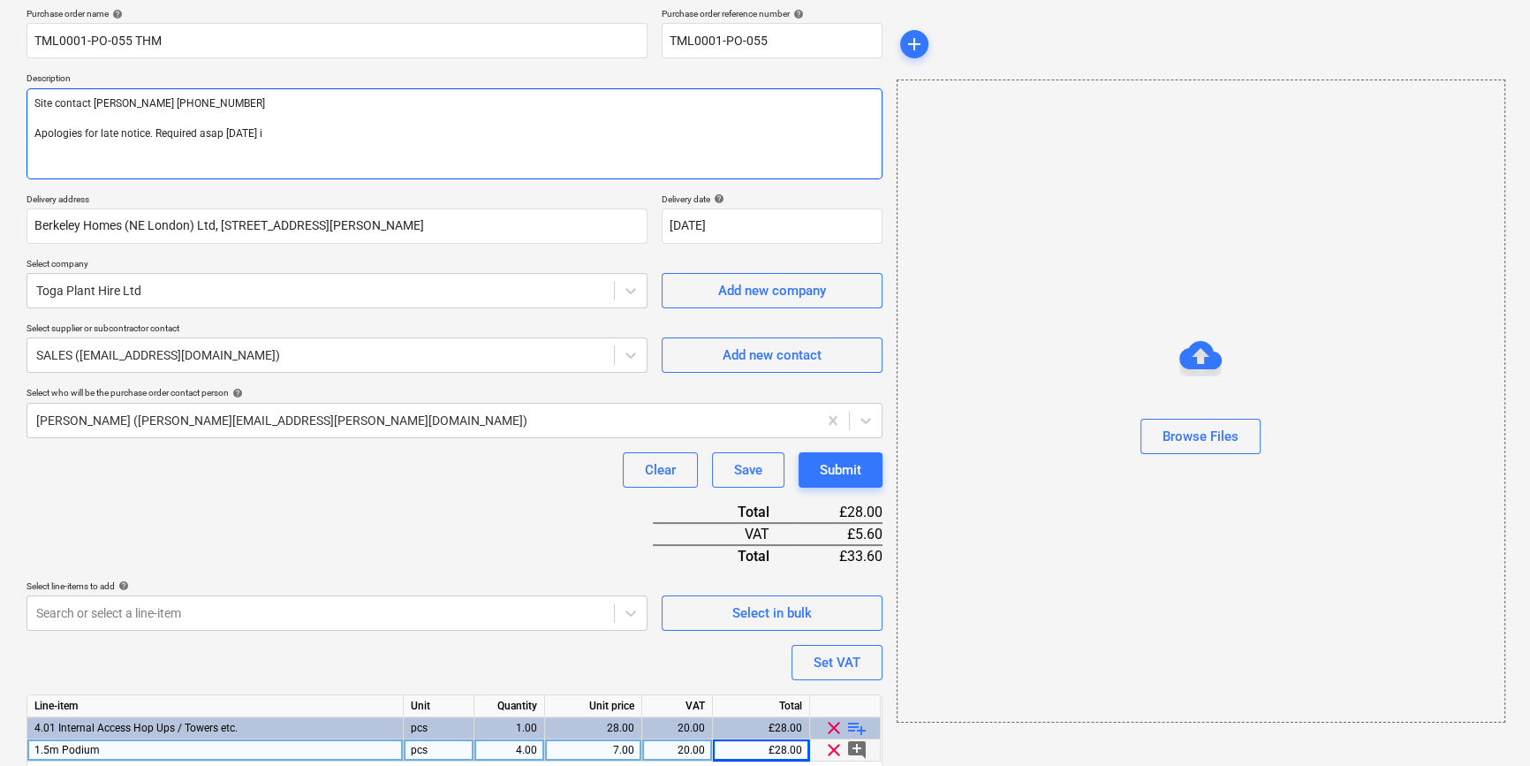
type textarea "Site contact [PERSON_NAME] [PHONE_NUMBER] Apologies for late notice. Required a…"
type textarea "x"
type textarea "Site contact [PERSON_NAME] [PHONE_NUMBER] Apologies for late notice. Required a…"
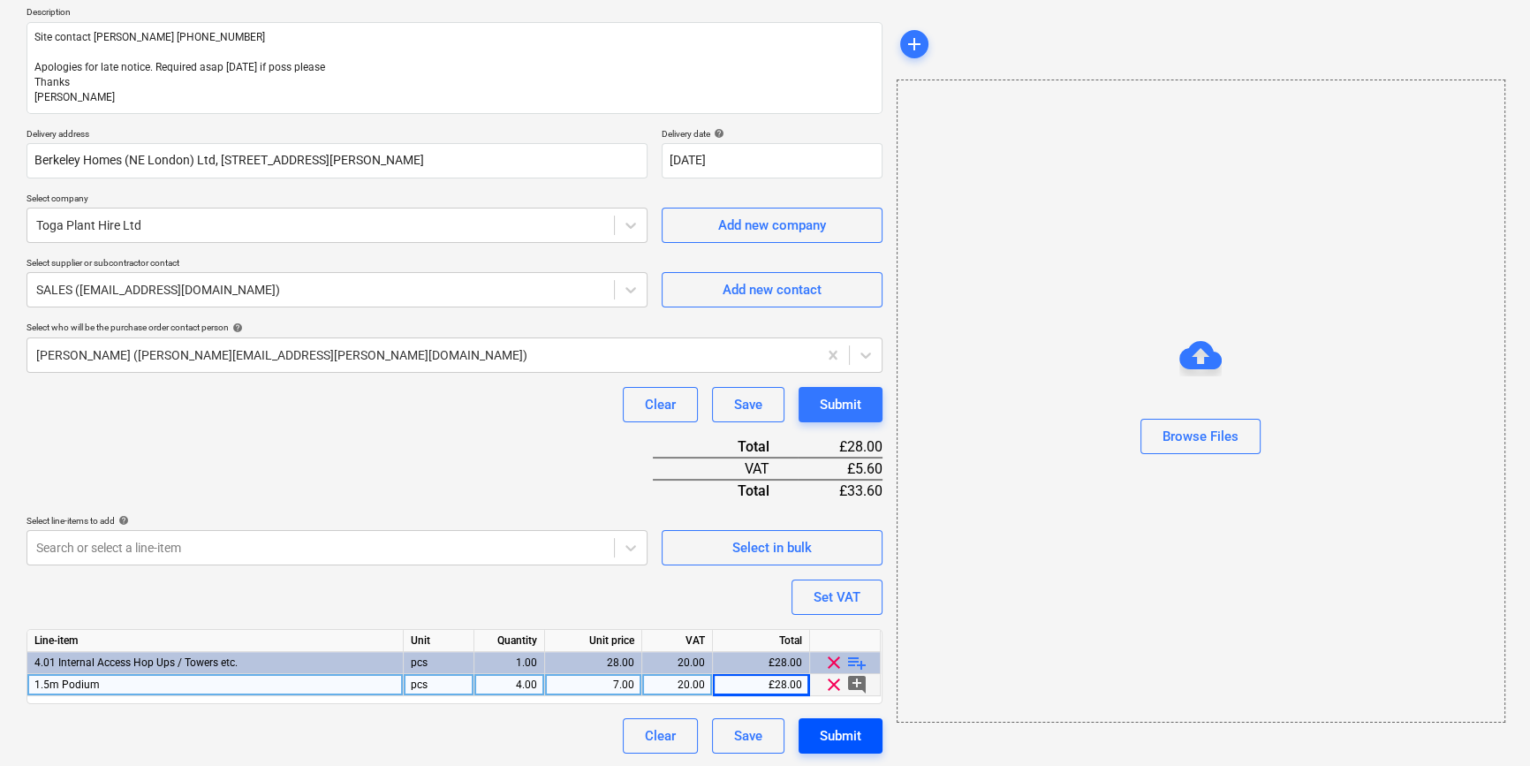
click at [854, 731] on div "Submit" at bounding box center [841, 736] width 42 height 23
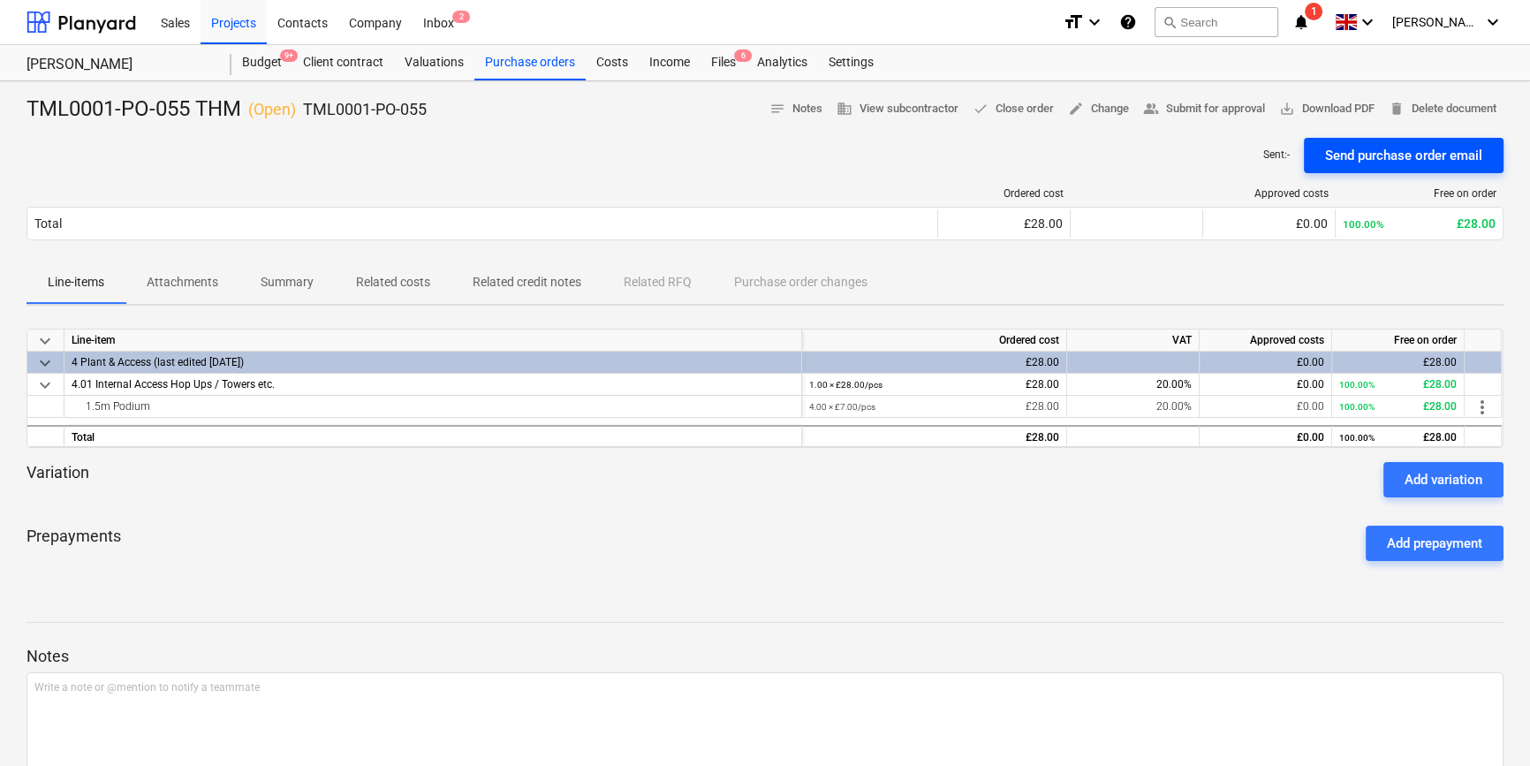
click at [1390, 160] on div "Send purchase order email" at bounding box center [1403, 155] width 157 height 23
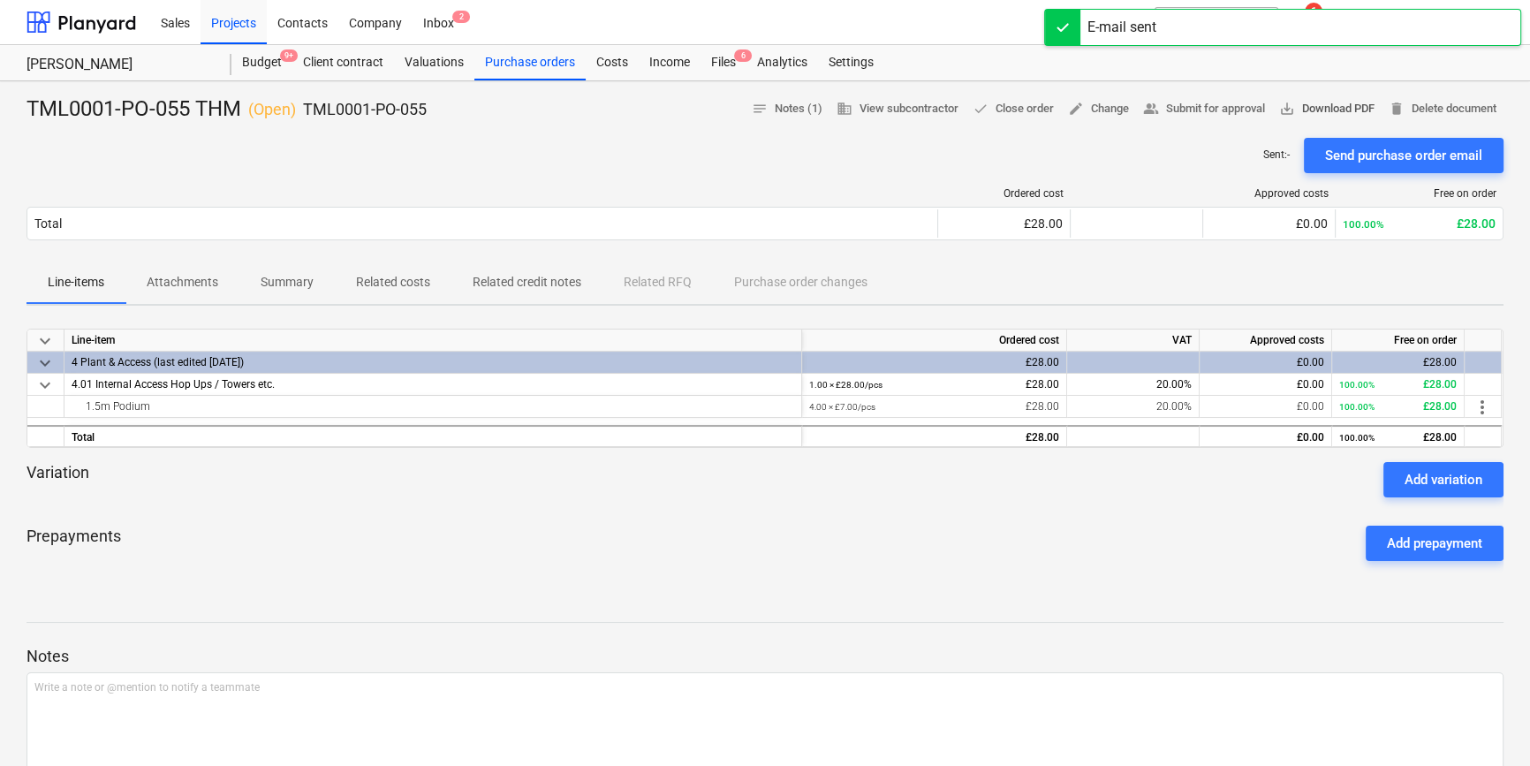
click at [1307, 110] on span "save_alt Download PDF" at bounding box center [1326, 109] width 95 height 20
